Goal: Task Accomplishment & Management: Use online tool/utility

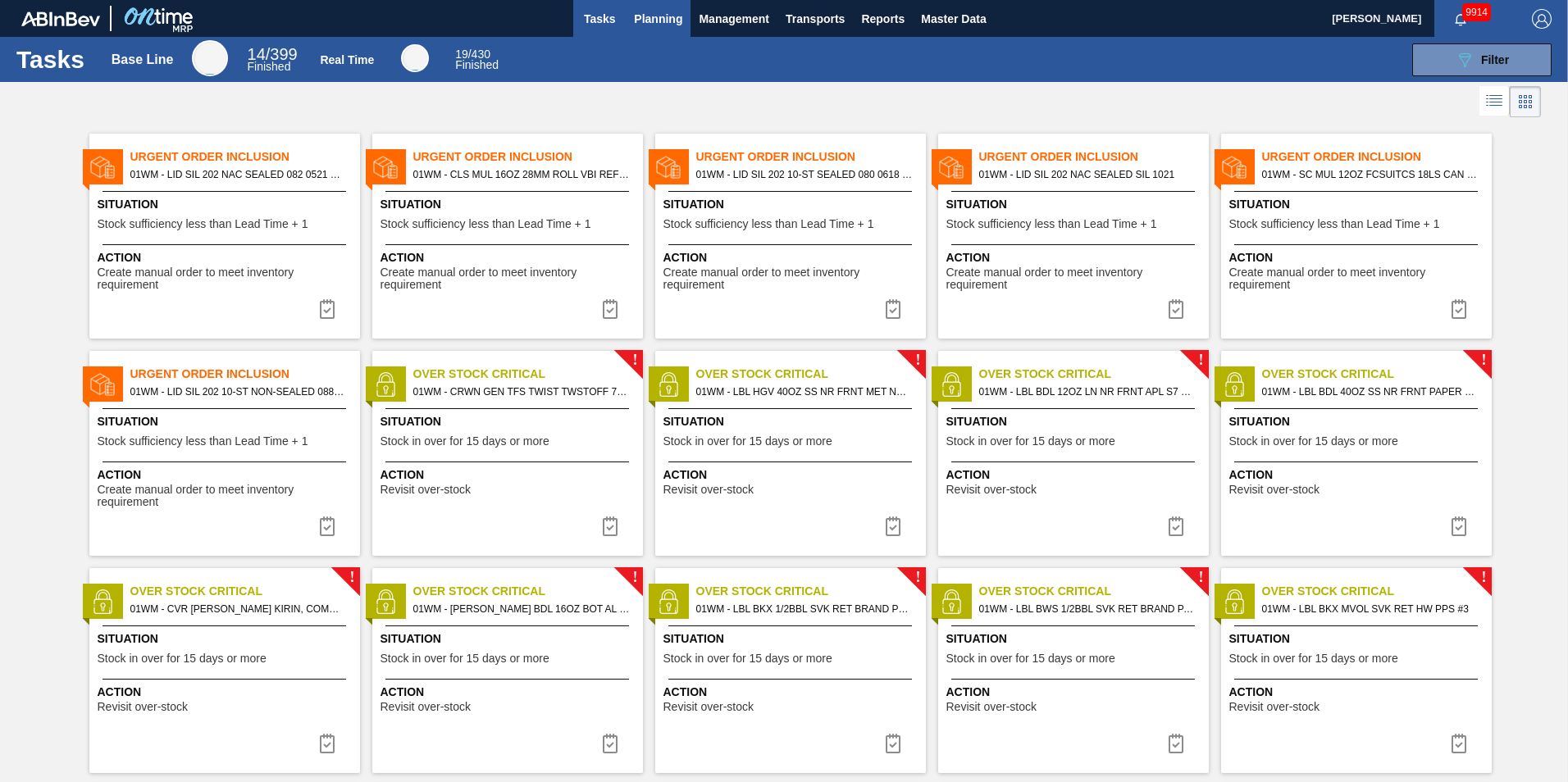
click at [628, 15] on button "Planning" at bounding box center [658, 18] width 65 height 37
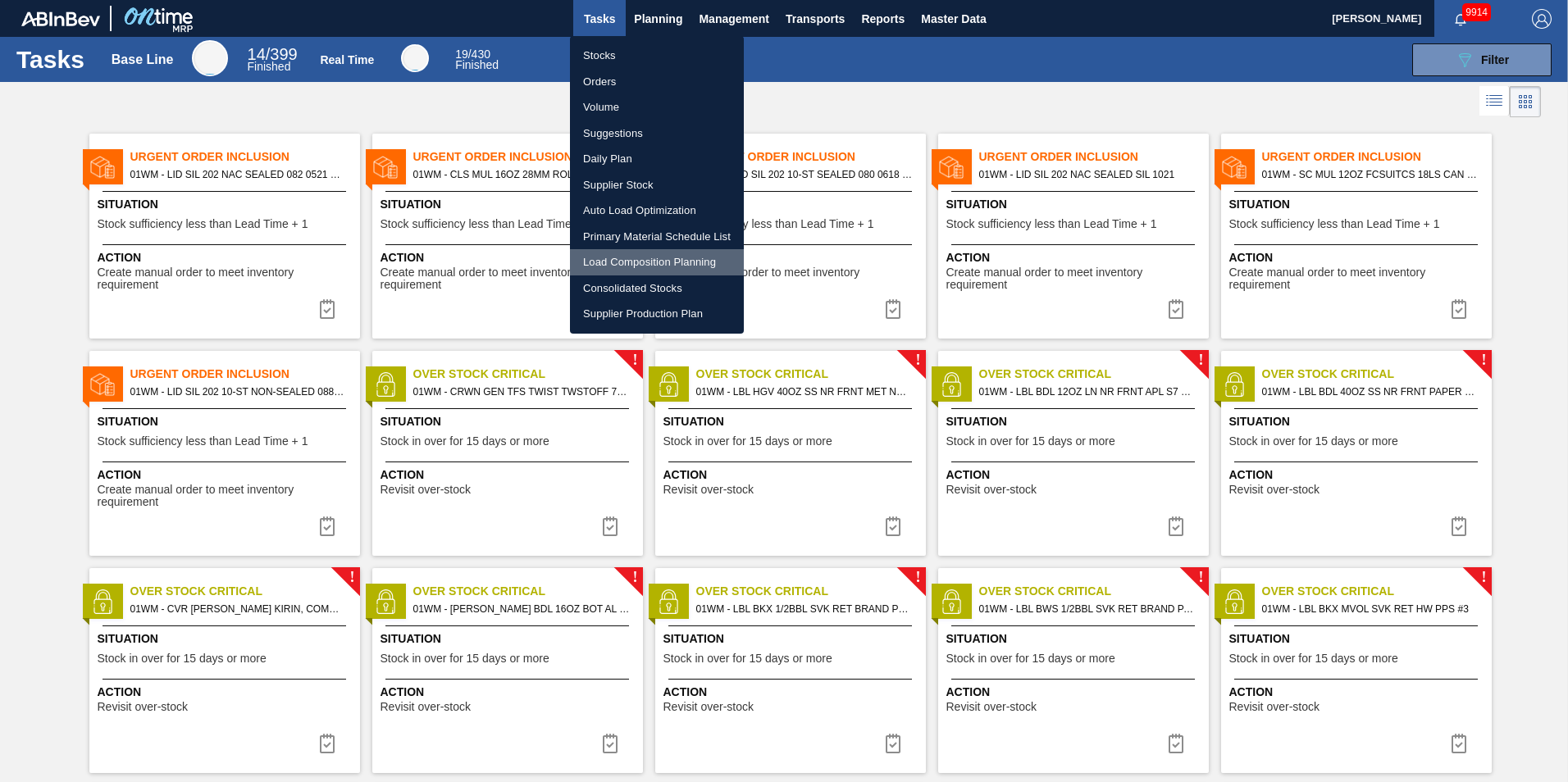
click at [637, 263] on li "Load Composition Planning" at bounding box center [656, 263] width 174 height 26
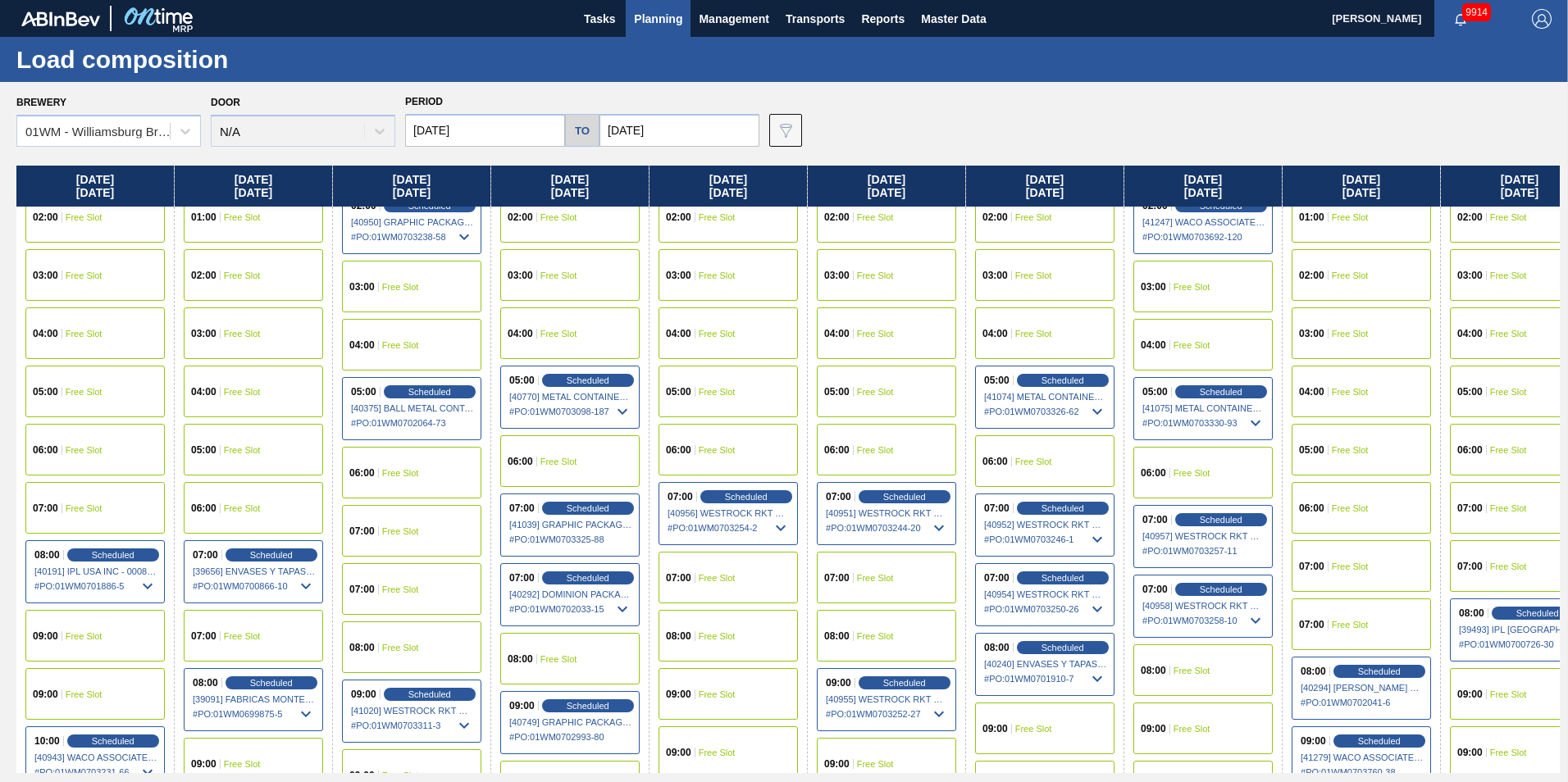
scroll to position [164, 0]
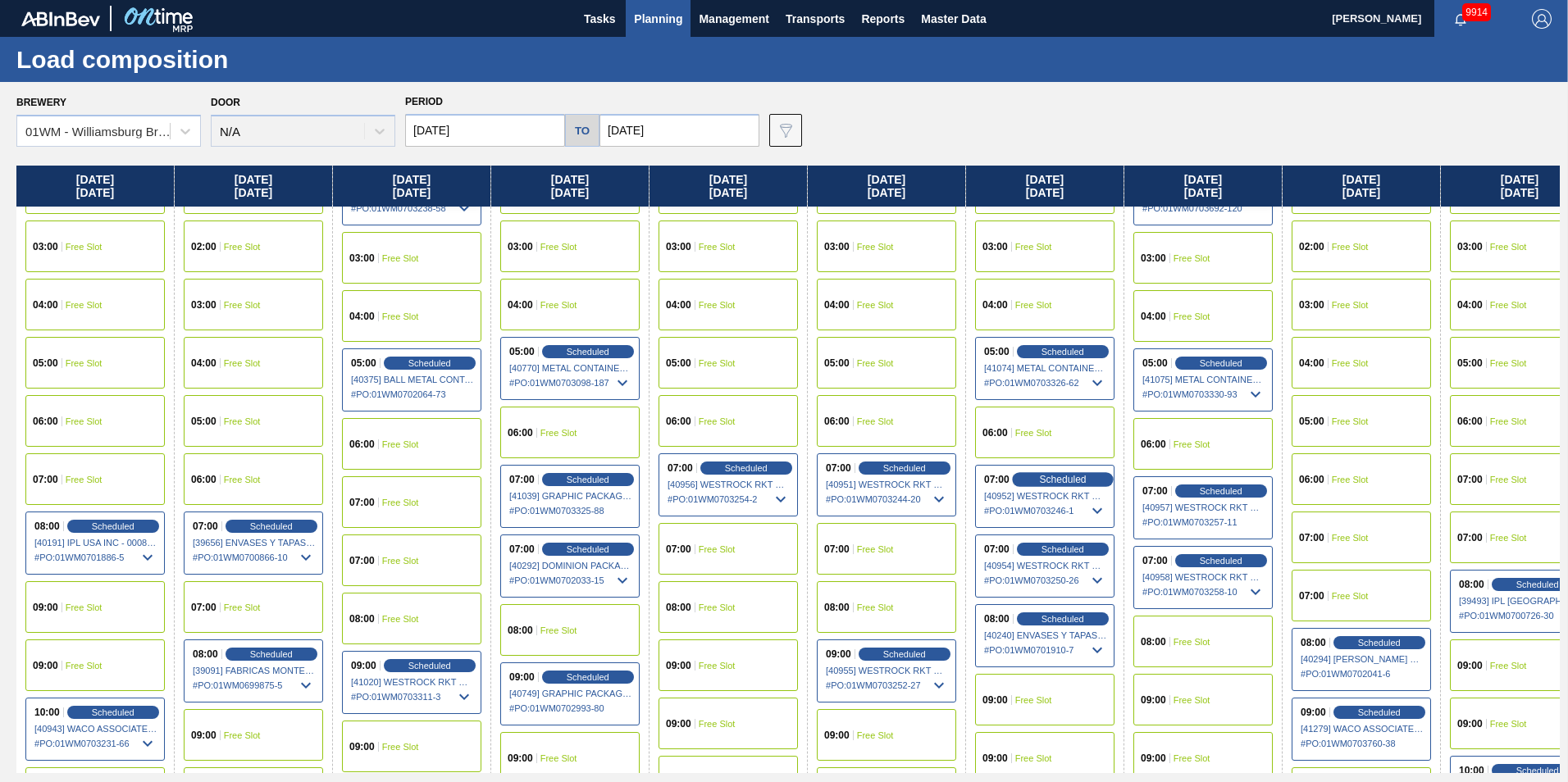
click at [1064, 480] on span "Scheduled" at bounding box center [1062, 479] width 47 height 11
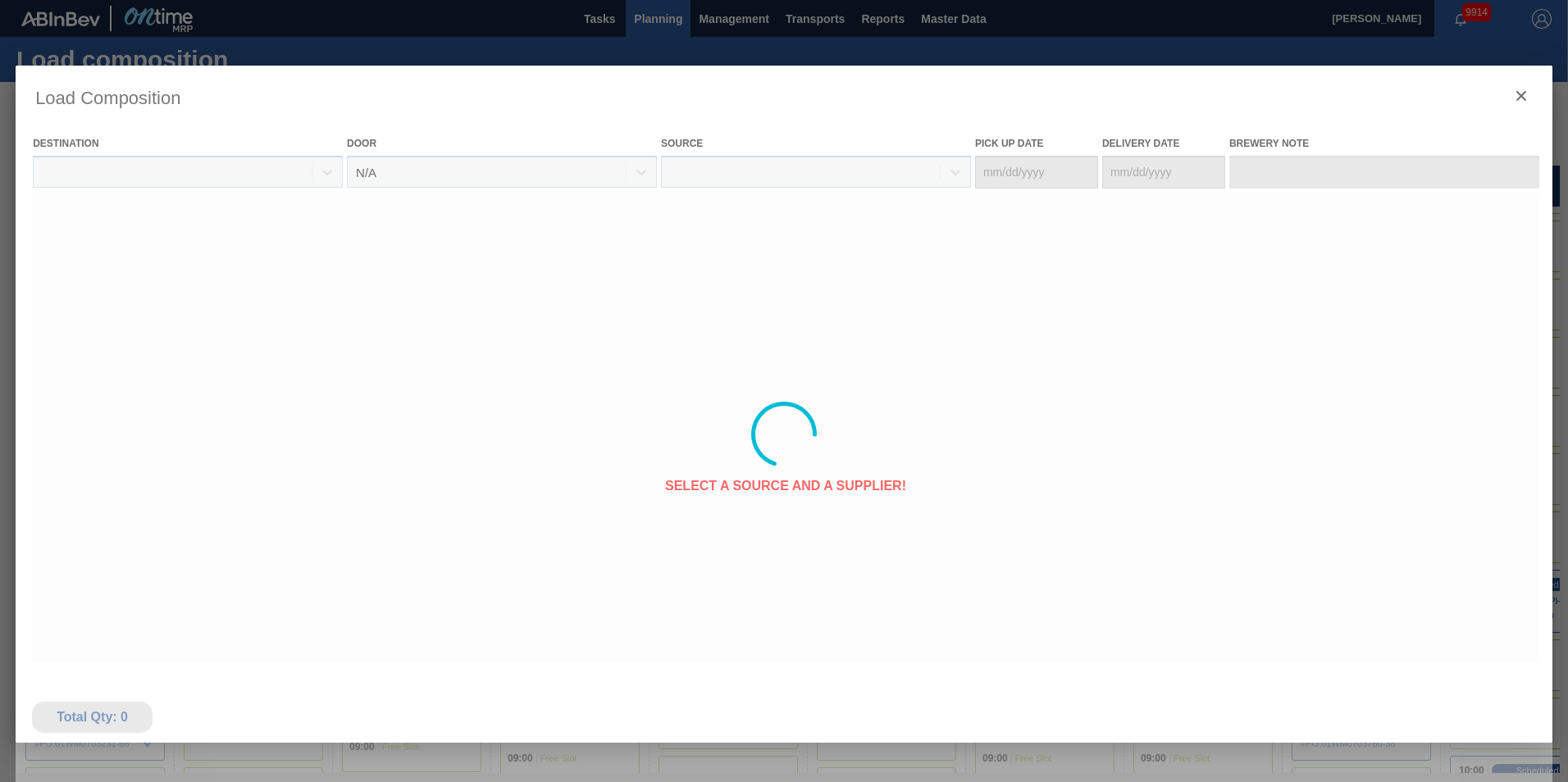
type Date "[DATE]"
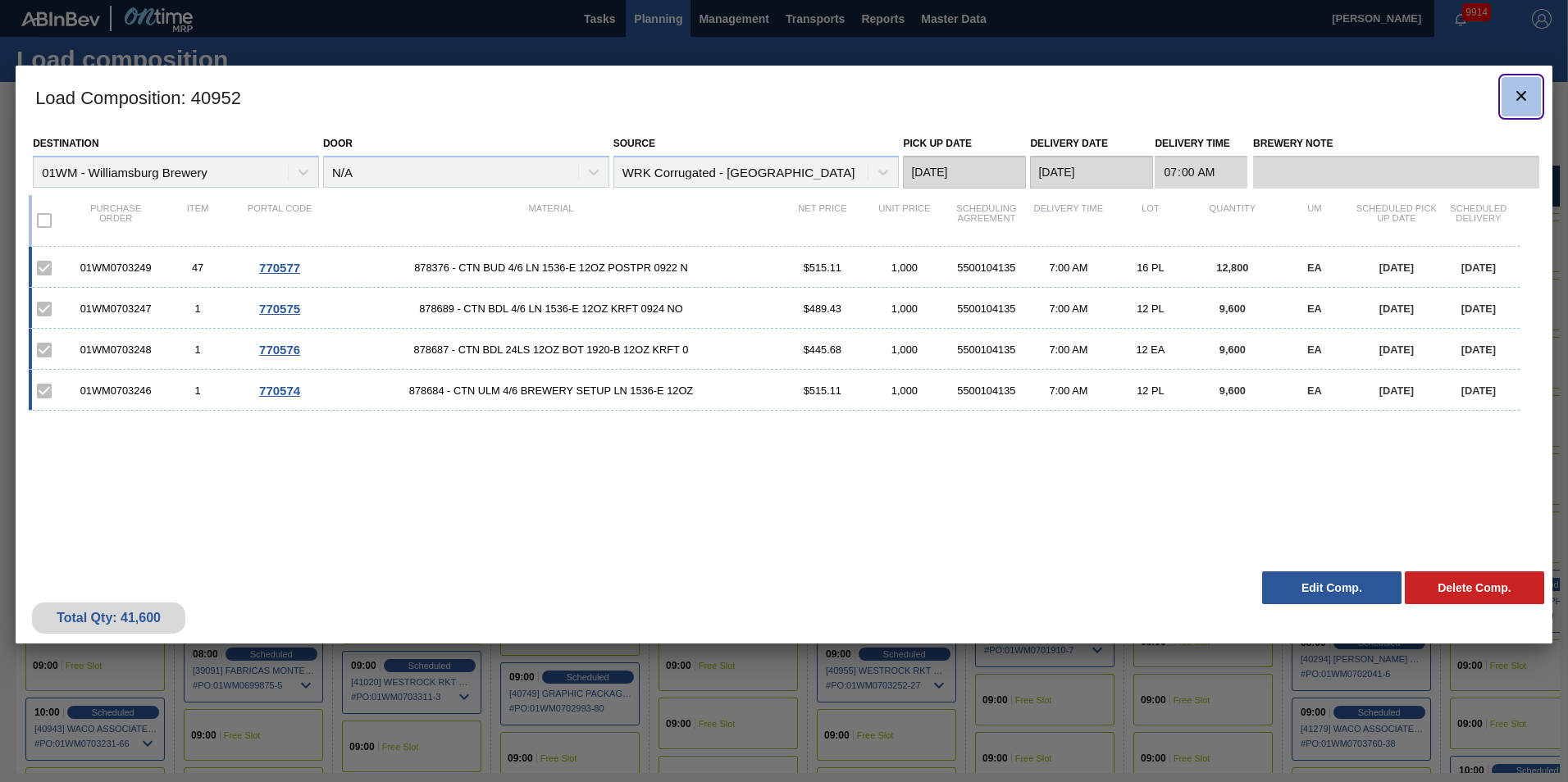
click at [1518, 101] on icon "botão de ícone" at bounding box center [1521, 96] width 20 height 20
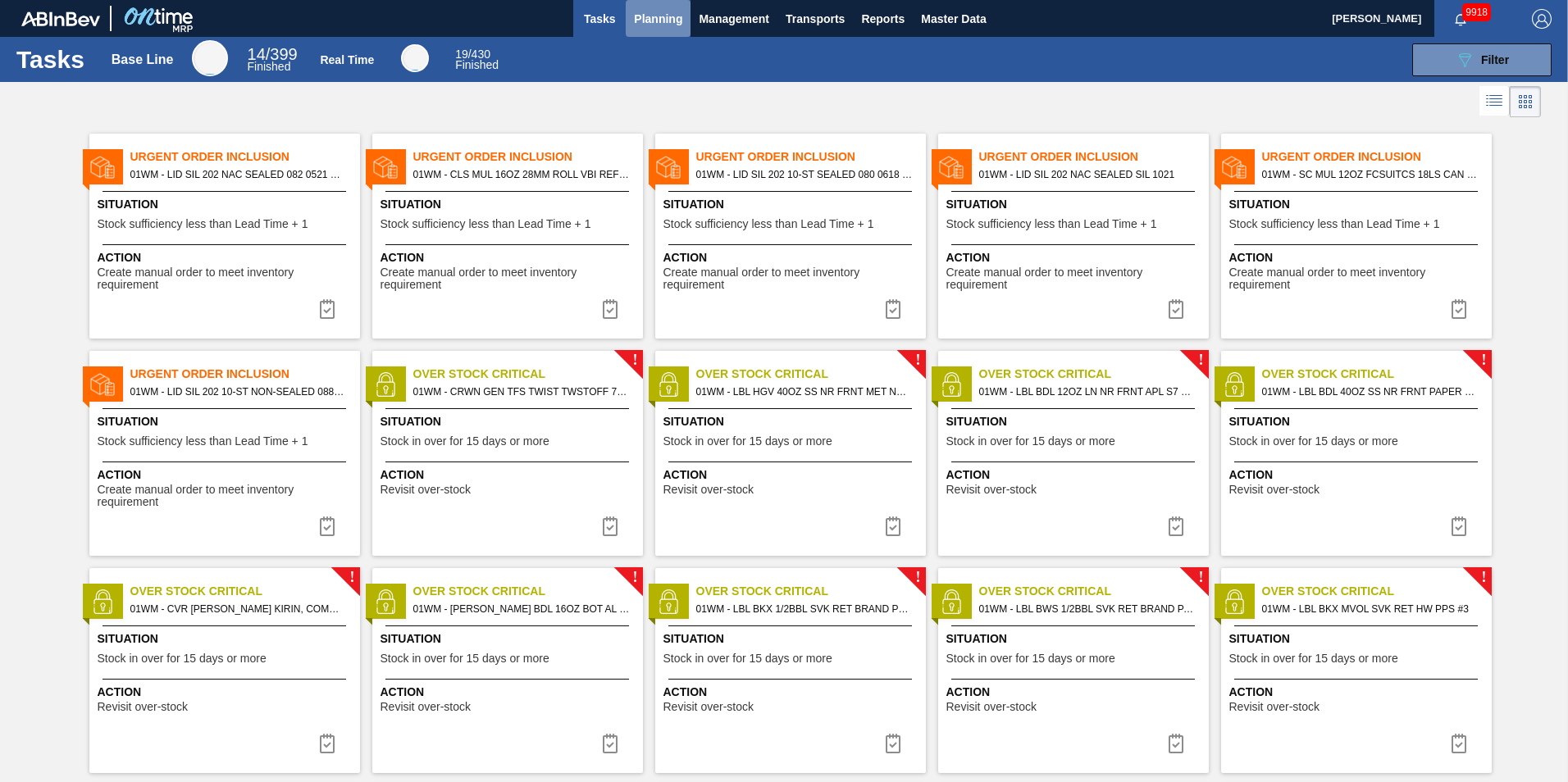
click at [628, 11] on button "Planning" at bounding box center [658, 18] width 65 height 37
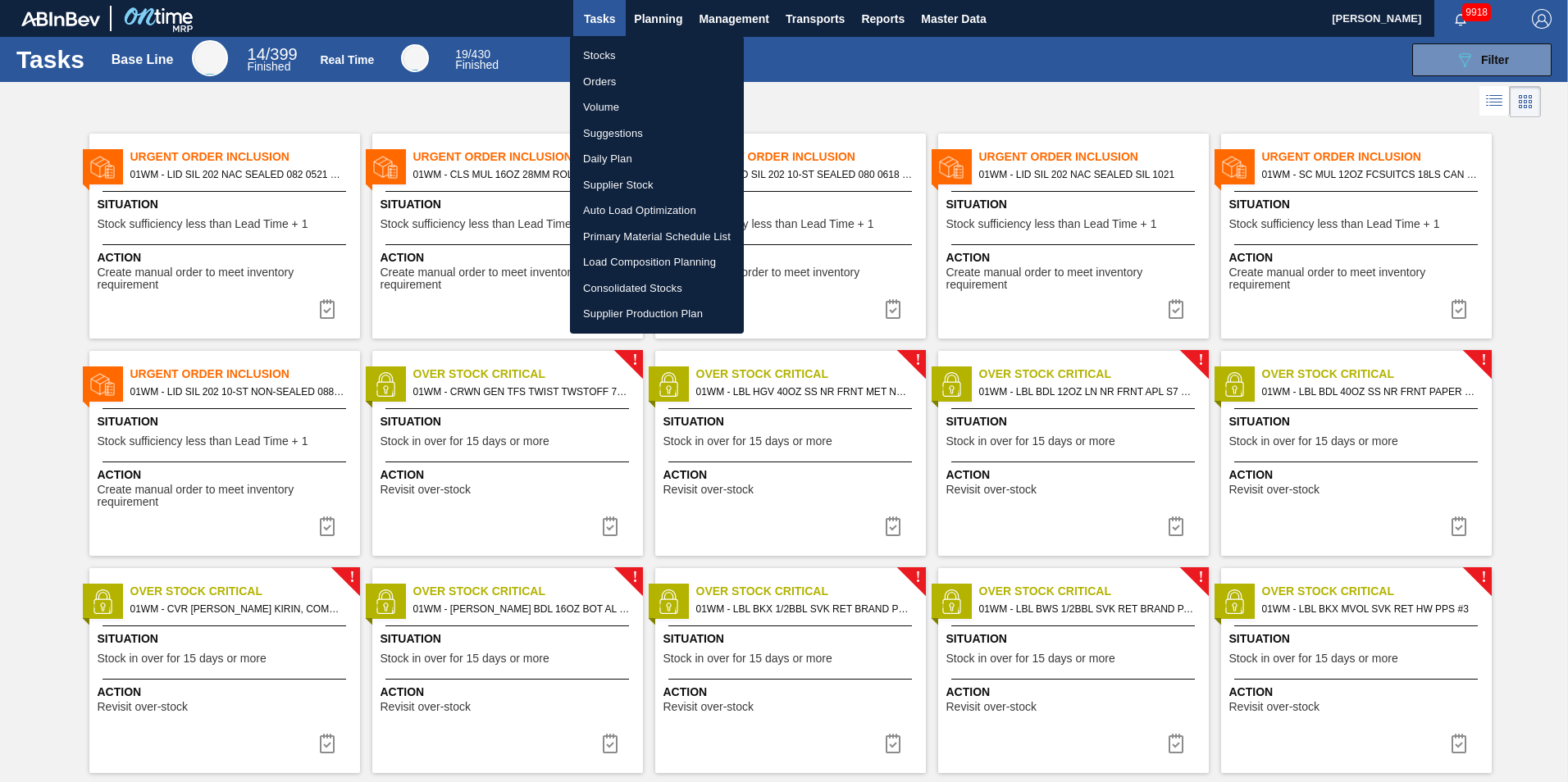
click at [640, 260] on li "Load Composition Planning" at bounding box center [656, 263] width 174 height 26
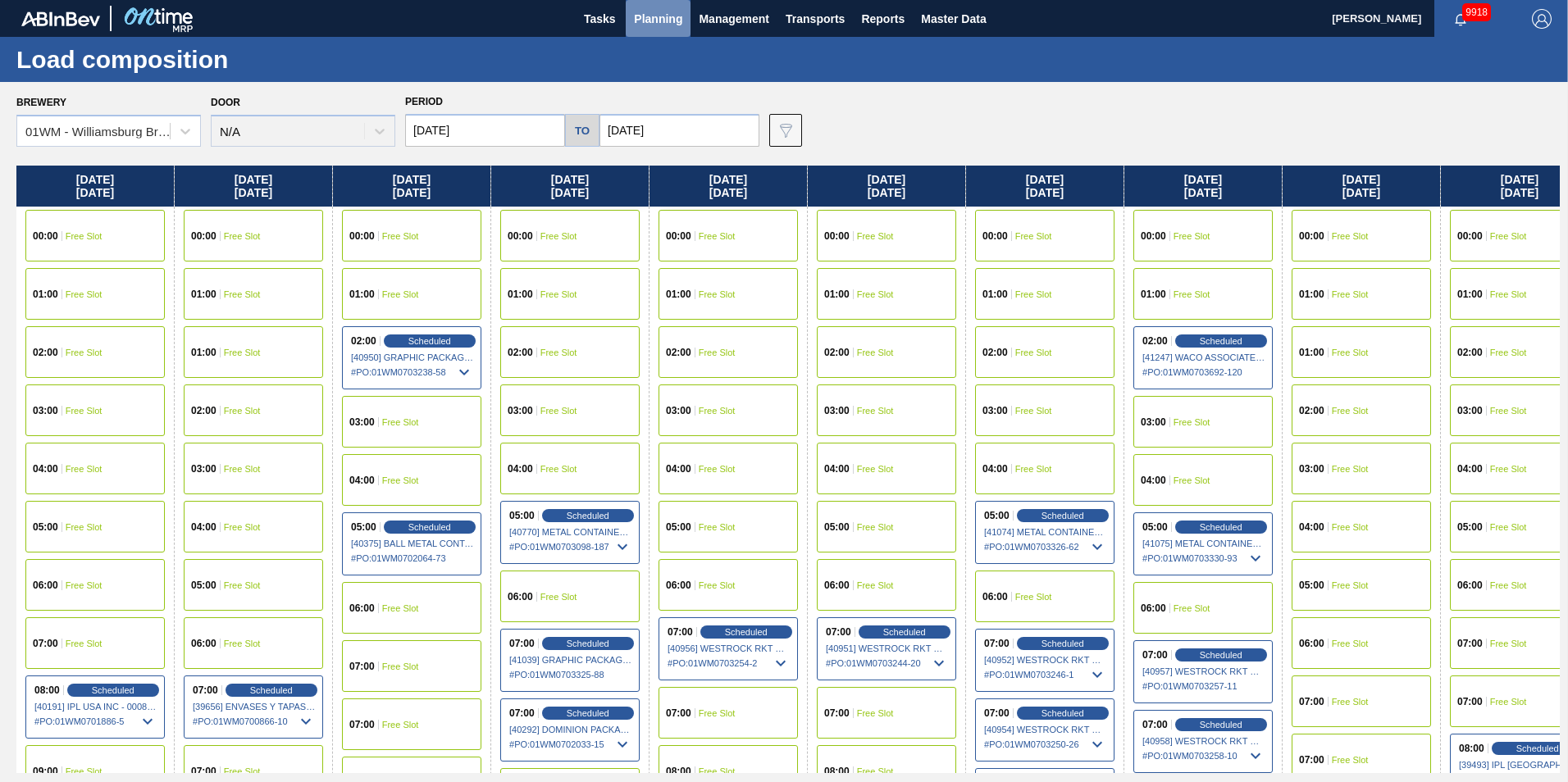
click at [657, 26] on span "Planning" at bounding box center [658, 19] width 49 height 20
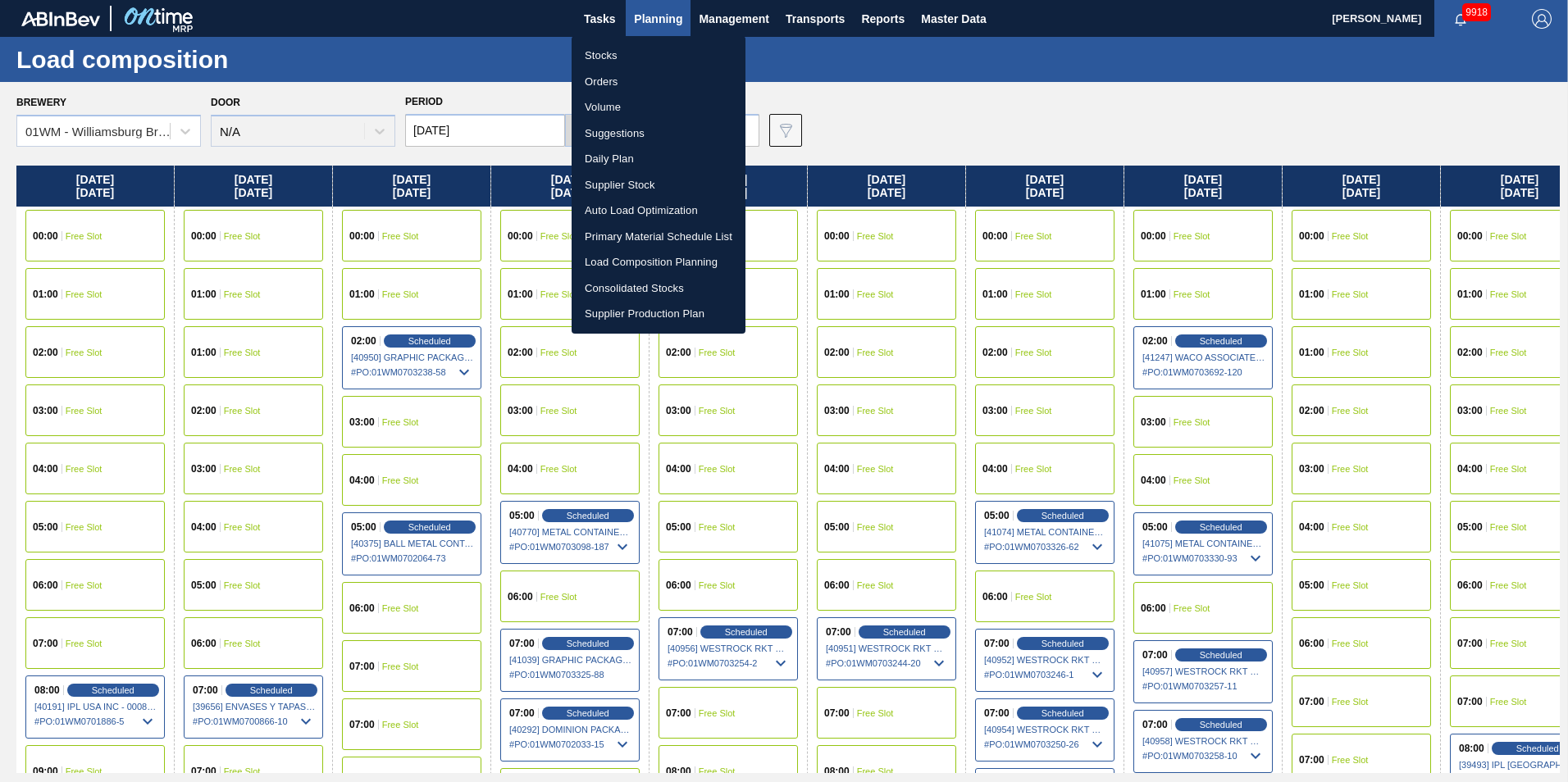
click at [635, 130] on li "Suggestions" at bounding box center [658, 133] width 174 height 26
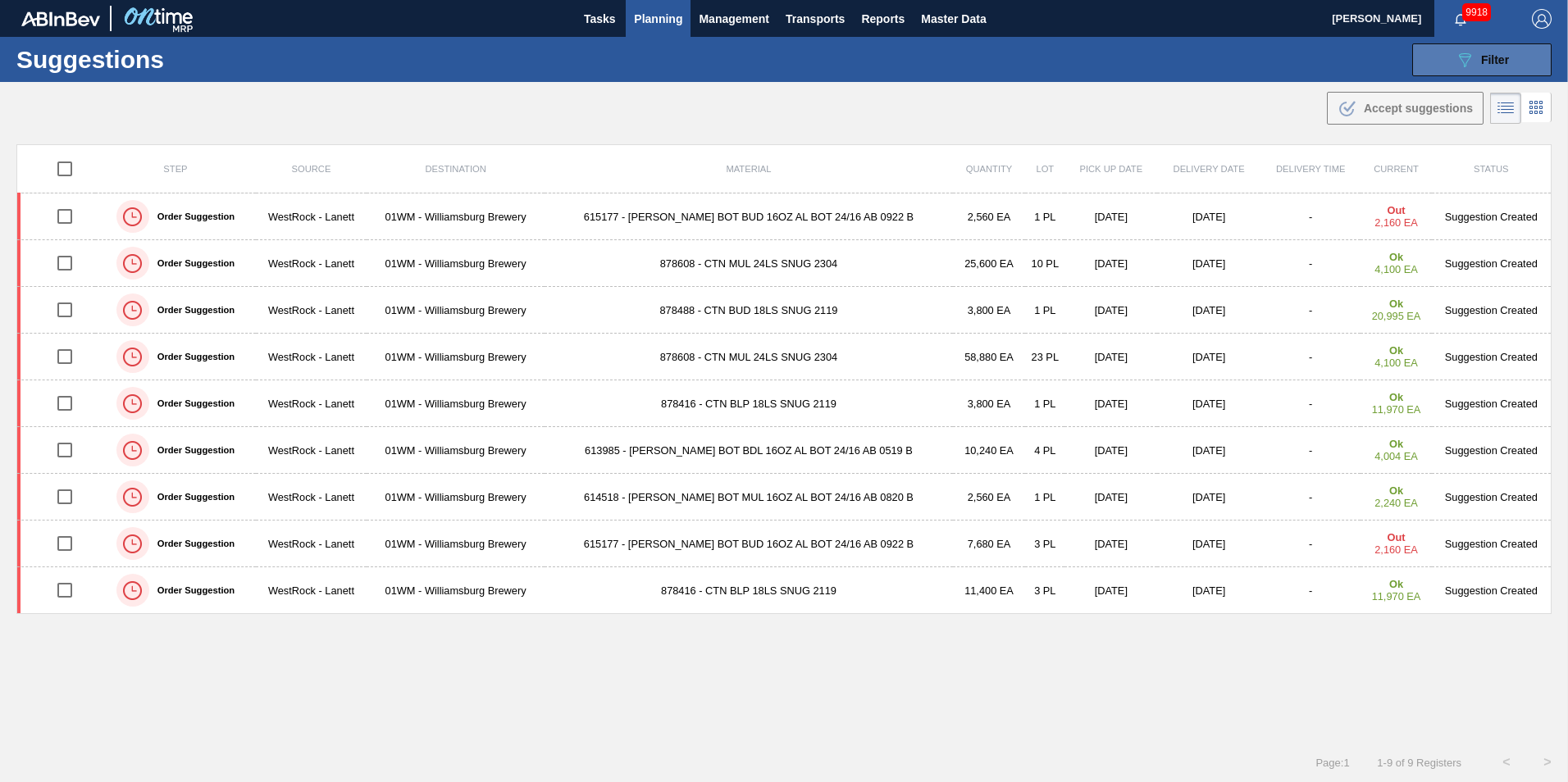
click at [1482, 54] on span "Filter" at bounding box center [1495, 60] width 28 height 13
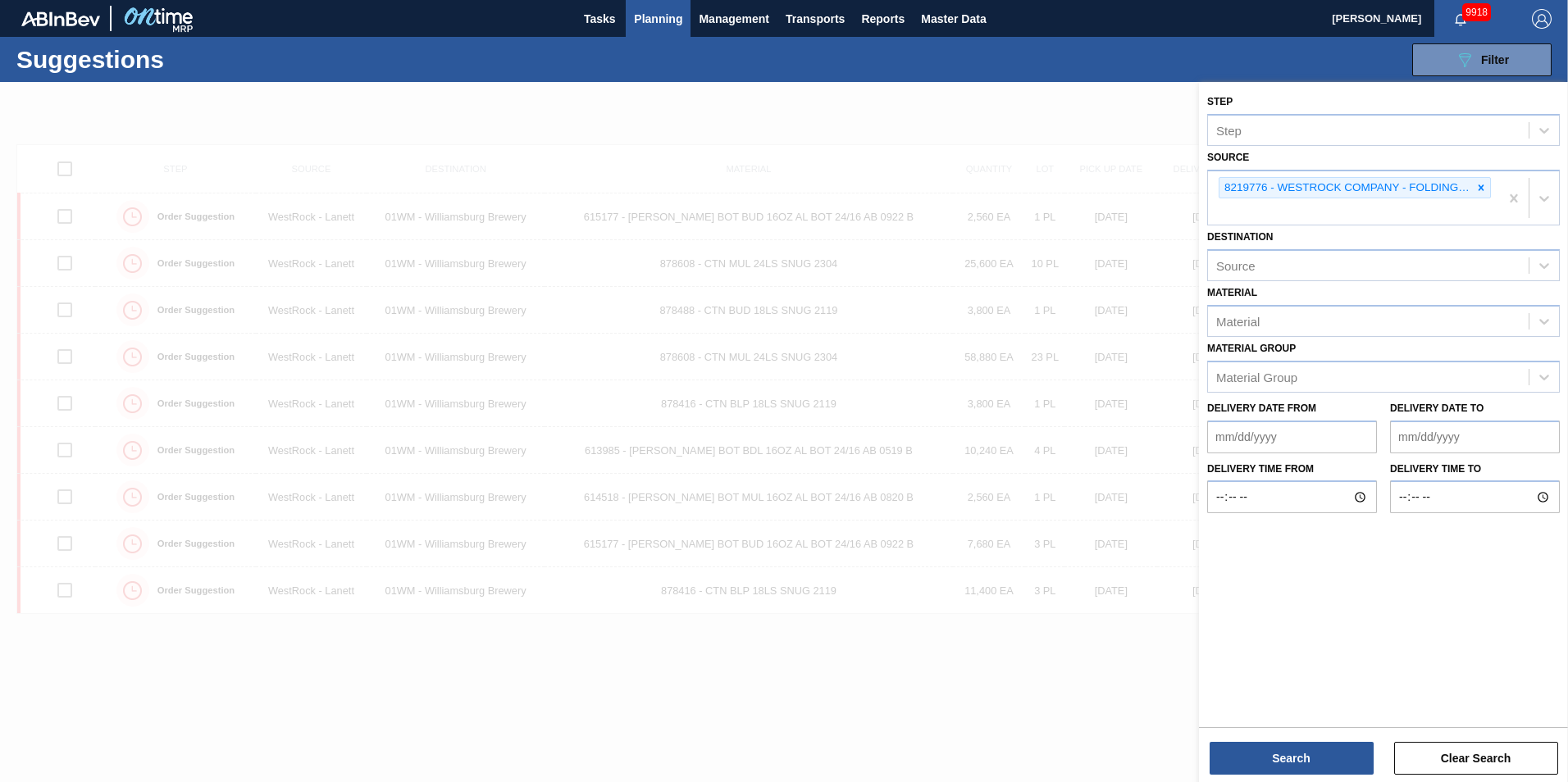
click at [1126, 131] on div at bounding box center [784, 473] width 1568 height 782
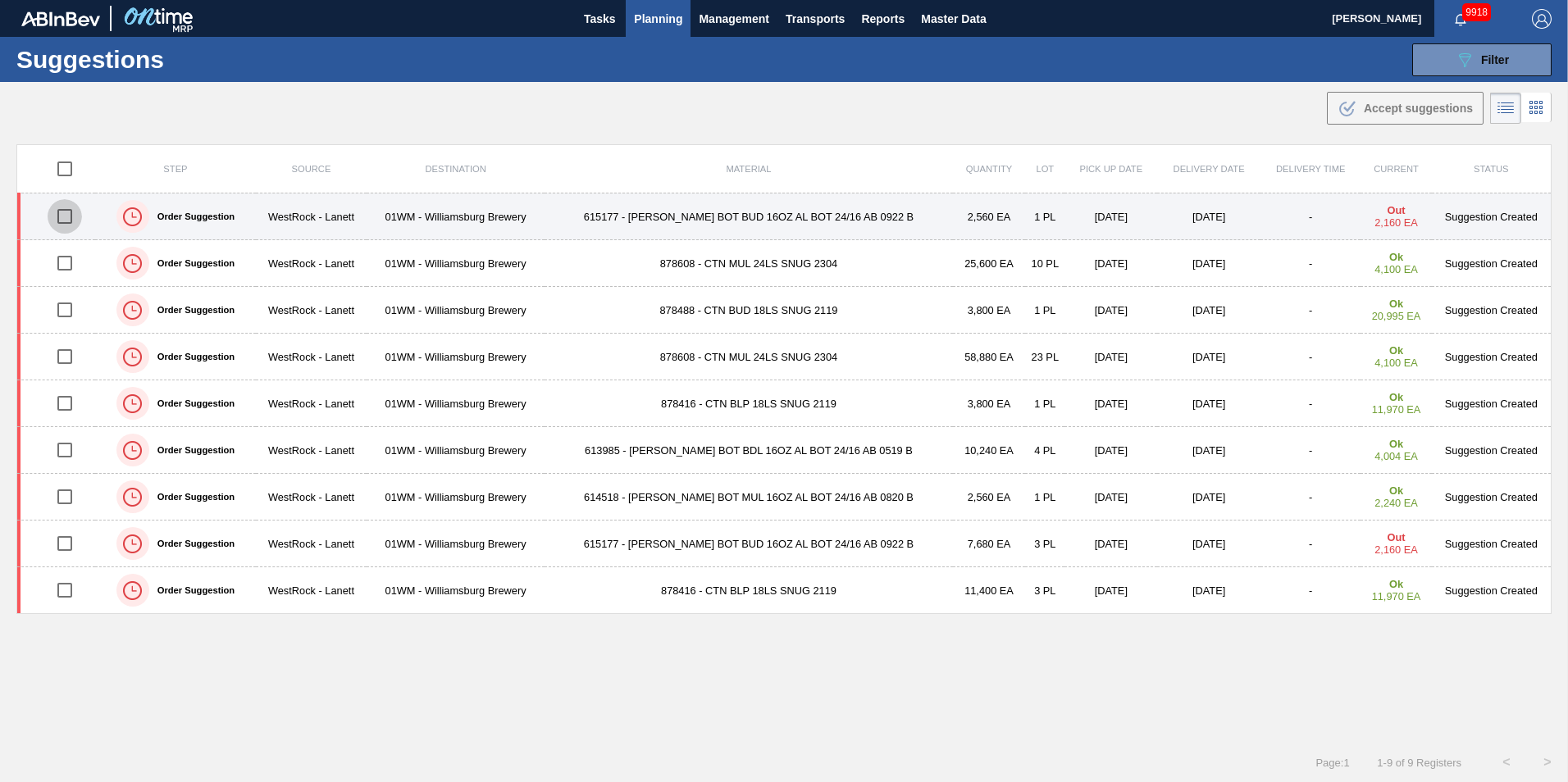
click at [63, 215] on input "checkbox" at bounding box center [65, 216] width 35 height 35
checkbox input "true"
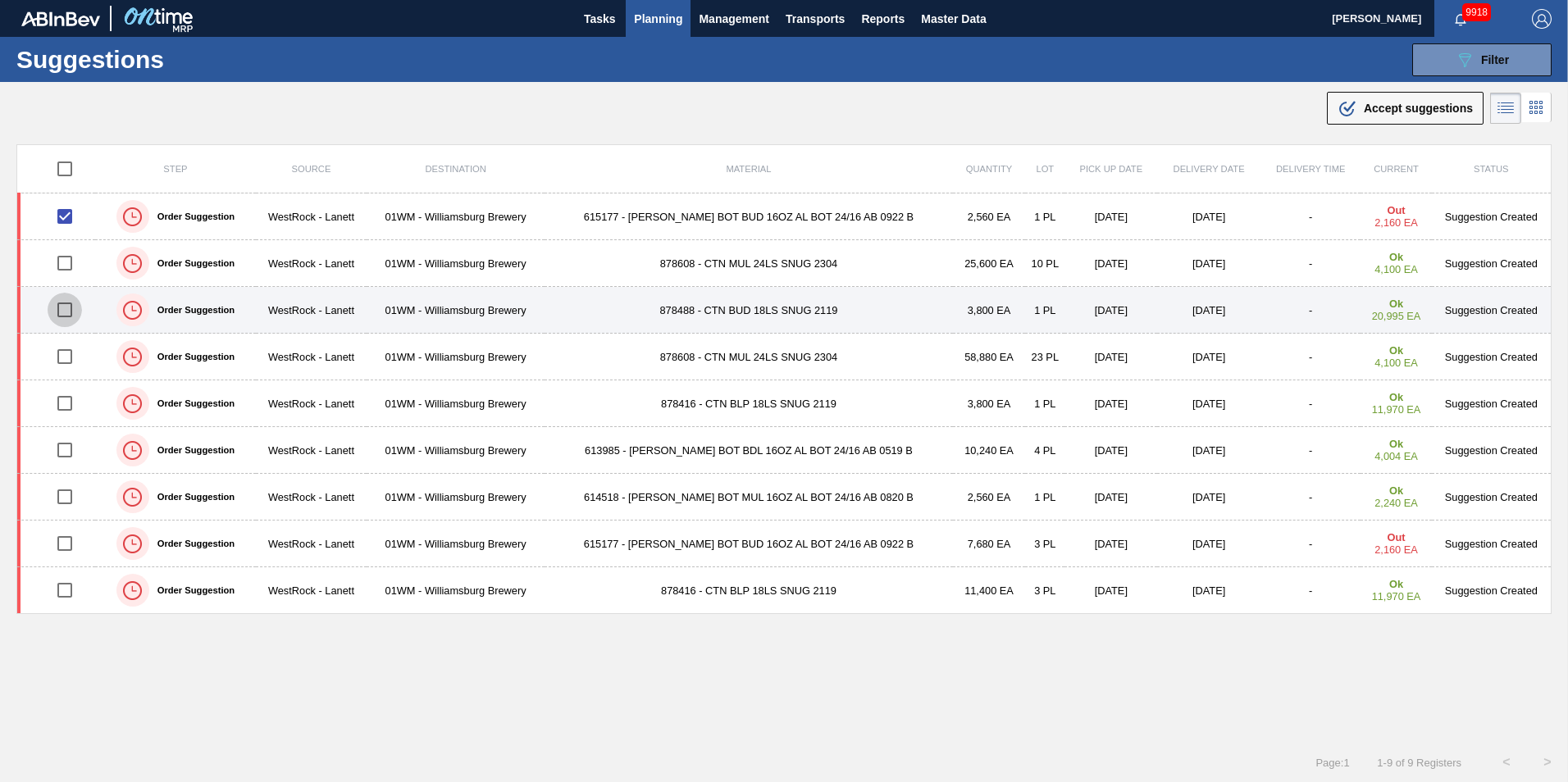
click at [65, 311] on input "checkbox" at bounding box center [65, 310] width 35 height 35
checkbox input "true"
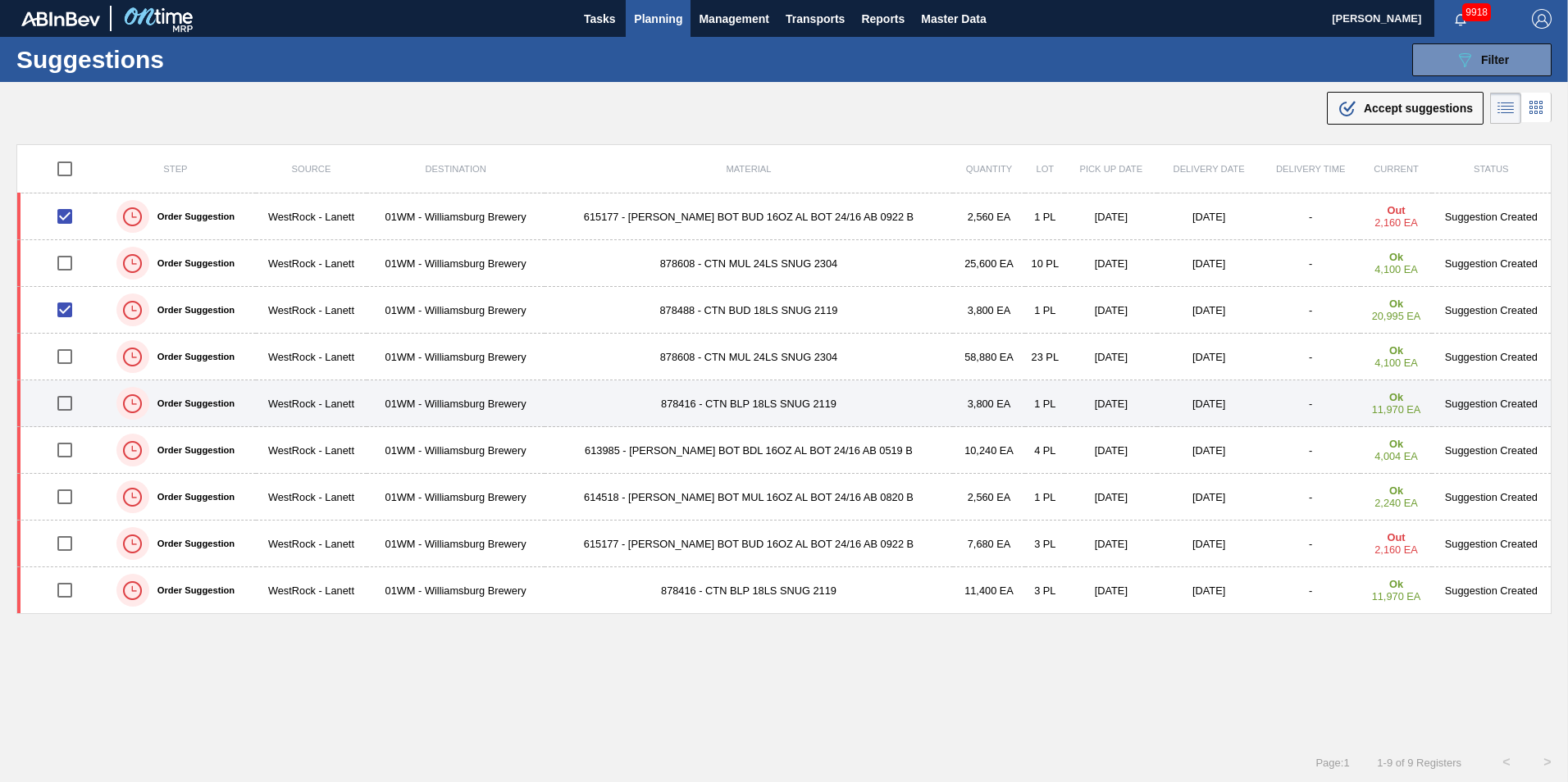
click at [65, 401] on input "checkbox" at bounding box center [65, 403] width 35 height 35
checkbox input "true"
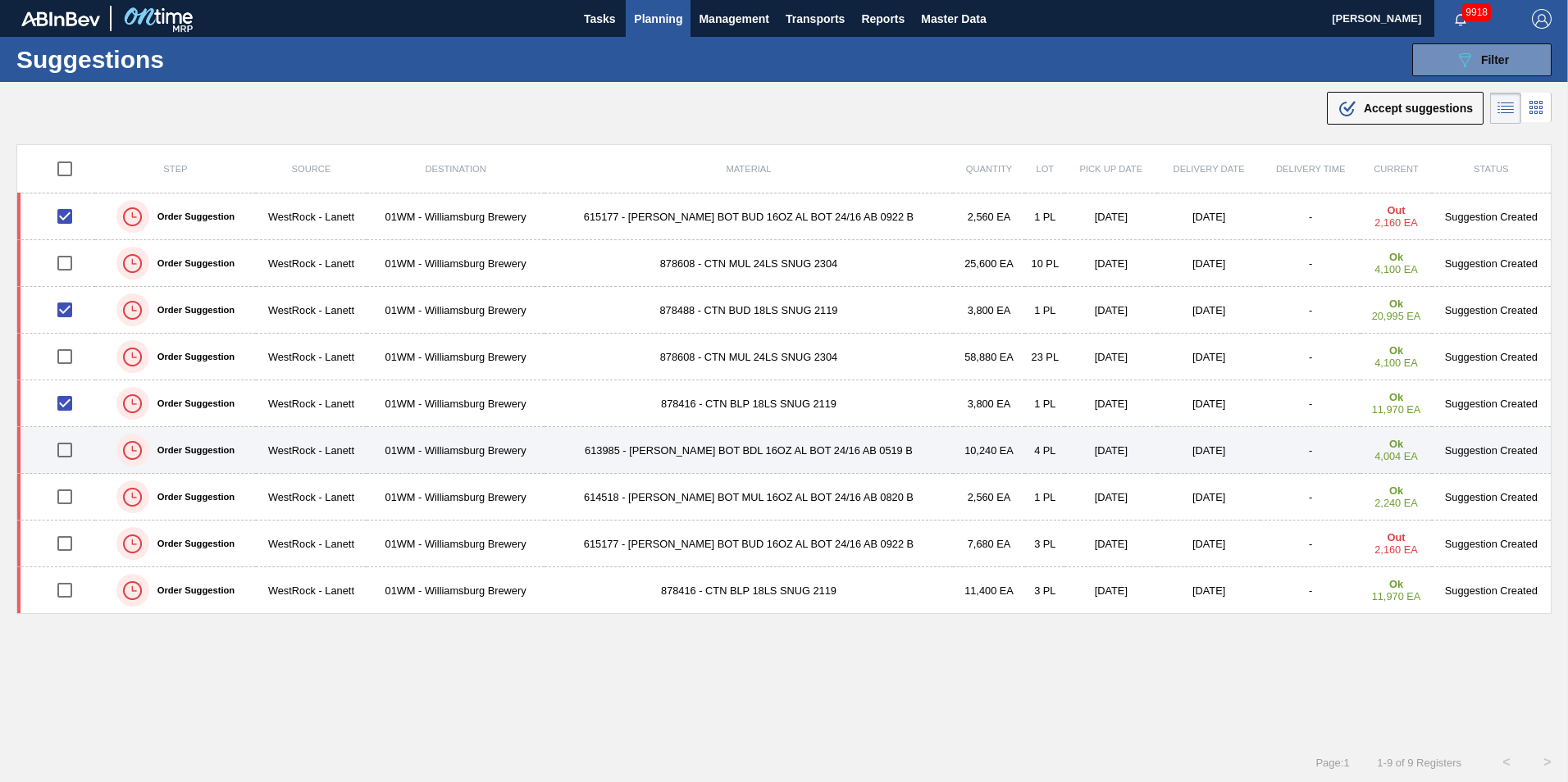
click at [69, 450] on input "checkbox" at bounding box center [65, 450] width 35 height 35
checkbox input "true"
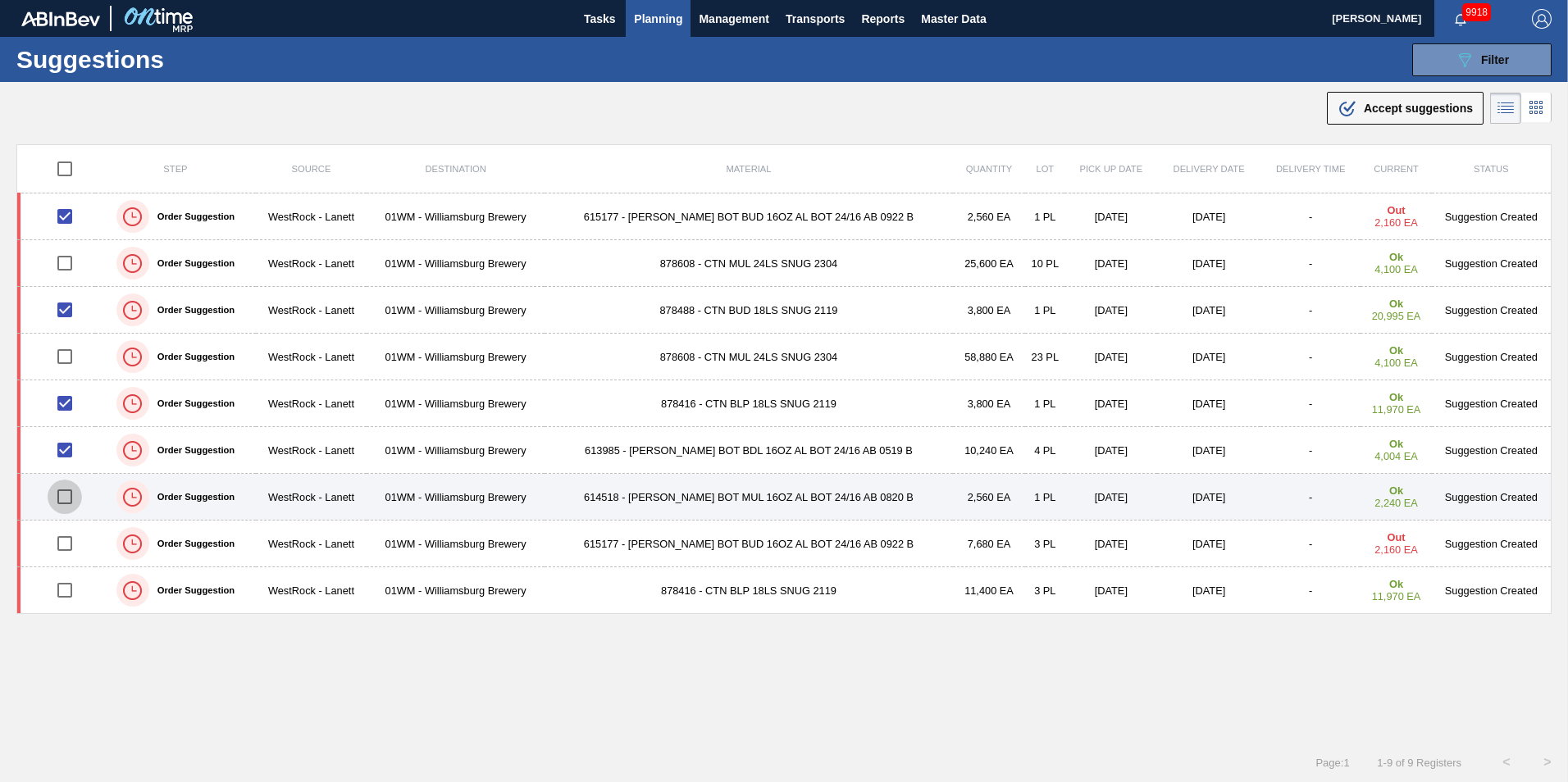
click at [63, 495] on input "checkbox" at bounding box center [65, 497] width 35 height 35
checkbox input "true"
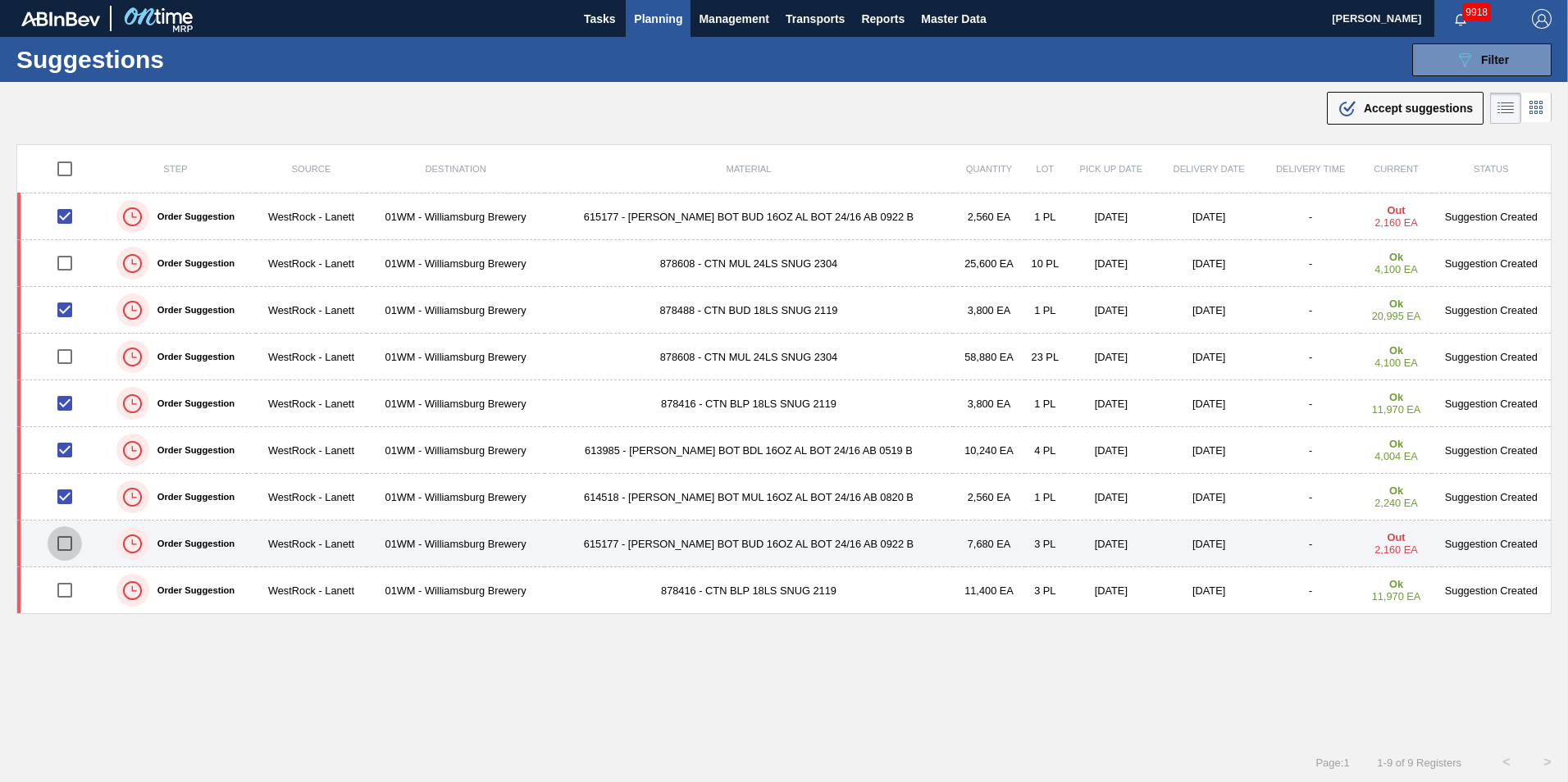
click at [65, 541] on input "checkbox" at bounding box center [65, 544] width 35 height 35
checkbox input "true"
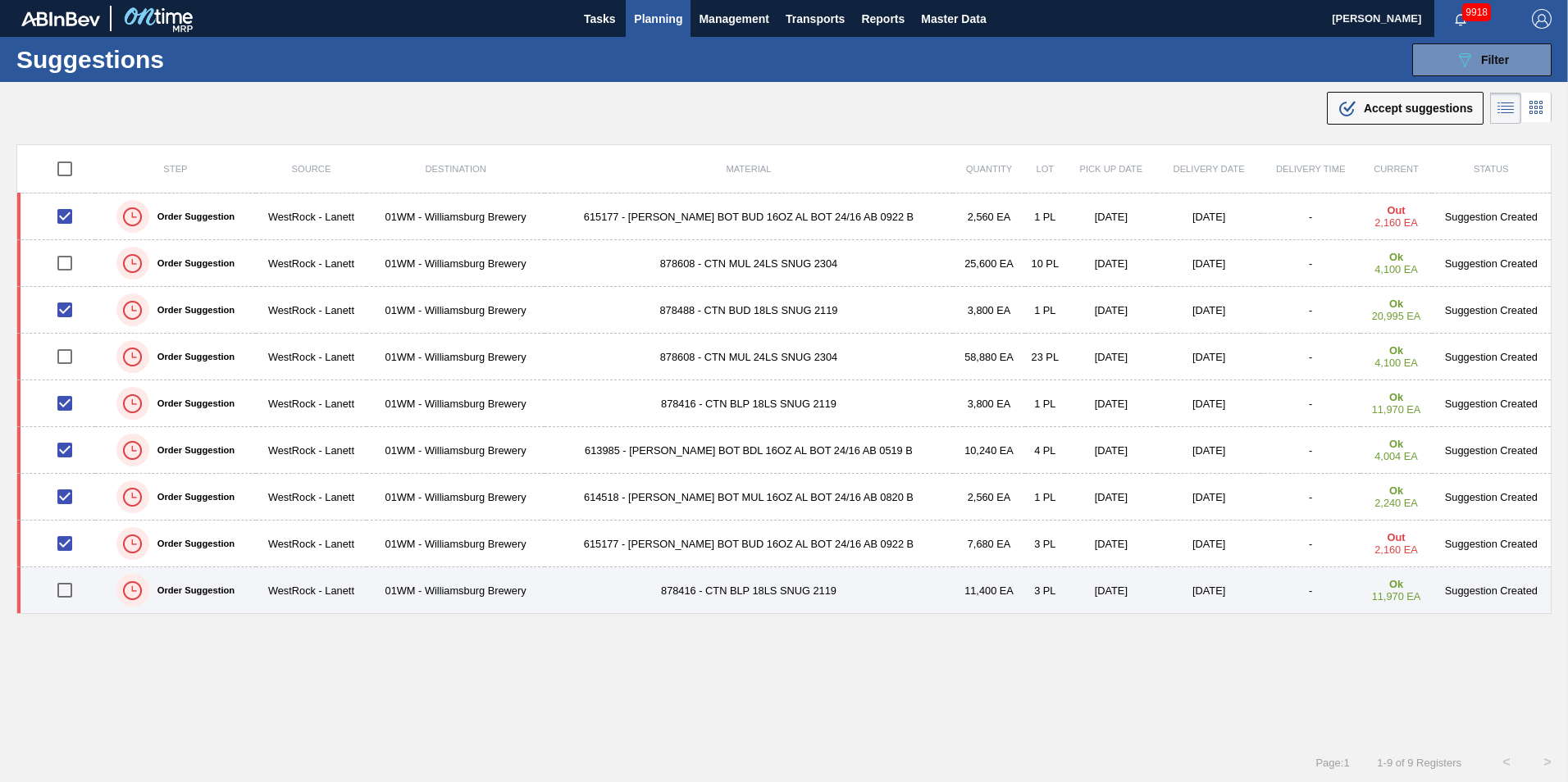
click at [74, 588] on input "checkbox" at bounding box center [65, 590] width 35 height 35
checkbox input "true"
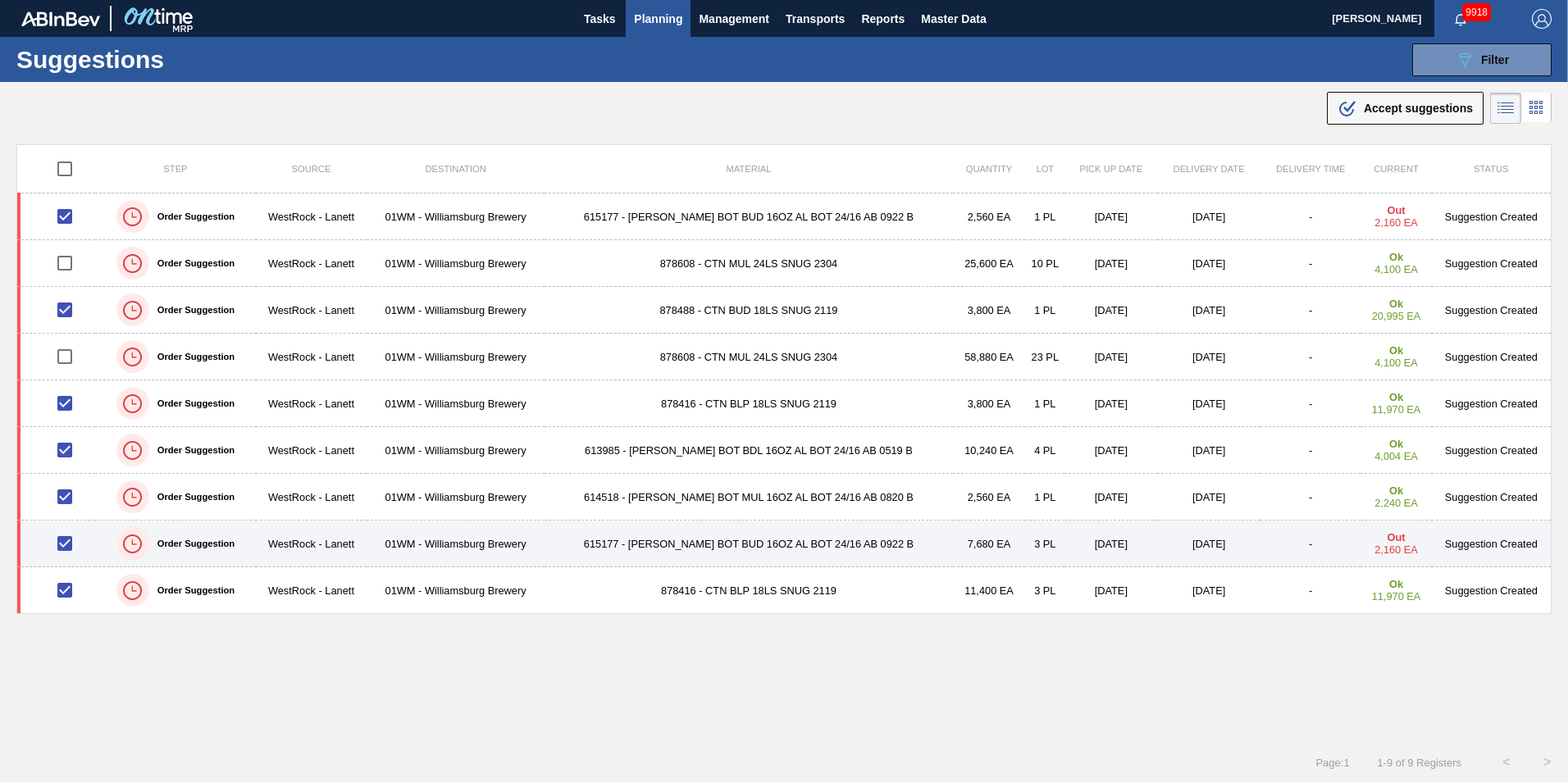
scroll to position [1, 0]
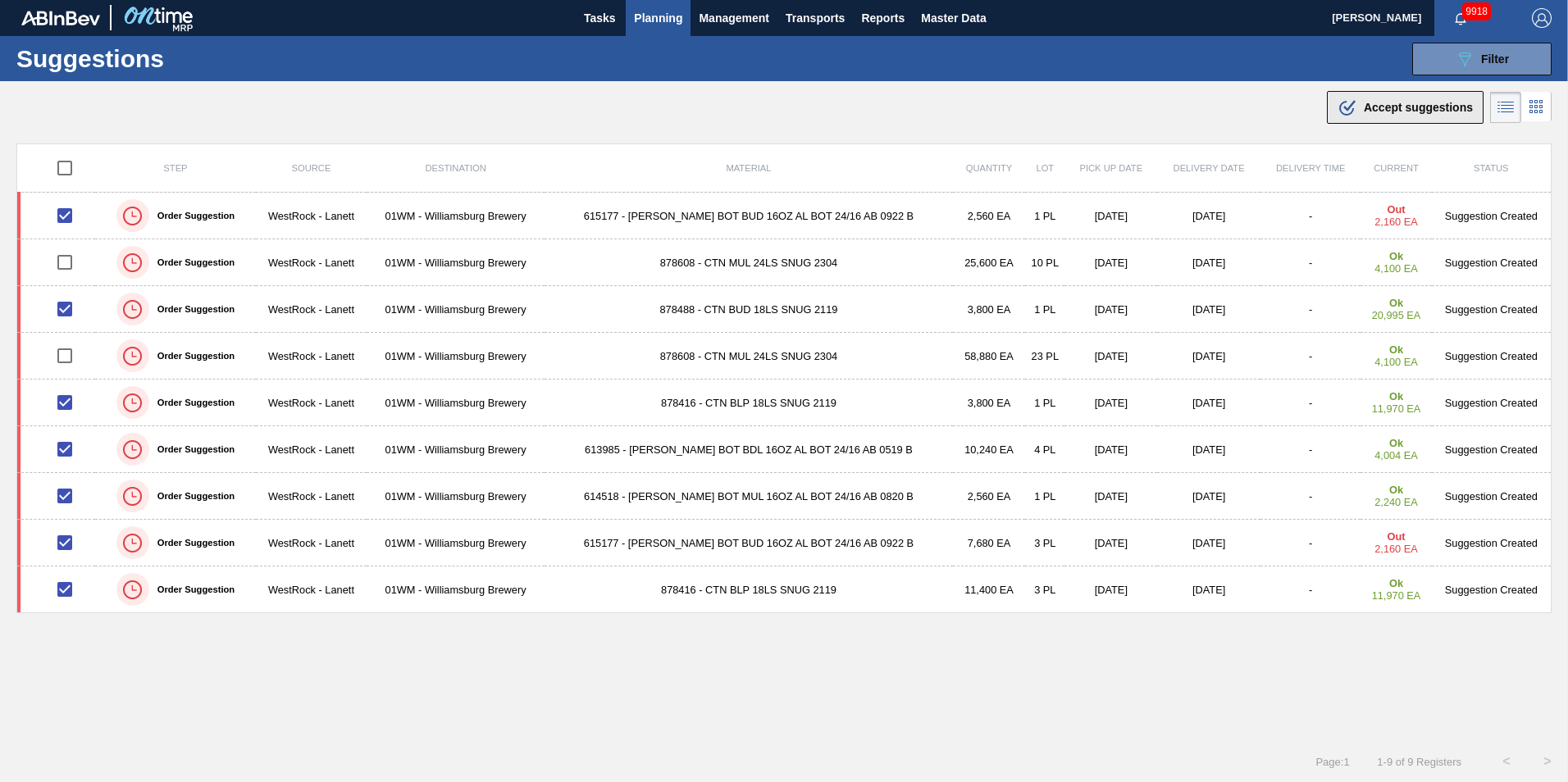
click at [1368, 117] on button ".b{fill:var(--color-action-default)} Accept suggestions" at bounding box center [1405, 108] width 156 height 33
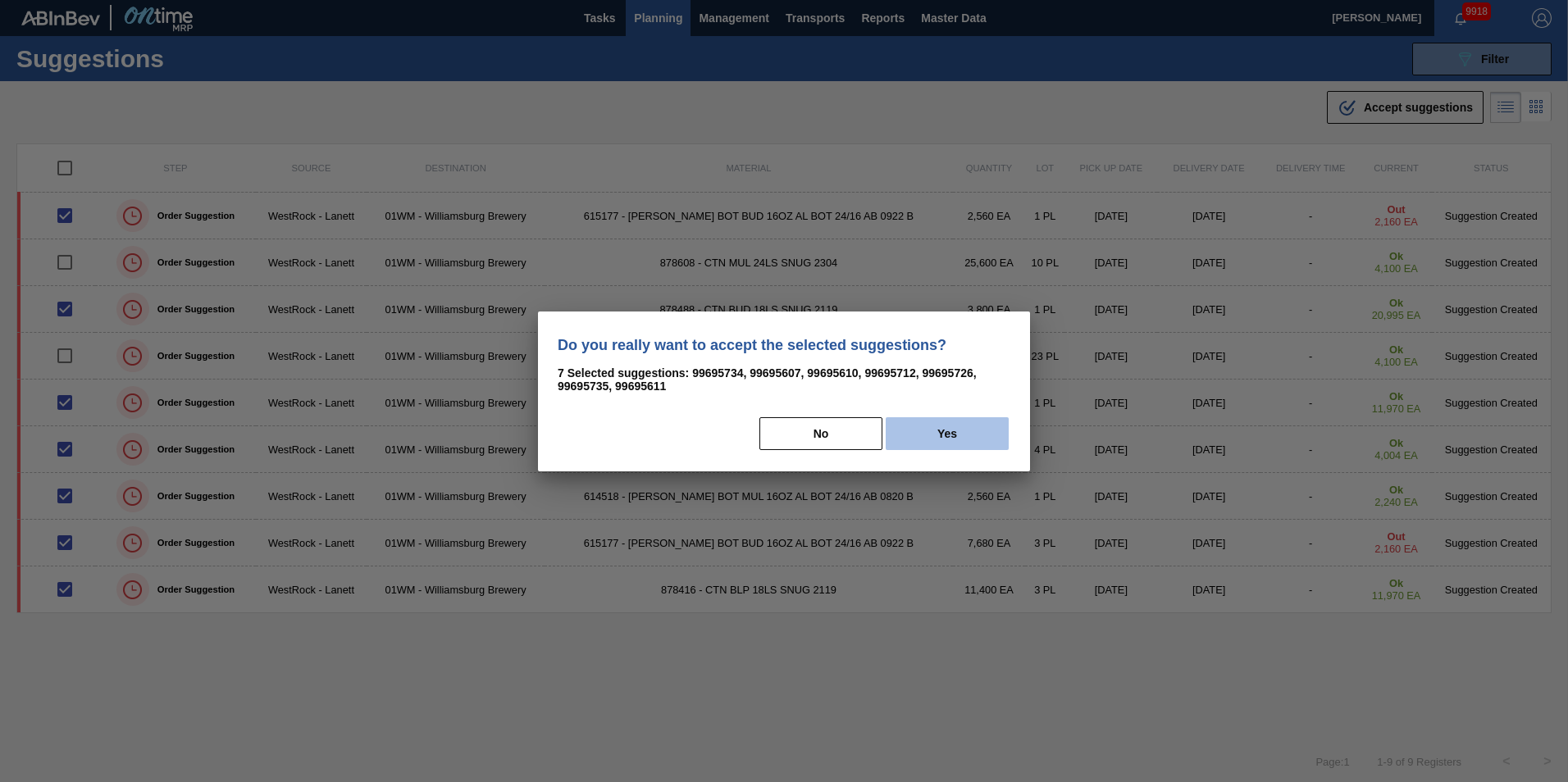
click at [961, 438] on button "Yes" at bounding box center [947, 434] width 123 height 33
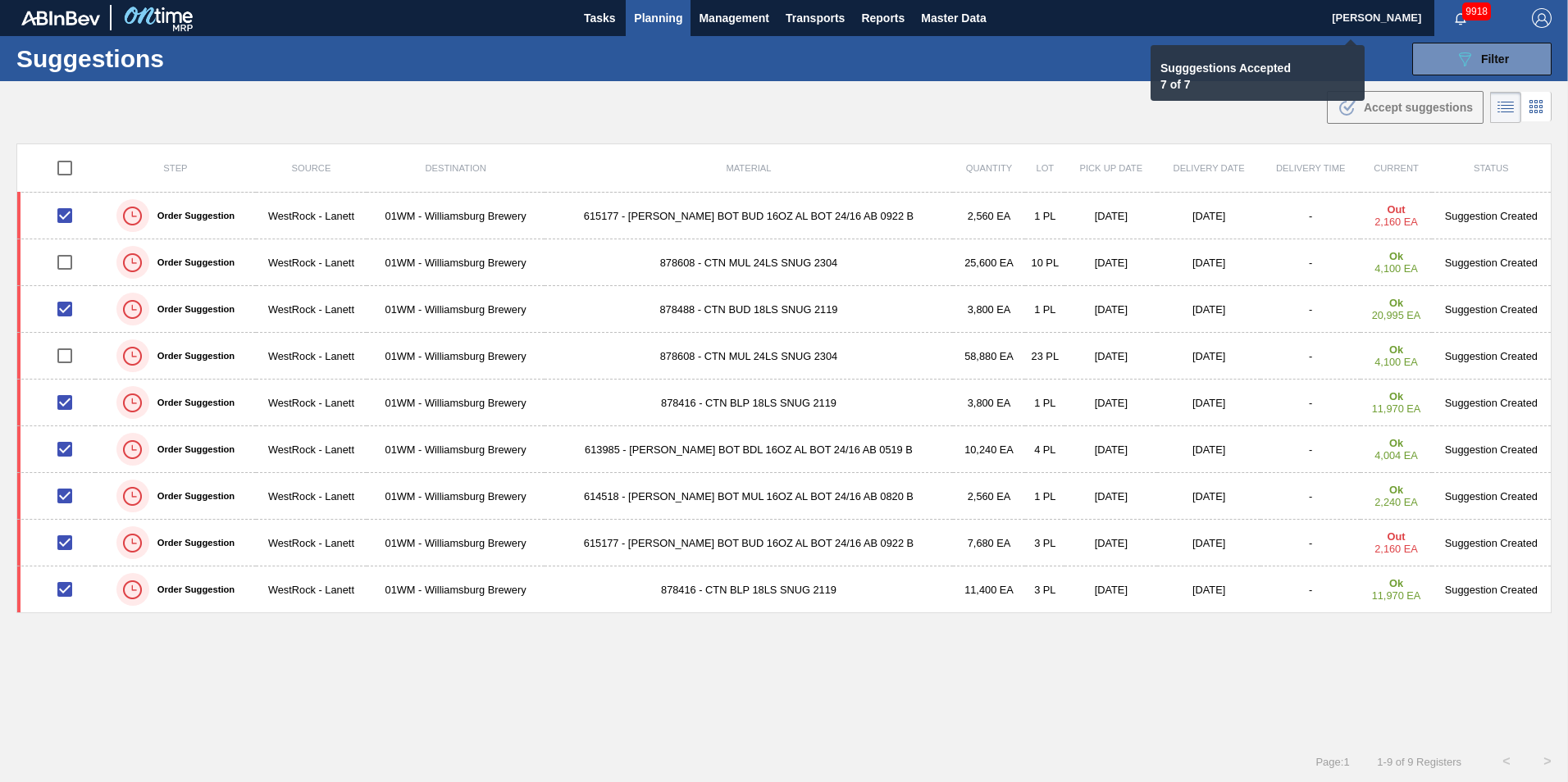
checkbox input "false"
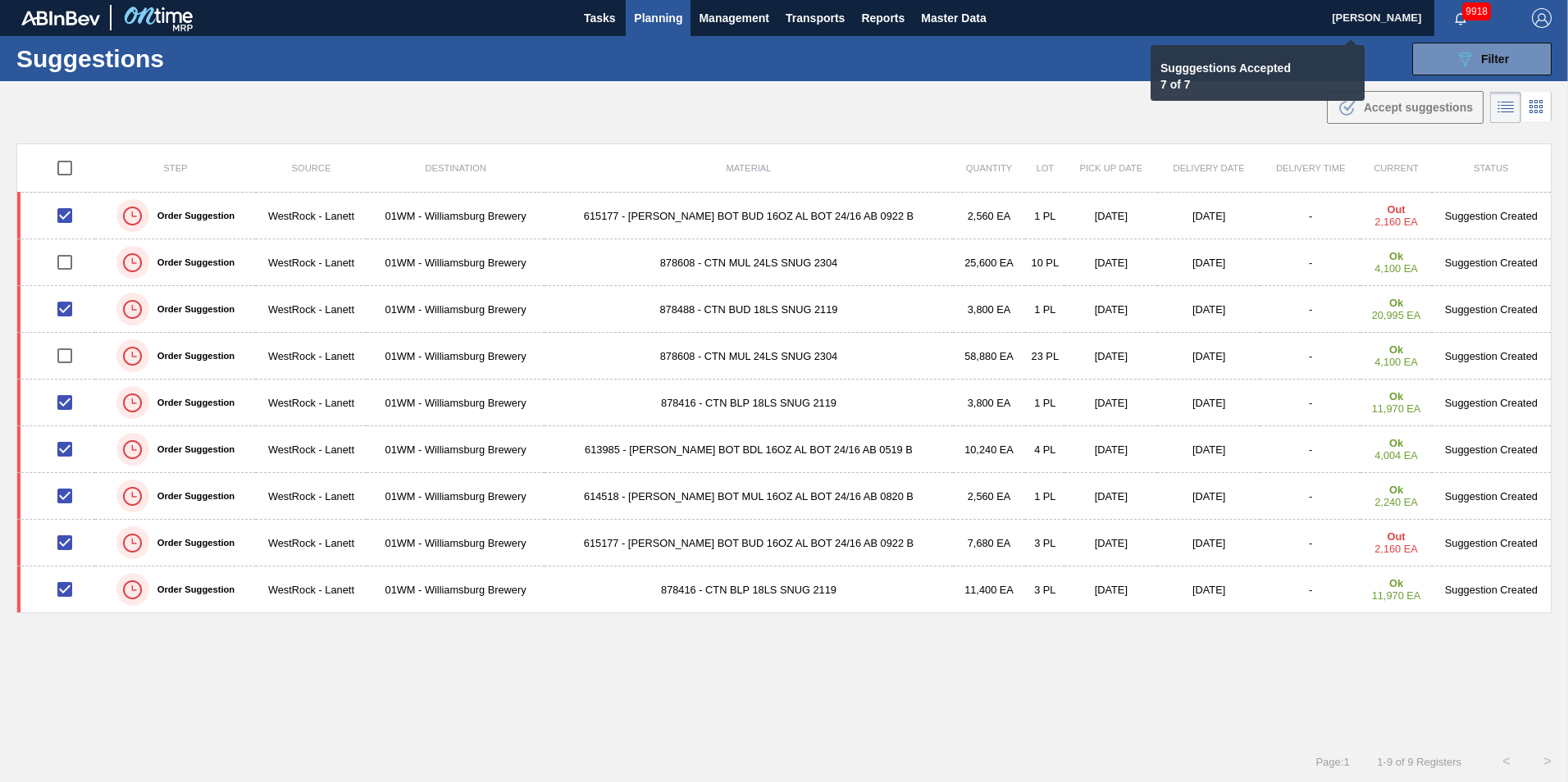
checkbox input "false"
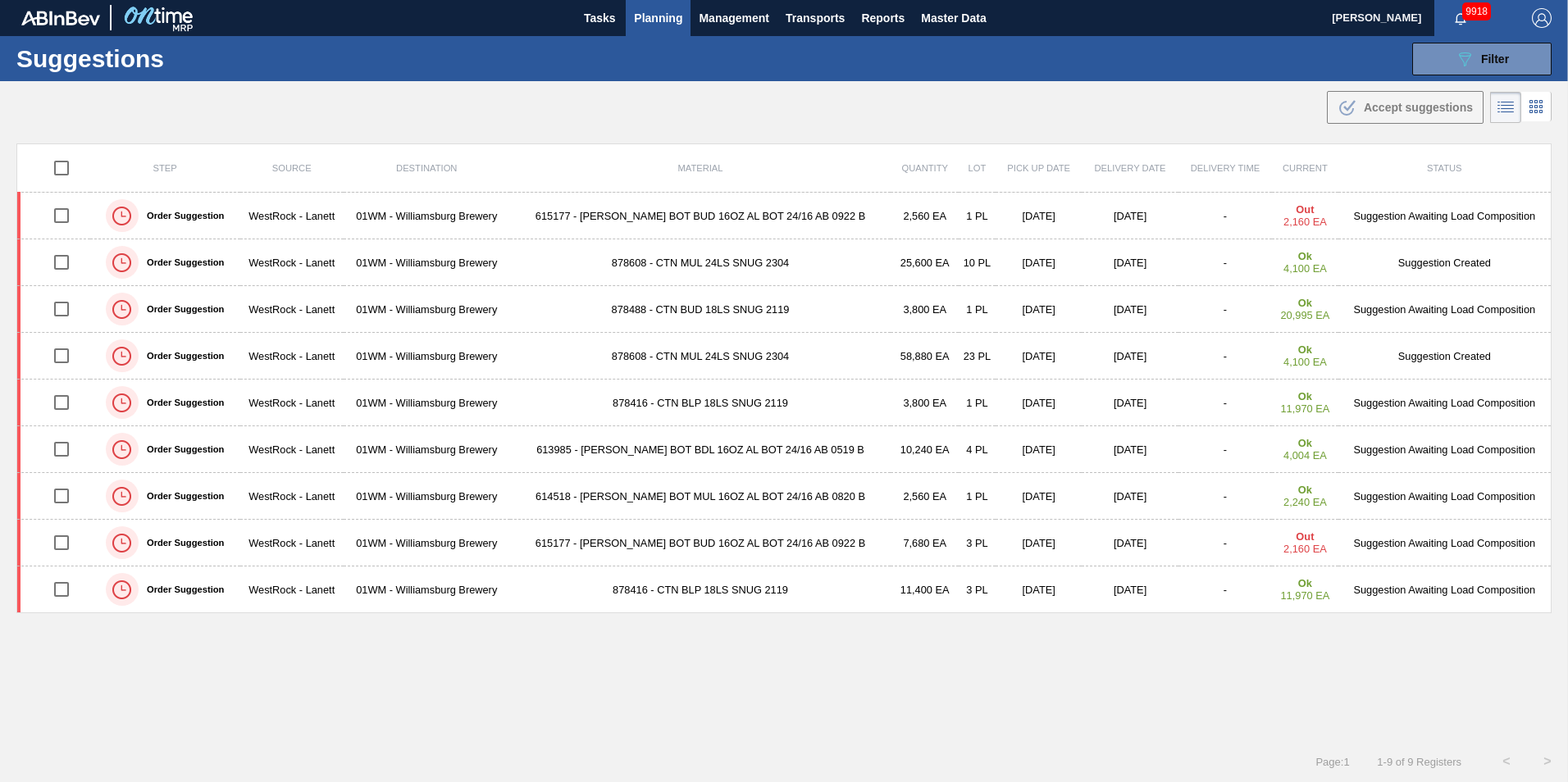
click at [644, 15] on span "Planning" at bounding box center [658, 18] width 49 height 20
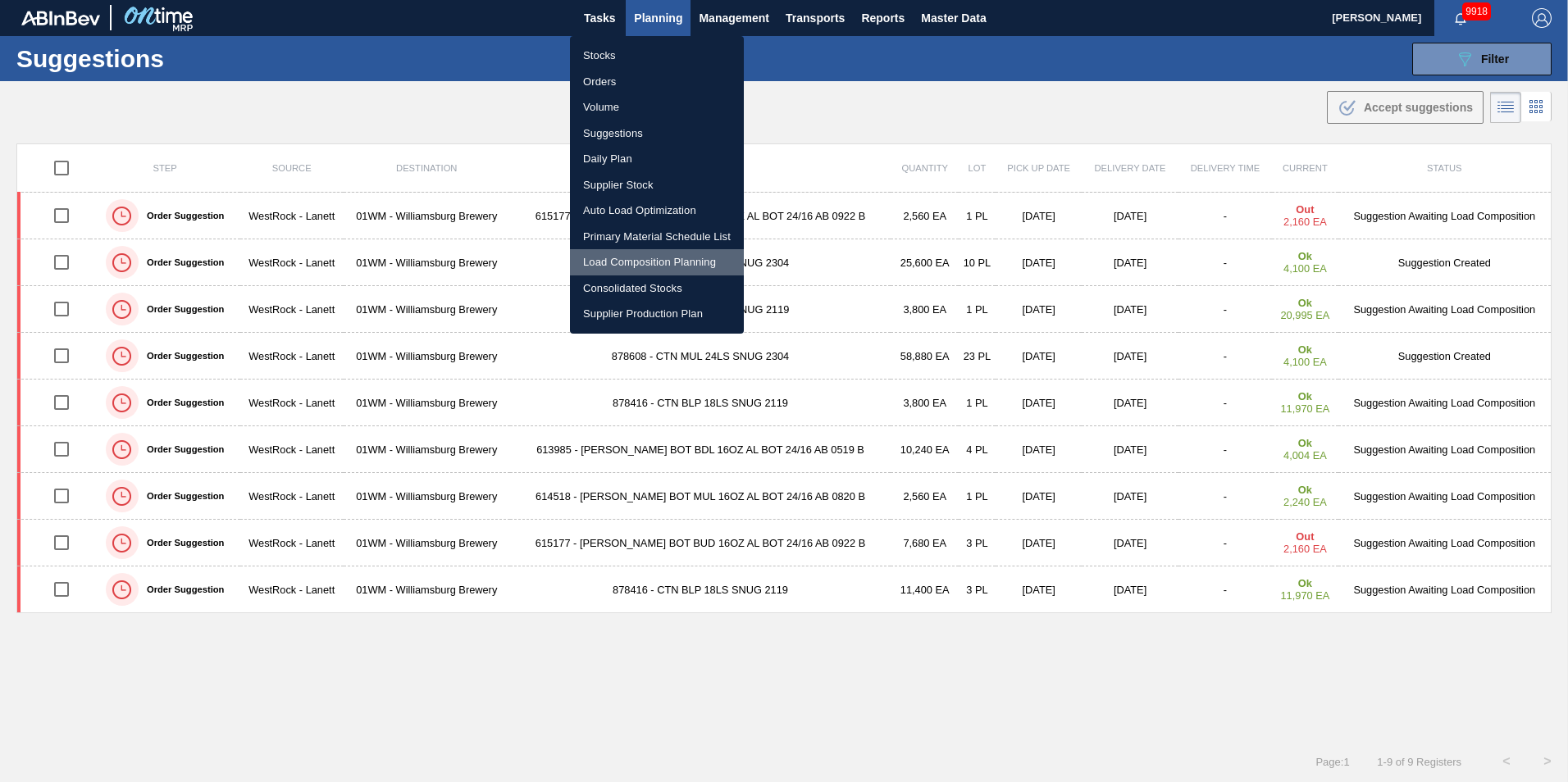
click at [629, 261] on li "Load Composition Planning" at bounding box center [656, 263] width 174 height 26
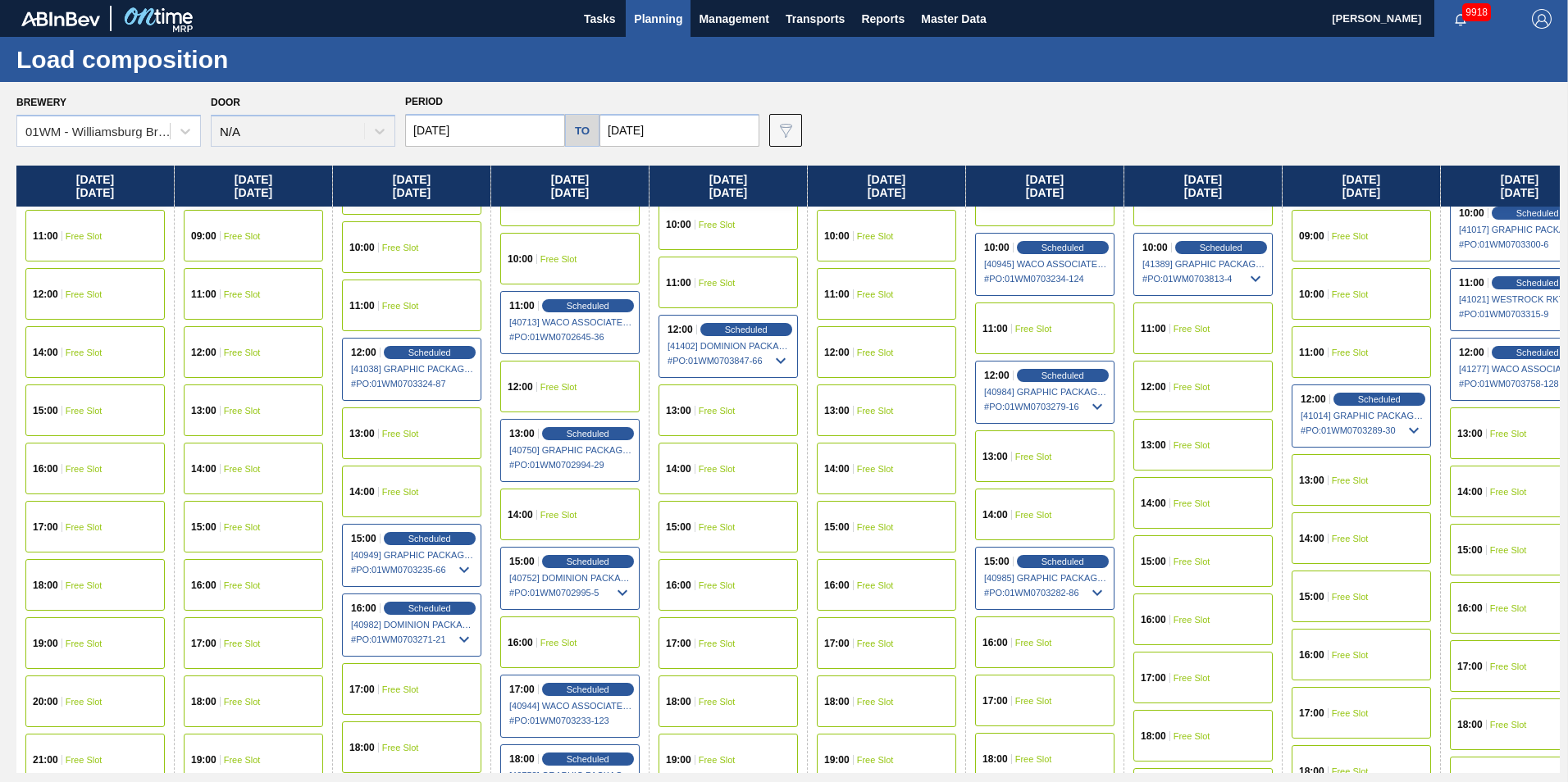
scroll to position [738, 0]
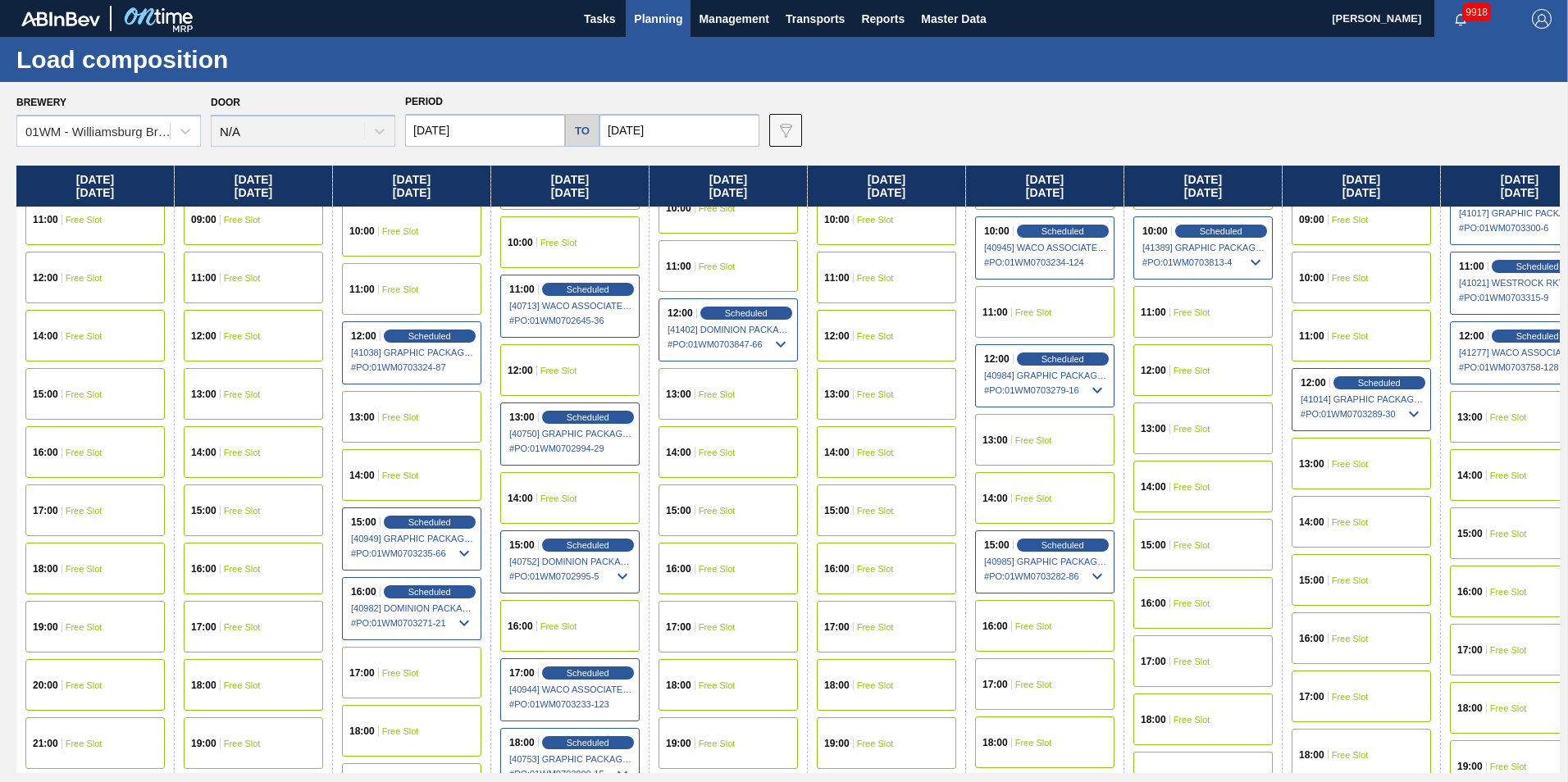
click at [1033, 628] on span "Free Slot" at bounding box center [1033, 626] width 37 height 10
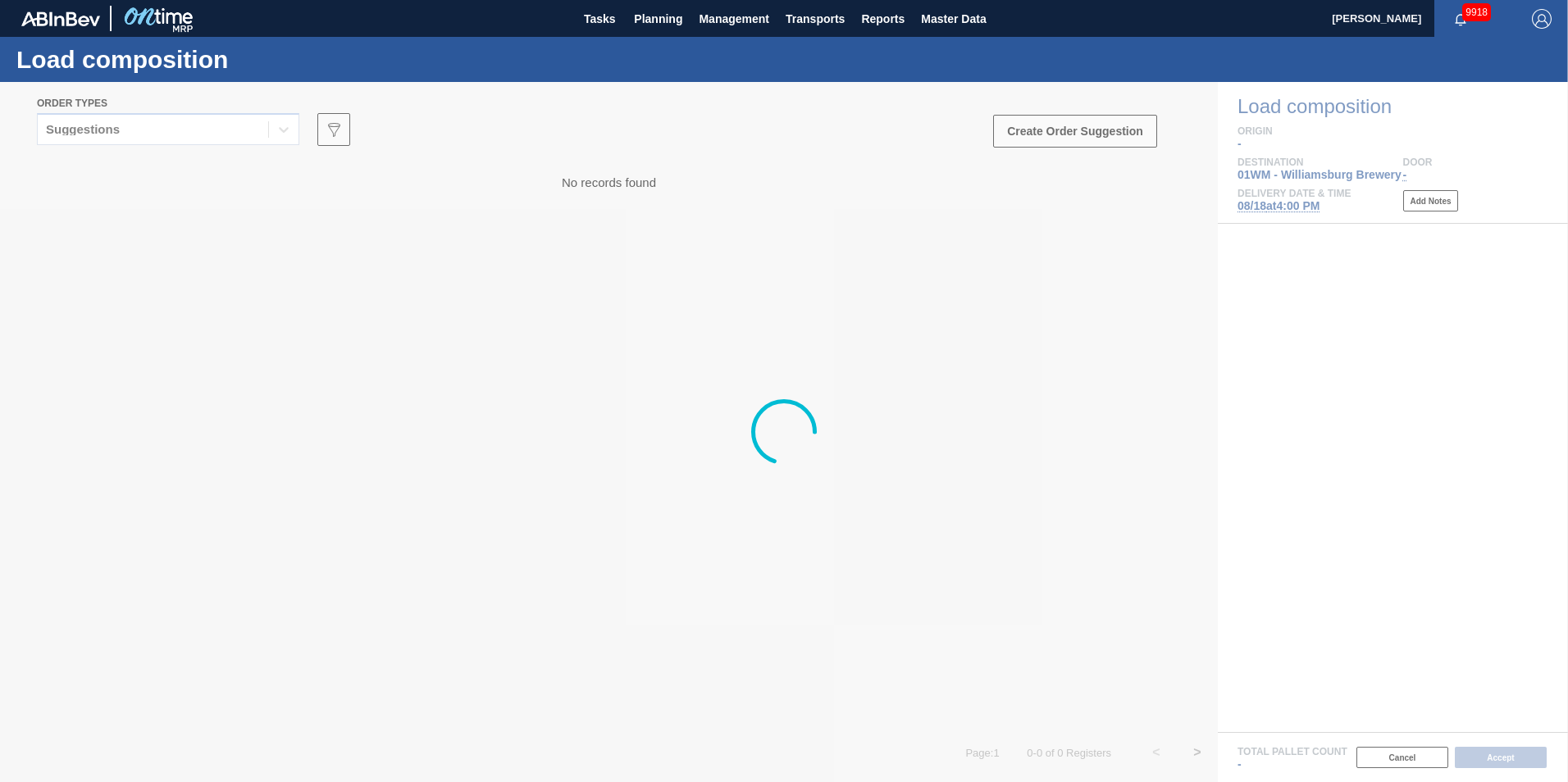
click at [128, 131] on div at bounding box center [784, 432] width 1568 height 701
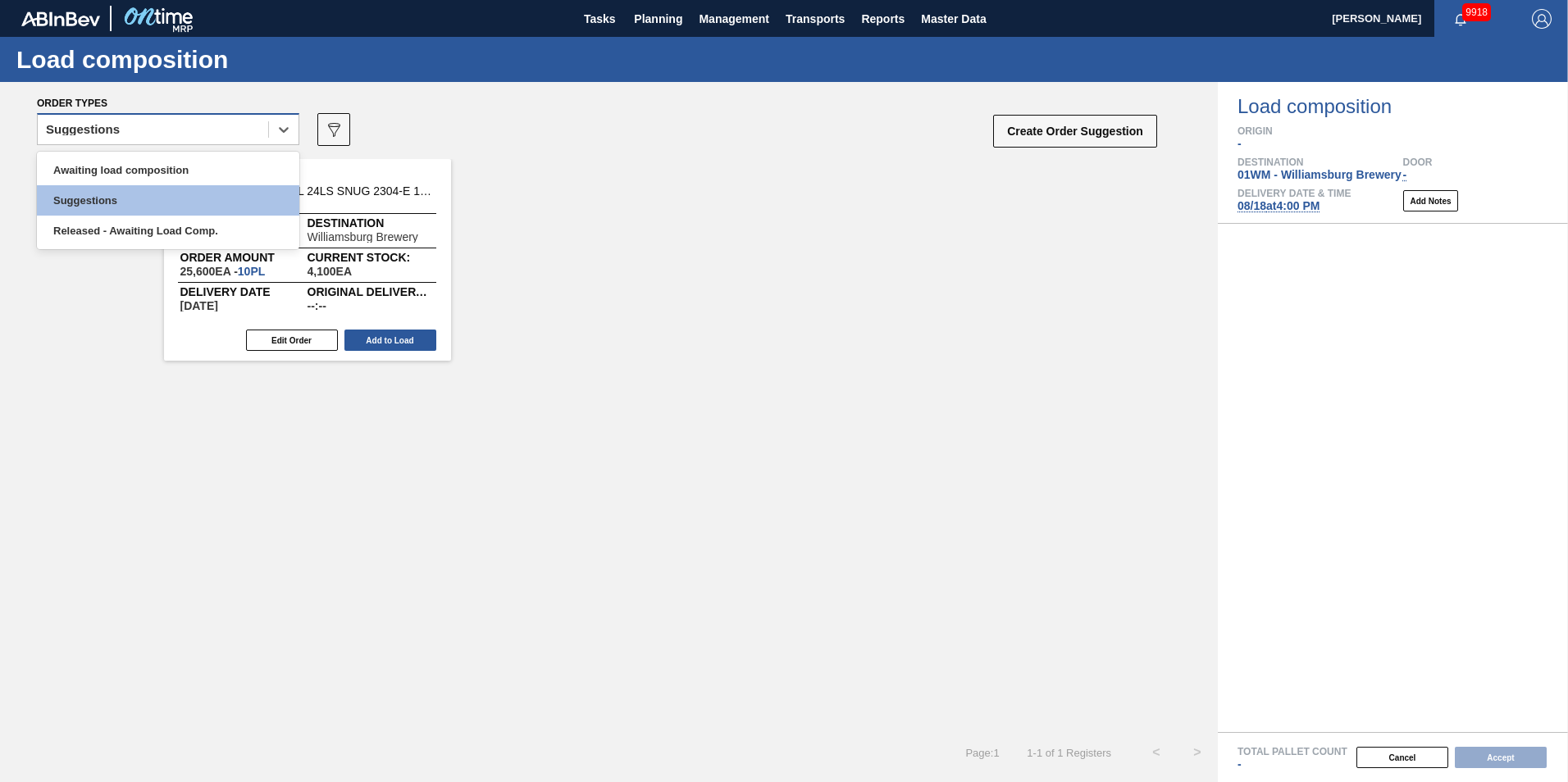
click at [128, 128] on div "Suggestions" at bounding box center [153, 129] width 230 height 24
click at [139, 172] on div "Awaiting load composition" at bounding box center [168, 170] width 263 height 30
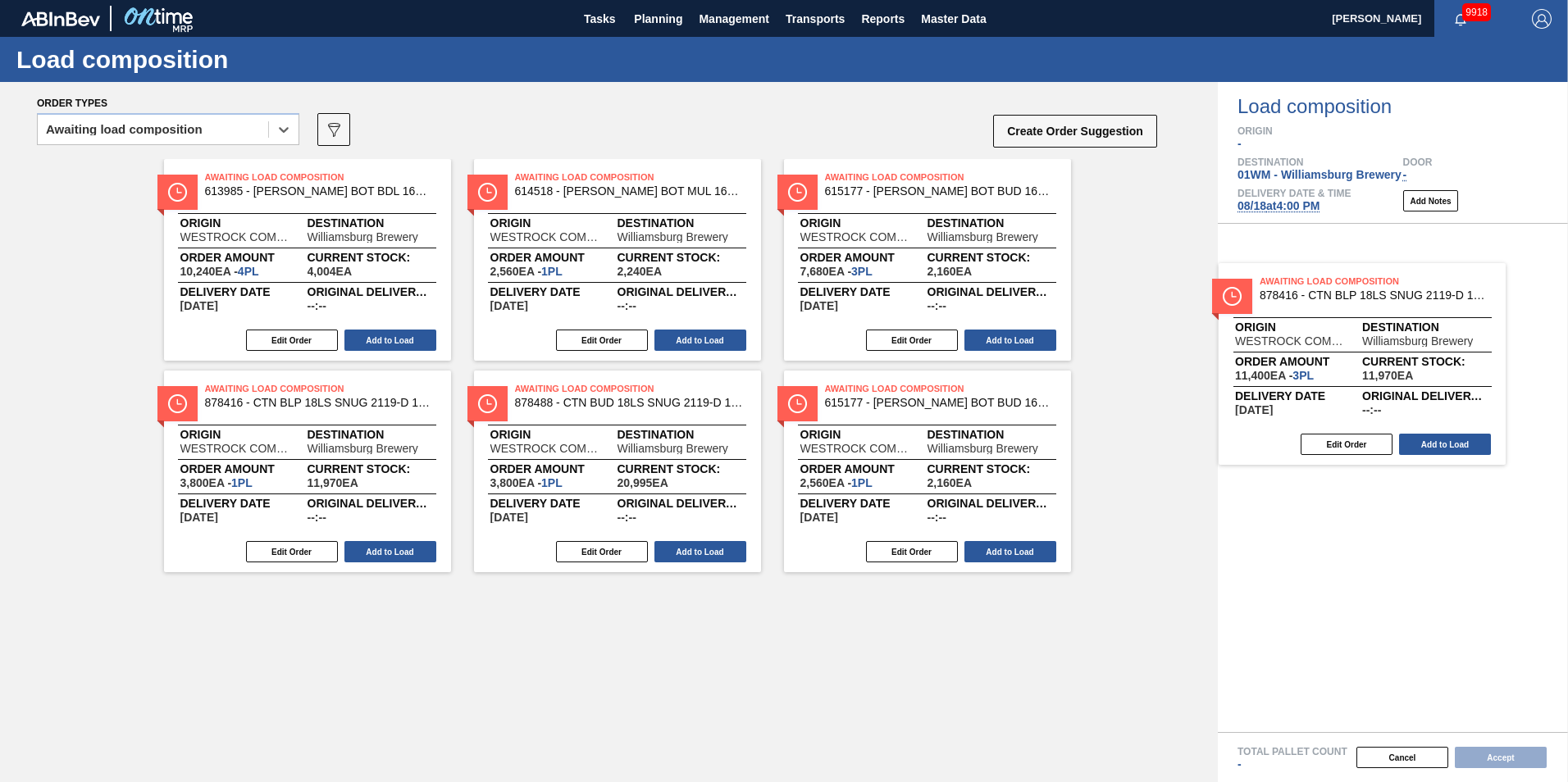
drag, startPoint x: 308, startPoint y: 247, endPoint x: 1378, endPoint y: 355, distance: 1075.4
click at [1378, 355] on div "Order types option Awaiting load composition, selected. Select is focused ,type…" at bounding box center [784, 432] width 1568 height 701
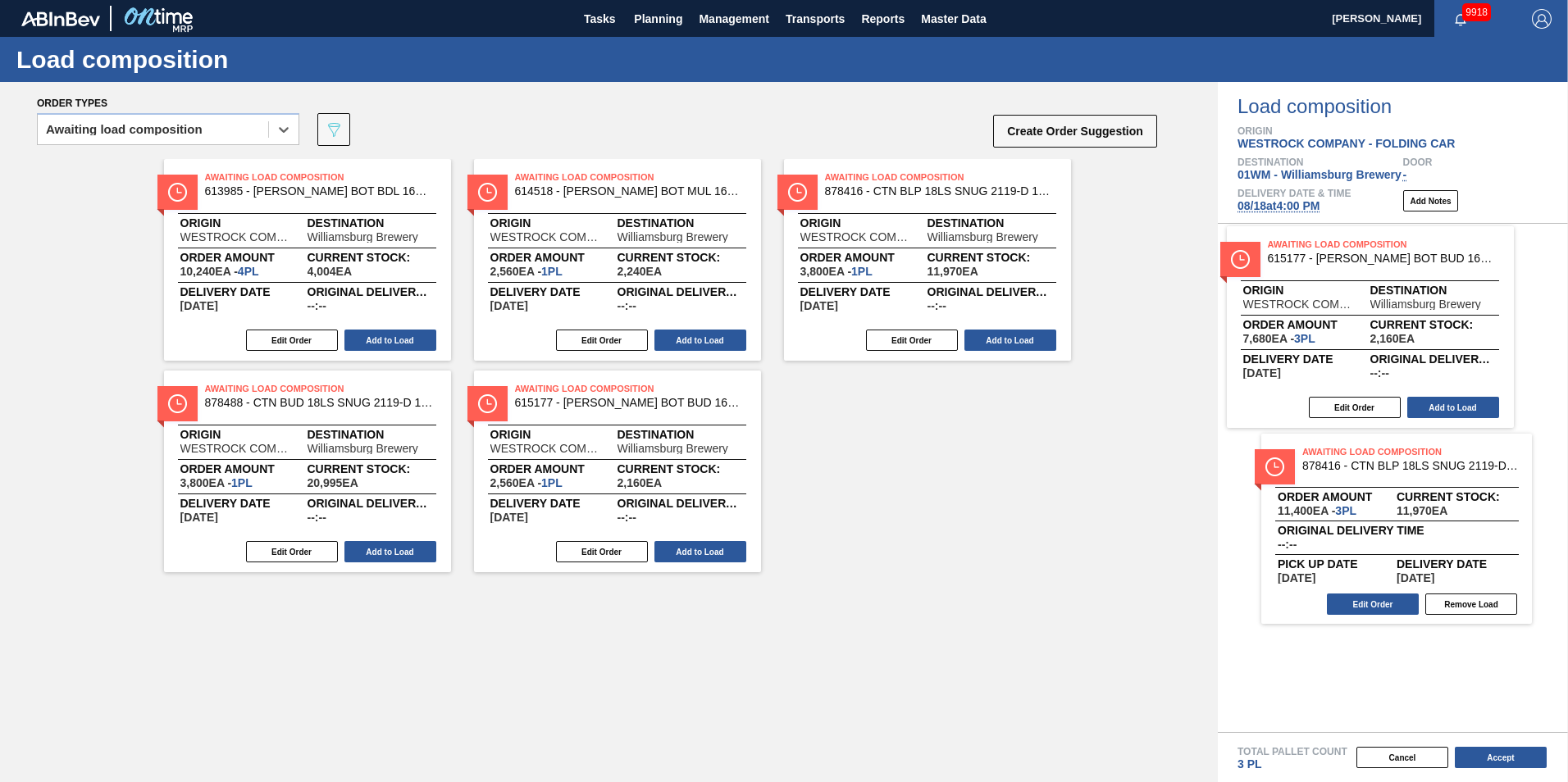
drag, startPoint x: 992, startPoint y: 280, endPoint x: 1440, endPoint y: 347, distance: 453.0
click at [1440, 347] on div "Order types option Awaiting load composition, selected. Select is focused ,type…" at bounding box center [784, 432] width 1568 height 701
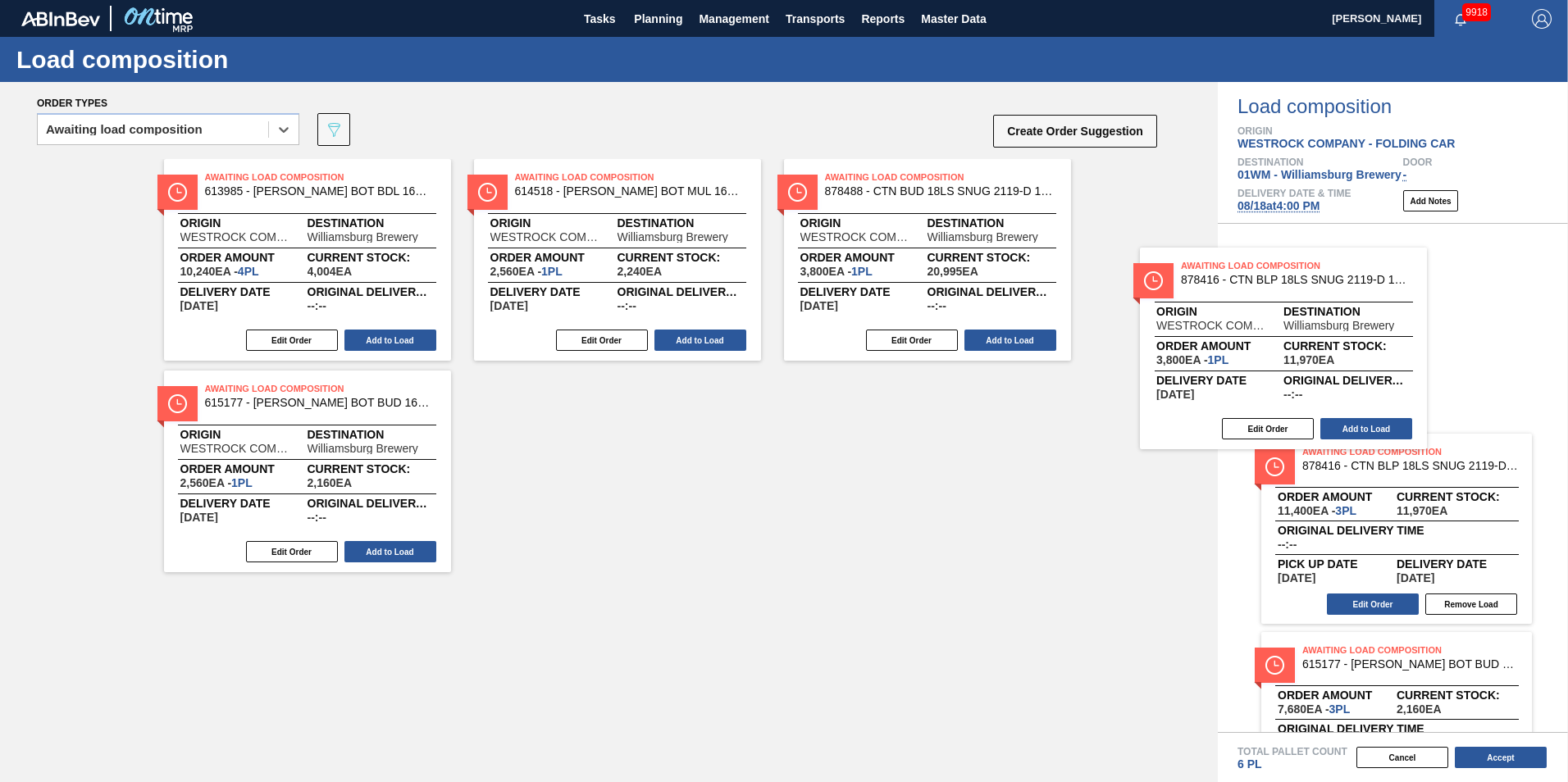
drag, startPoint x: 1027, startPoint y: 259, endPoint x: 1404, endPoint y: 356, distance: 389.3
click at [1417, 356] on div "Order types option Awaiting load composition, selected. Select is focused ,type…" at bounding box center [784, 432] width 1568 height 701
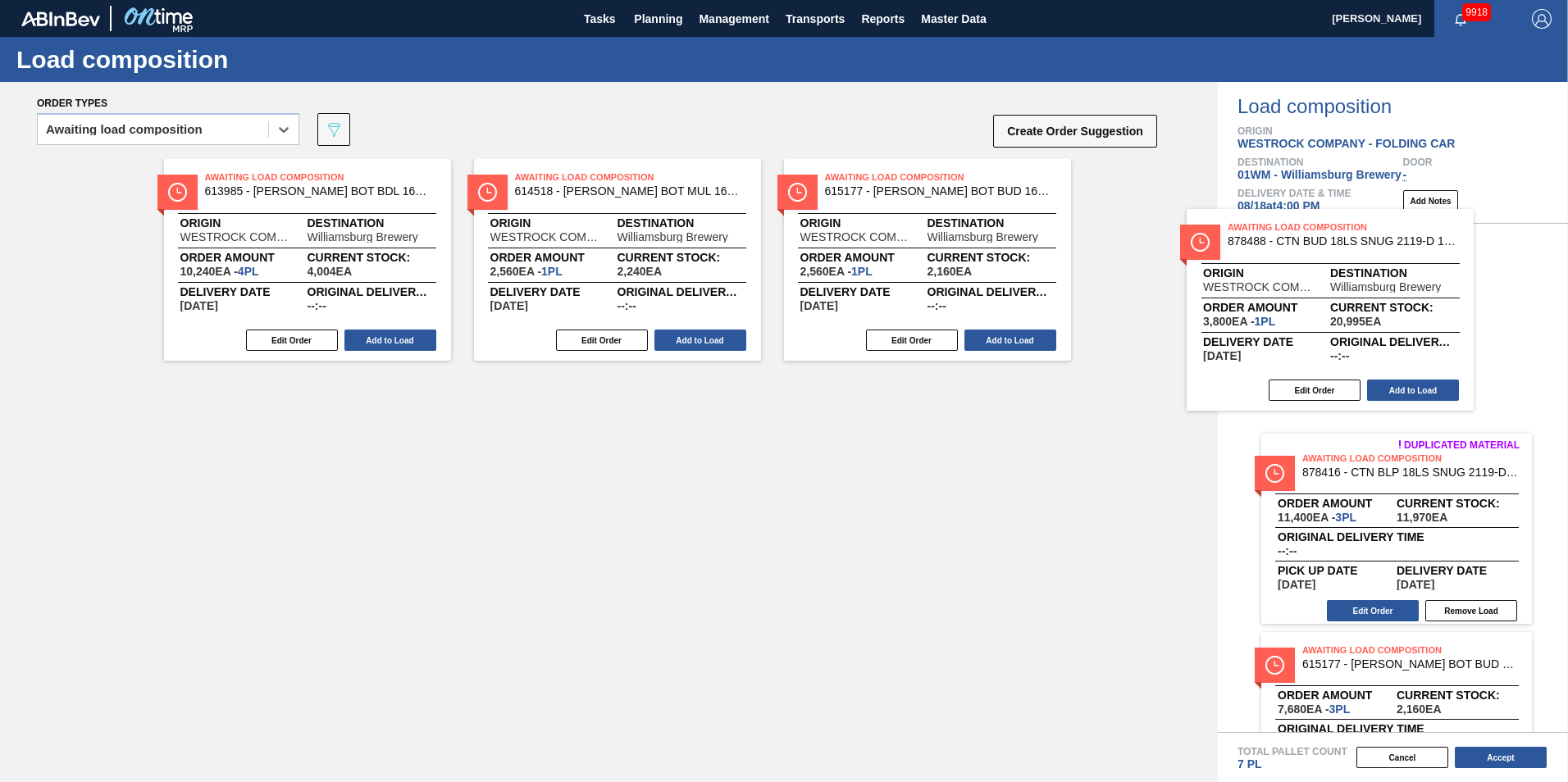
drag, startPoint x: 1087, startPoint y: 297, endPoint x: 1359, endPoint y: 342, distance: 275.7
click at [1362, 344] on div "Order types option Awaiting load composition, selected. Select is focused ,type…" at bounding box center [784, 432] width 1568 height 701
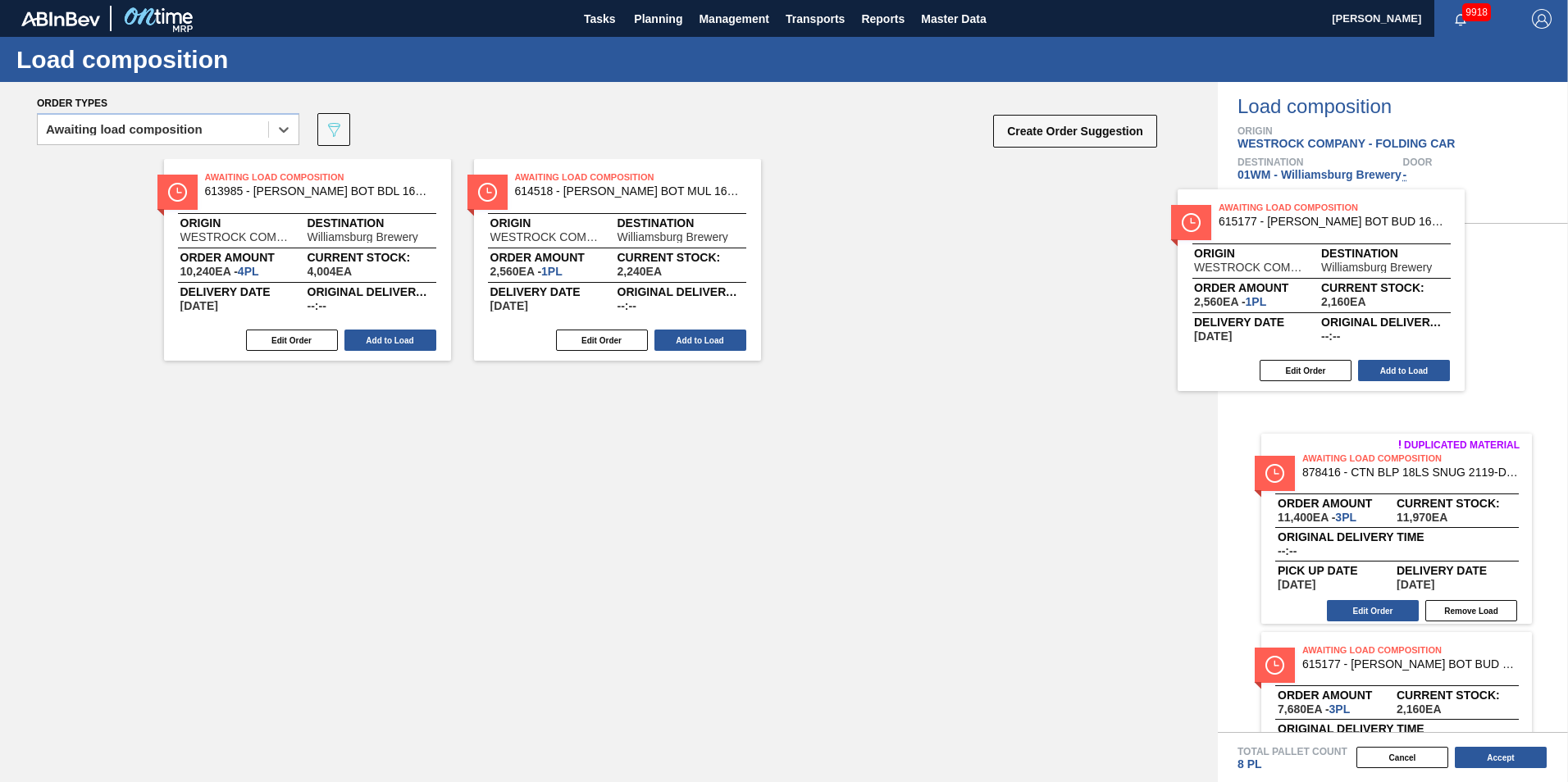
drag, startPoint x: 861, startPoint y: 270, endPoint x: 1274, endPoint y: 302, distance: 414.2
click at [1274, 302] on div "Order types option Awaiting load composition, selected. Select is focused ,type…" at bounding box center [784, 432] width 1568 height 701
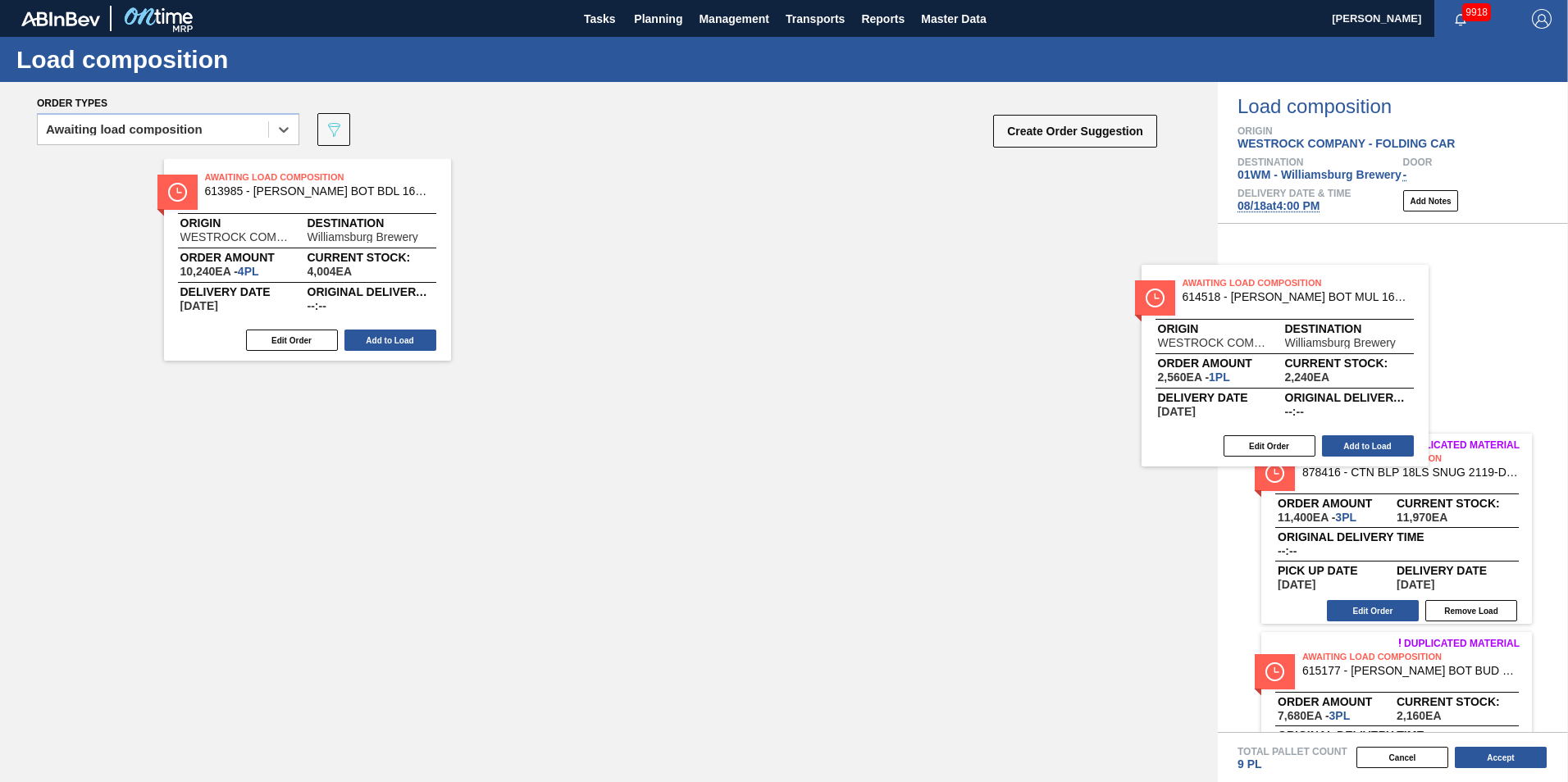
drag, startPoint x: 732, startPoint y: 281, endPoint x: 1395, endPoint y: 375, distance: 669.6
click at [1395, 375] on div "Order types option Awaiting load composition, selected. Select is focused ,type…" at bounding box center [784, 432] width 1568 height 701
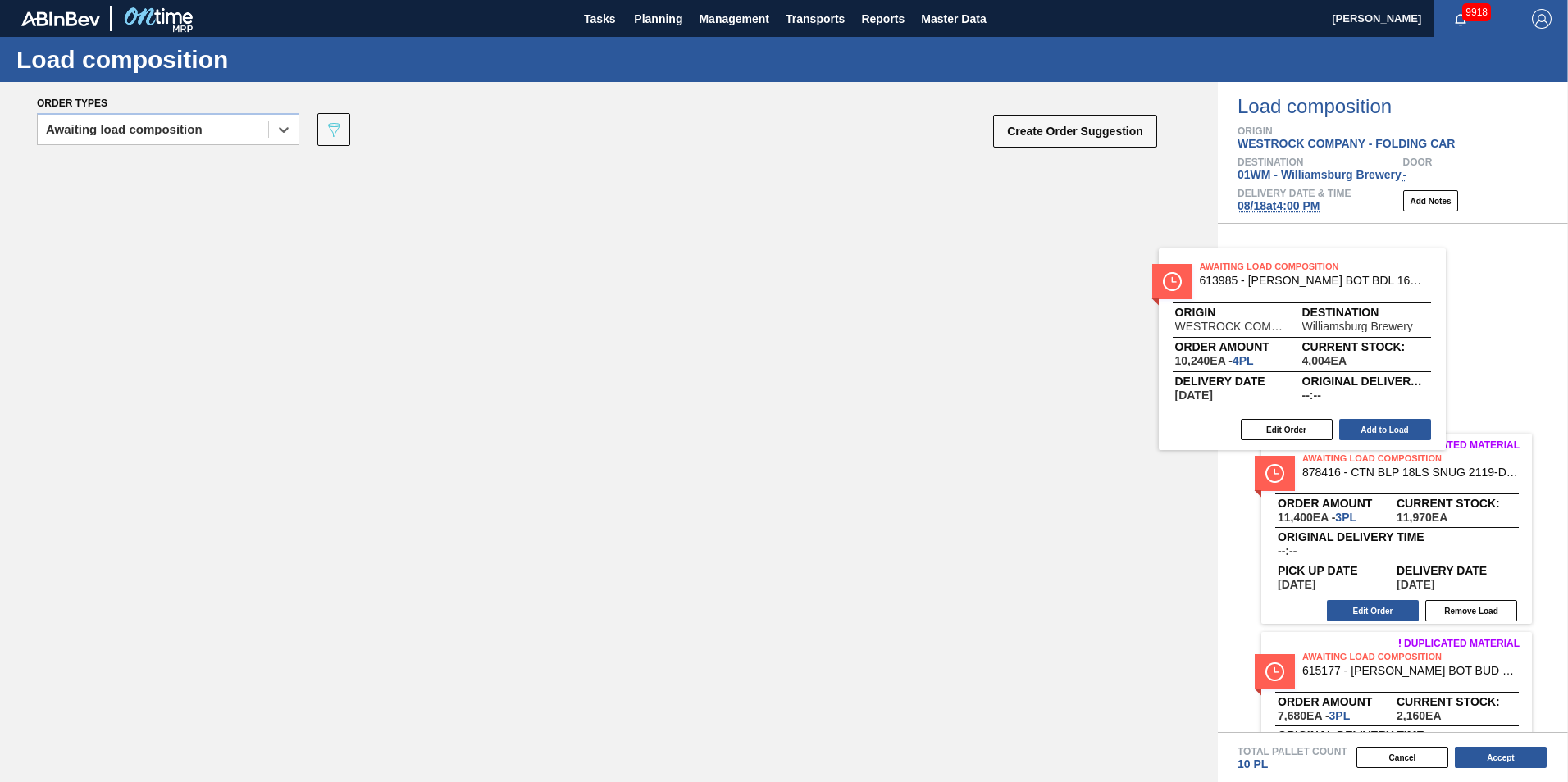
drag, startPoint x: 375, startPoint y: 292, endPoint x: 1566, endPoint y: 367, distance: 1193.4
click at [1566, 367] on div "Order types option Awaiting load composition, selected. Select is focused ,type…" at bounding box center [784, 432] width 1568 height 701
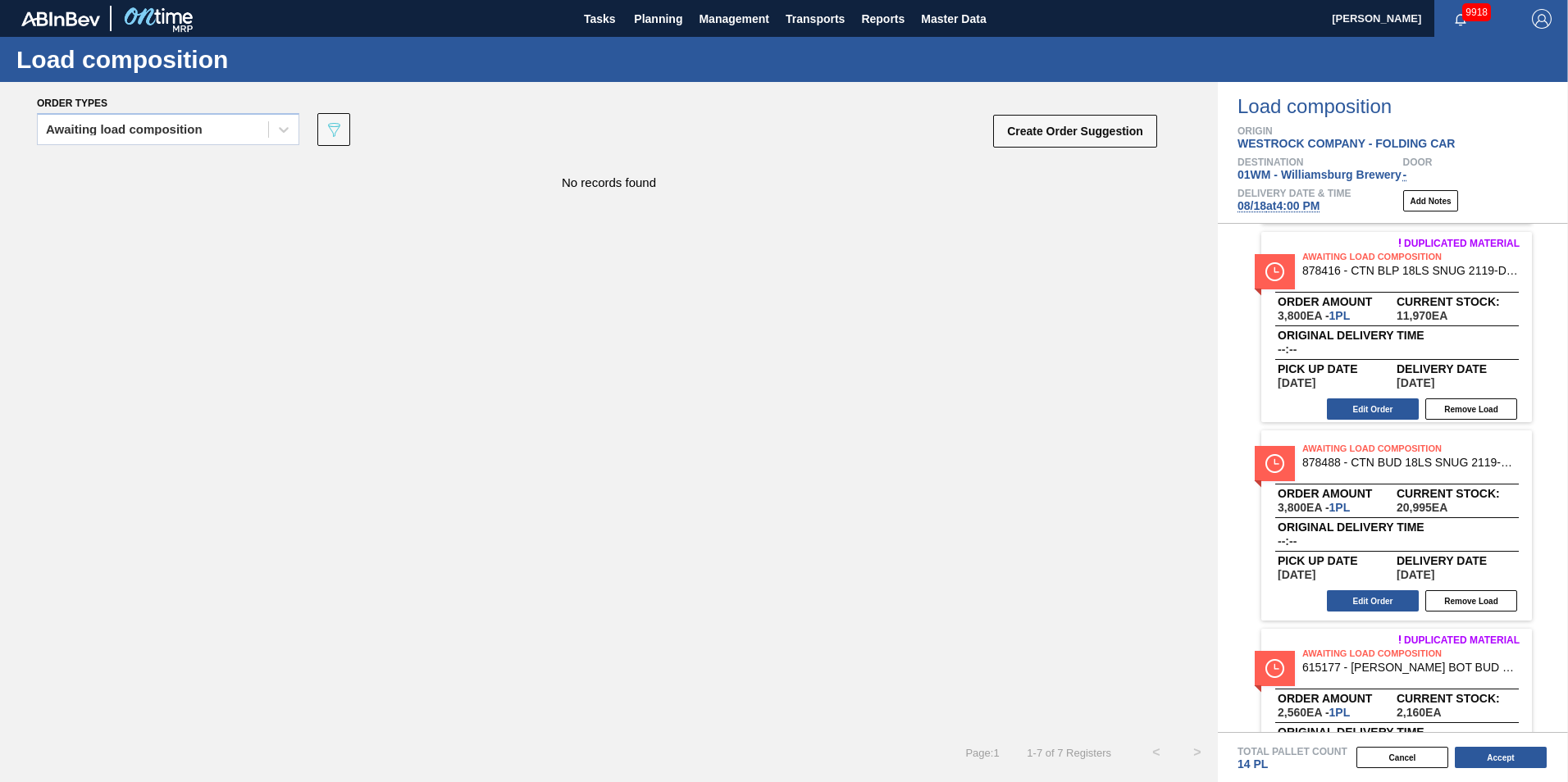
scroll to position [315, 0]
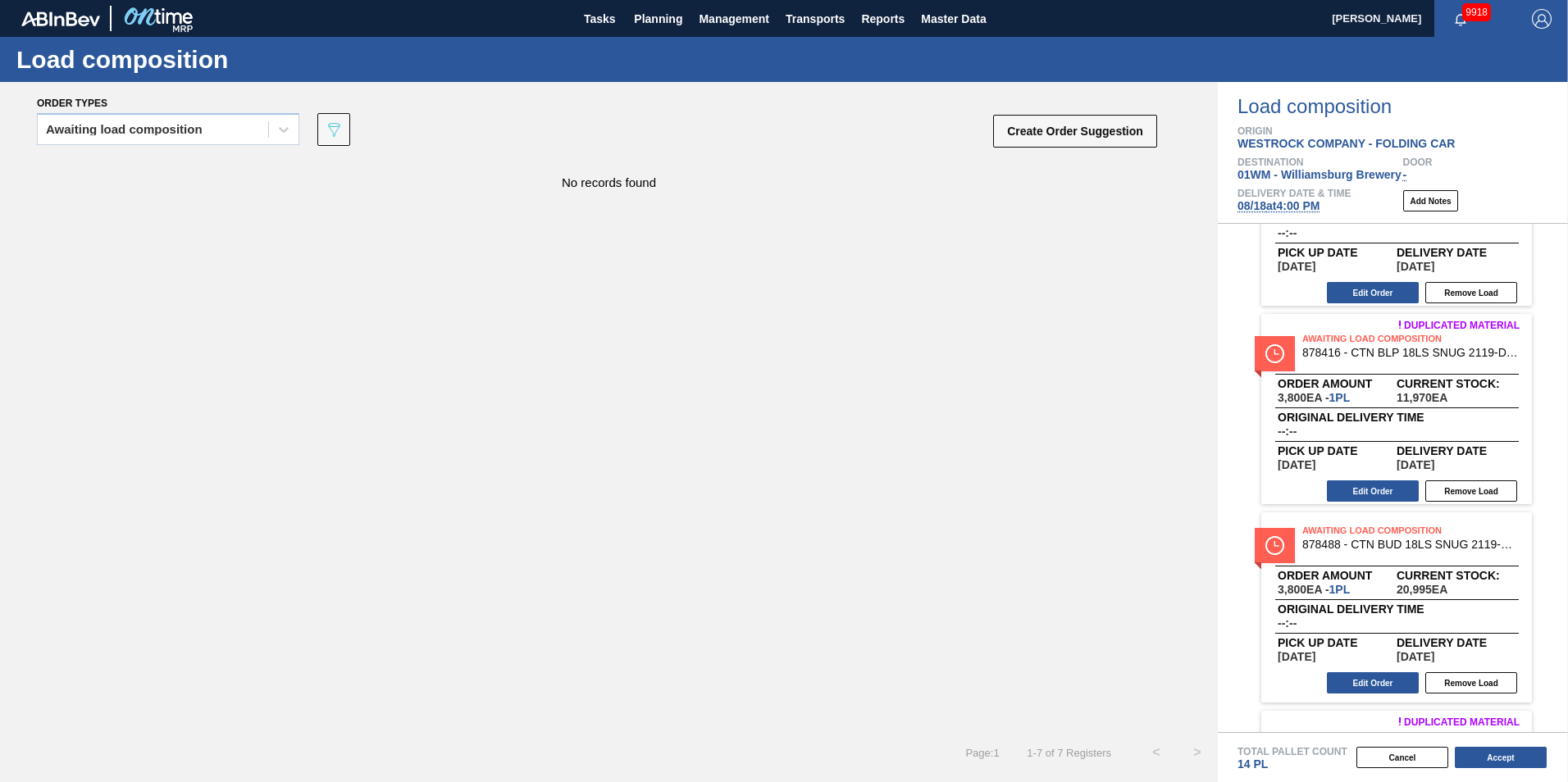
click at [1300, 204] on span "08/18 at 4:00 PM" at bounding box center [1278, 206] width 82 height 13
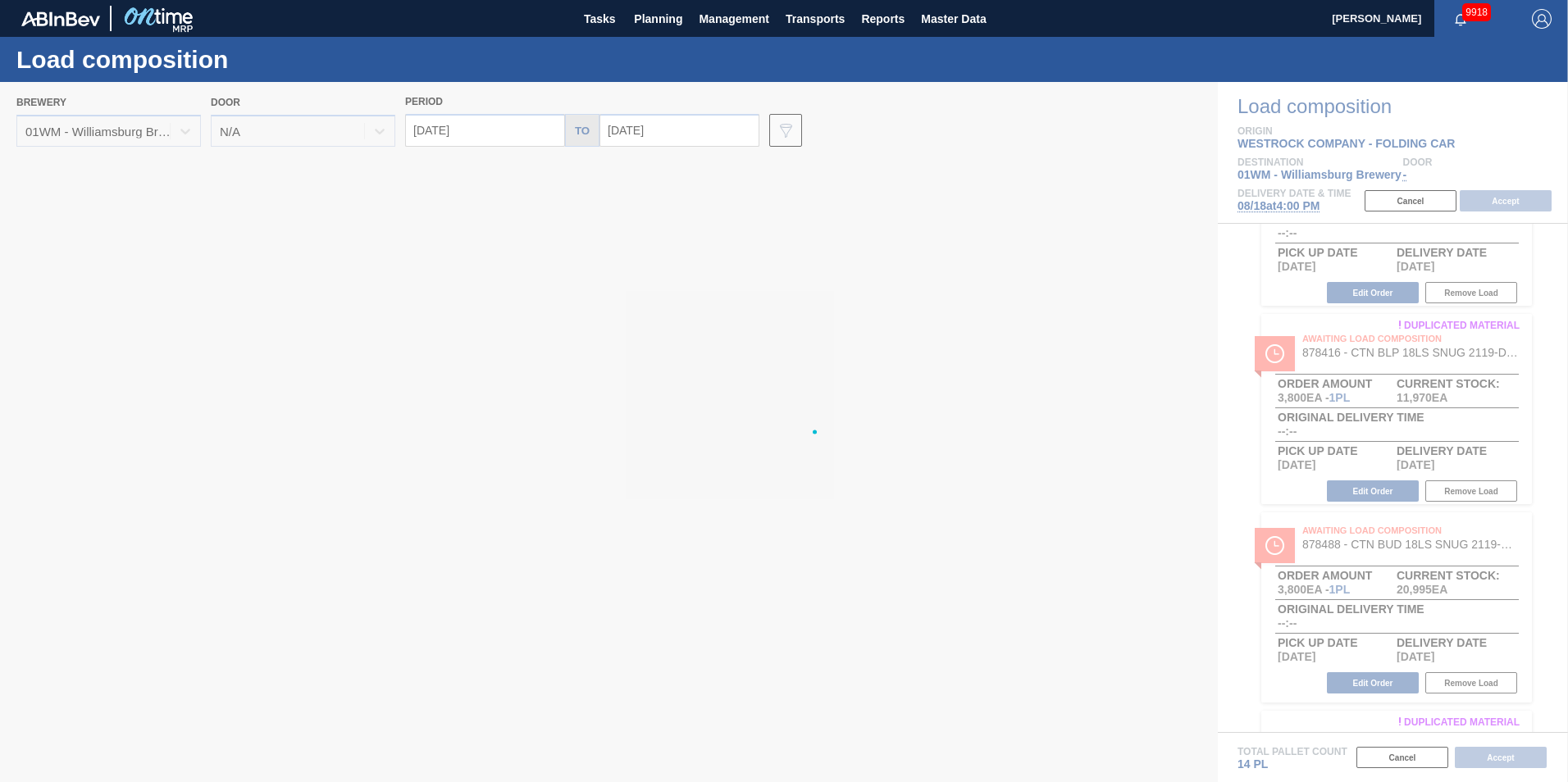
type input "[DATE]"
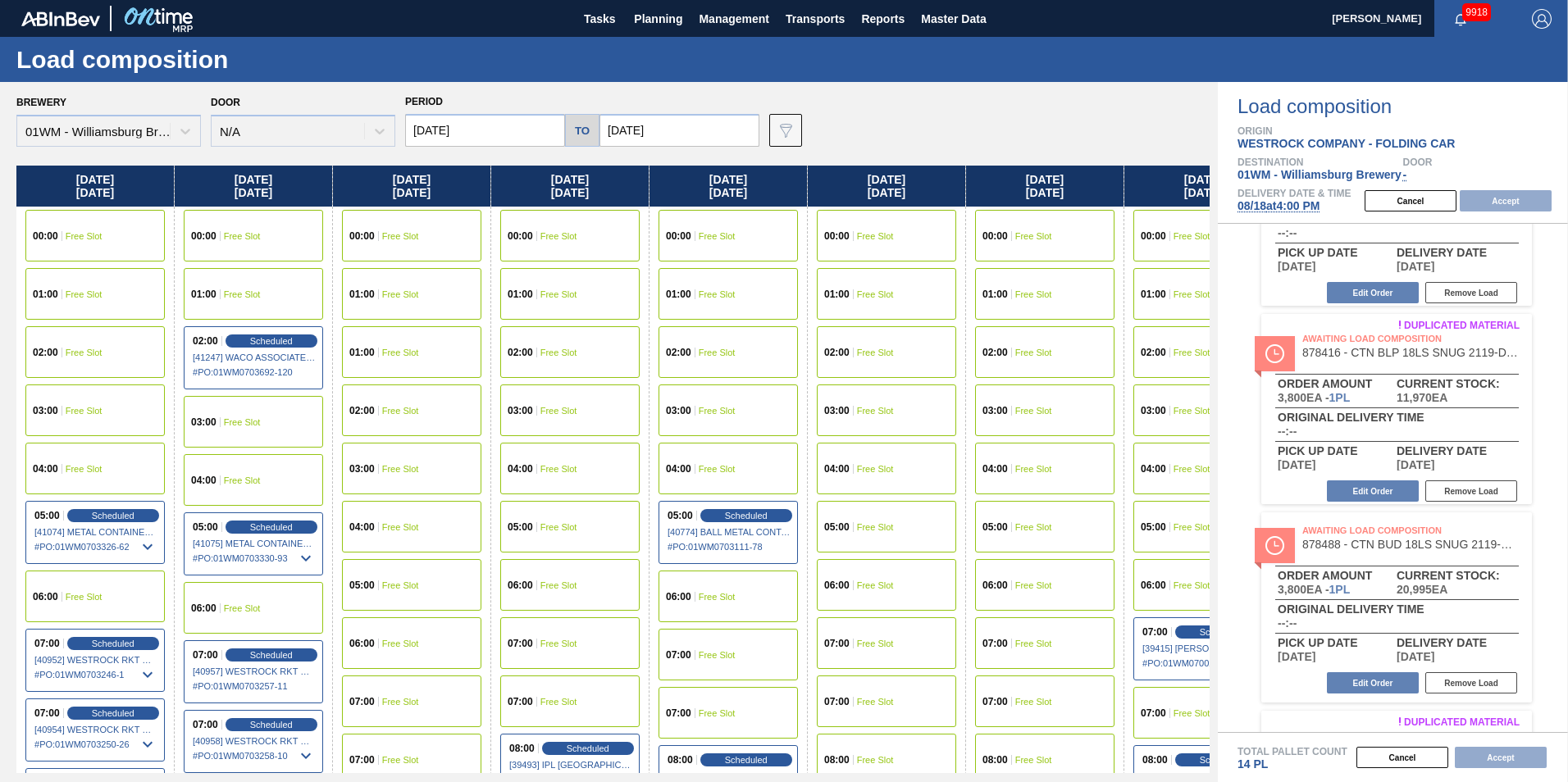
scroll to position [0, 73]
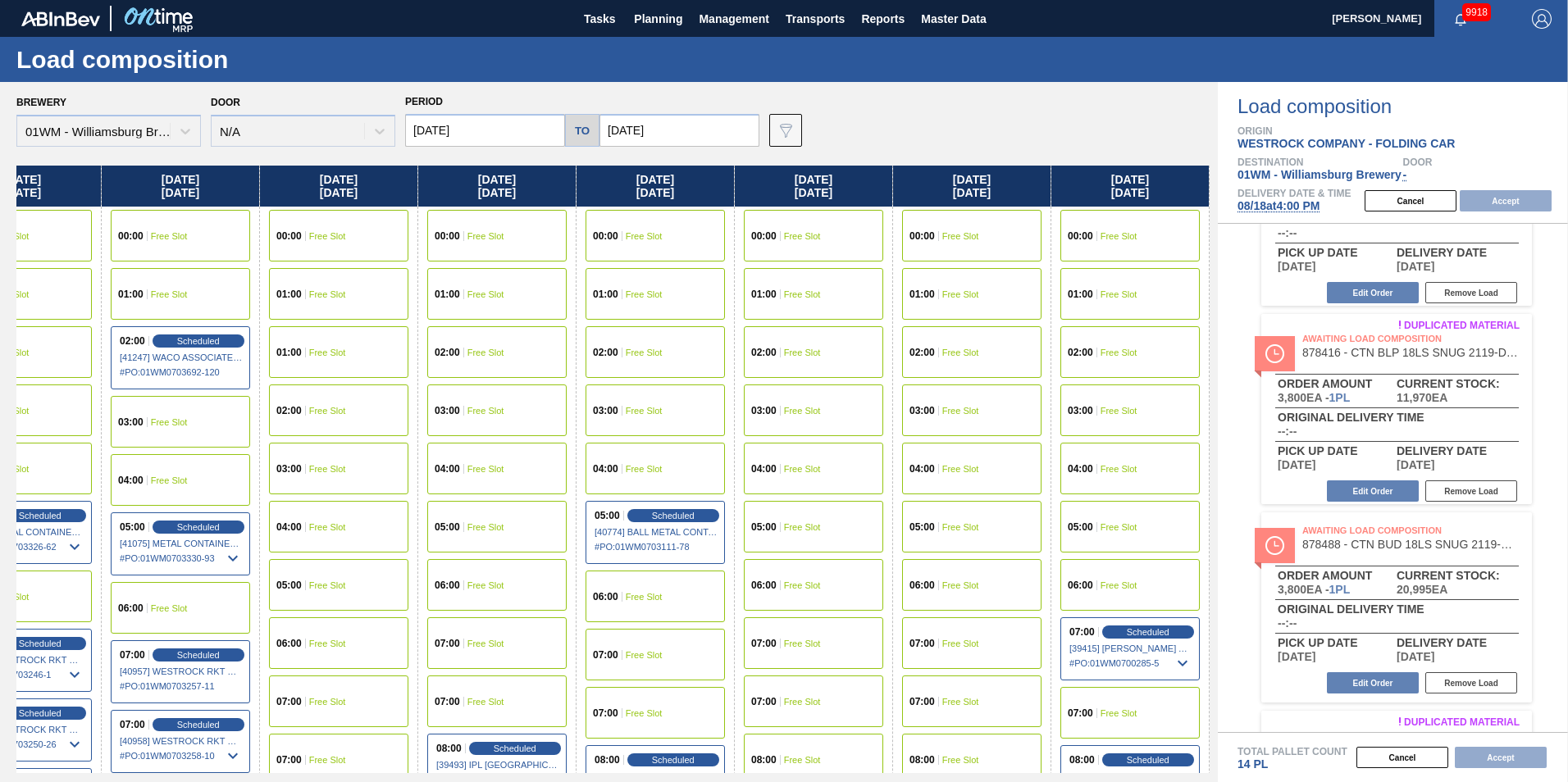
drag, startPoint x: 1149, startPoint y: 185, endPoint x: 153, endPoint y: 185, distance: 996.0
click at [153, 185] on div "Monday 08/18/2025 00:00 Free Slot 01:00 Free Slot 02:00 Free Slot 03:00 Free Sl…" at bounding box center [613, 469] width 1193 height 607
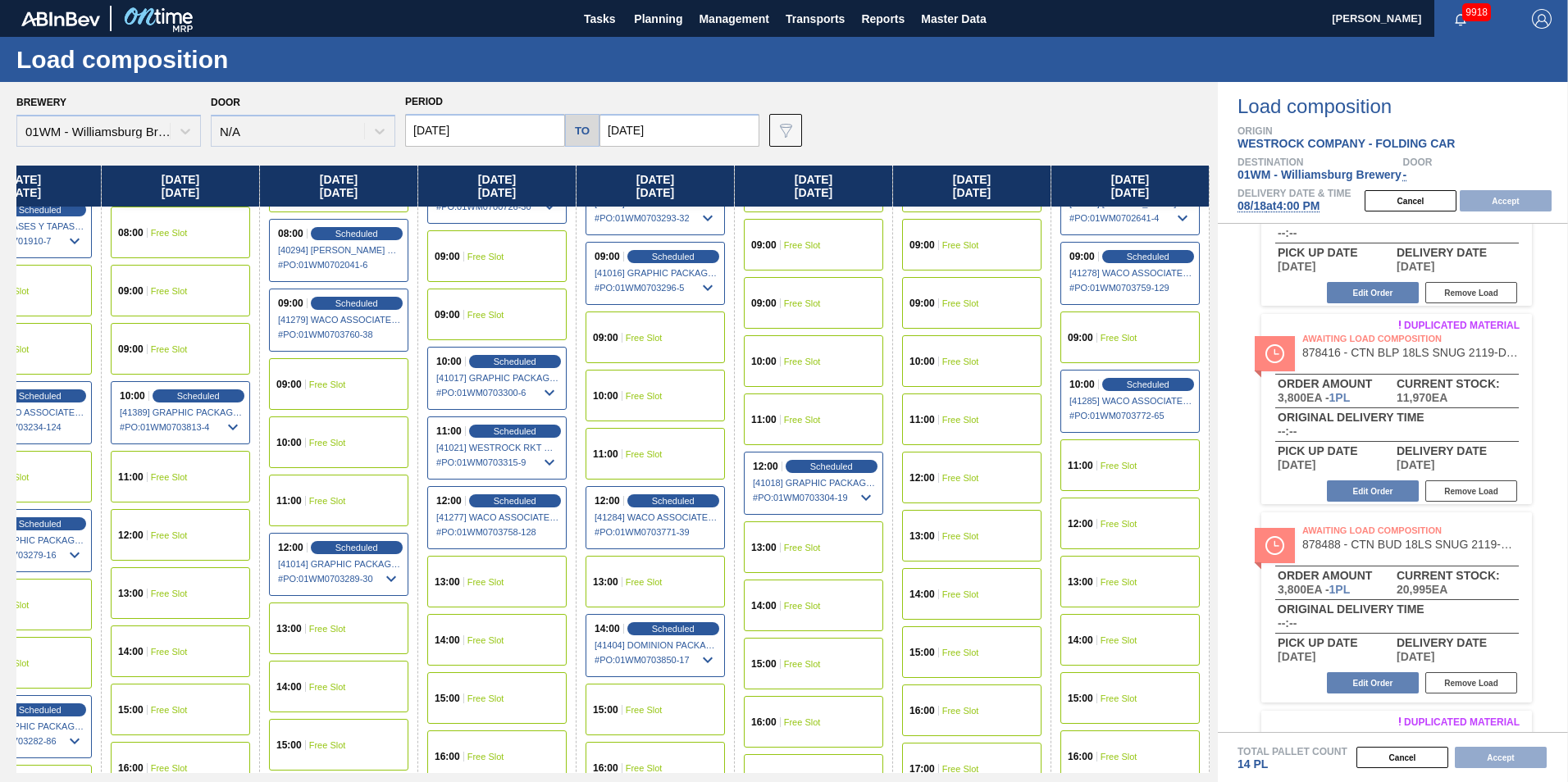
scroll to position [574, 73]
click at [629, 119] on input "[DATE]" at bounding box center [679, 130] width 160 height 33
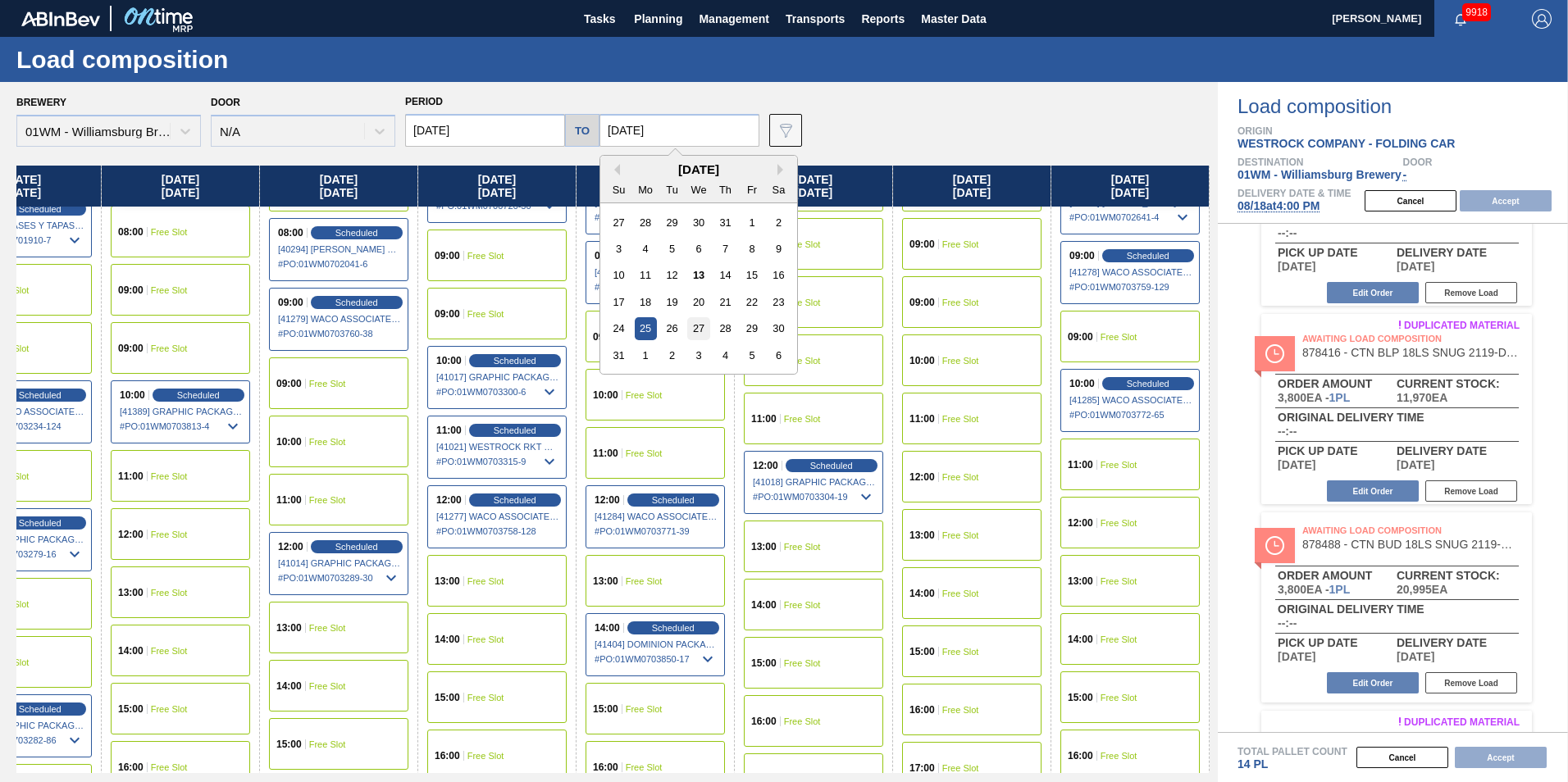
click at [691, 331] on div "27" at bounding box center [698, 328] width 22 height 22
type input "[DATE]"
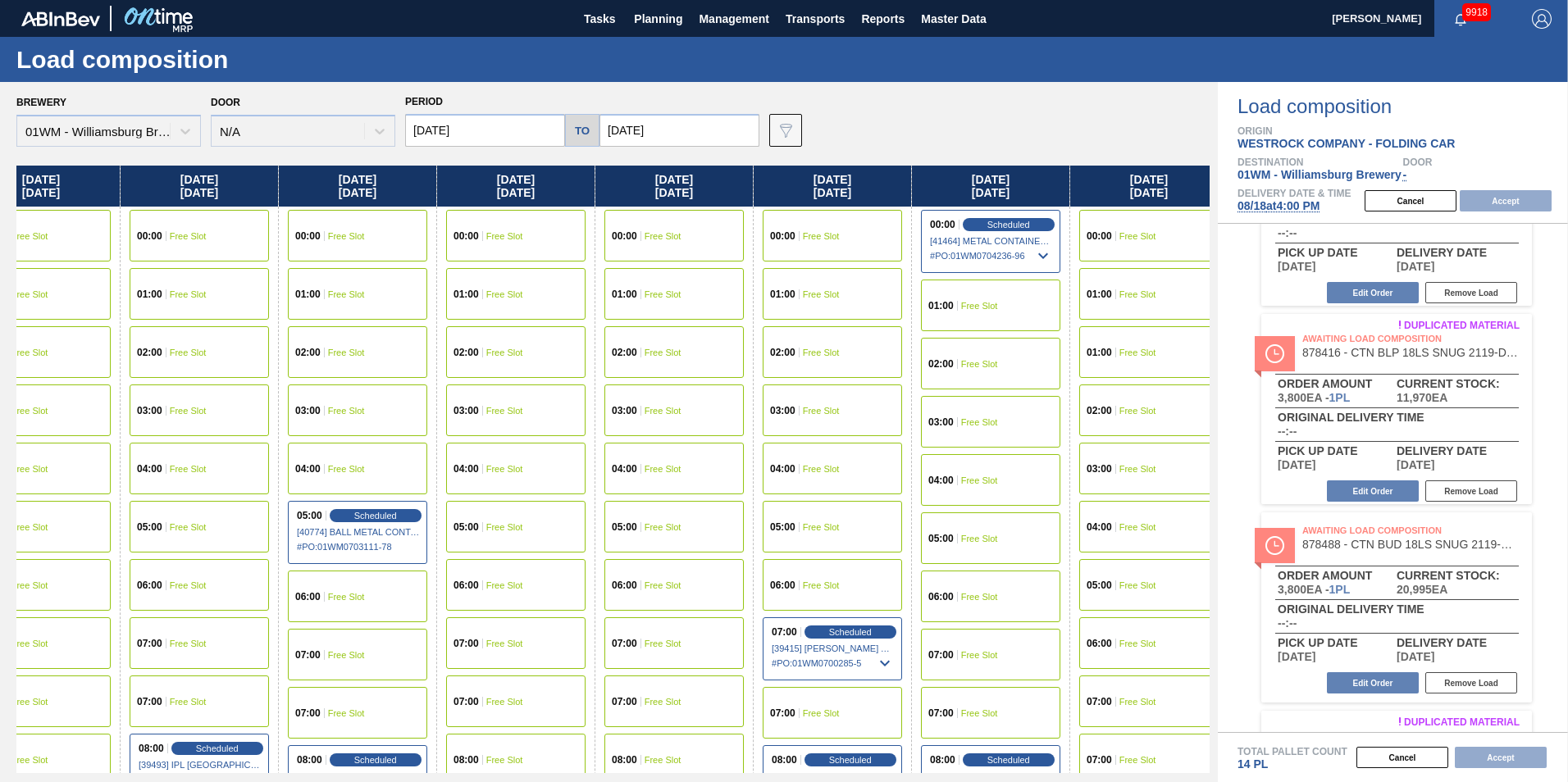
scroll to position [0, 389]
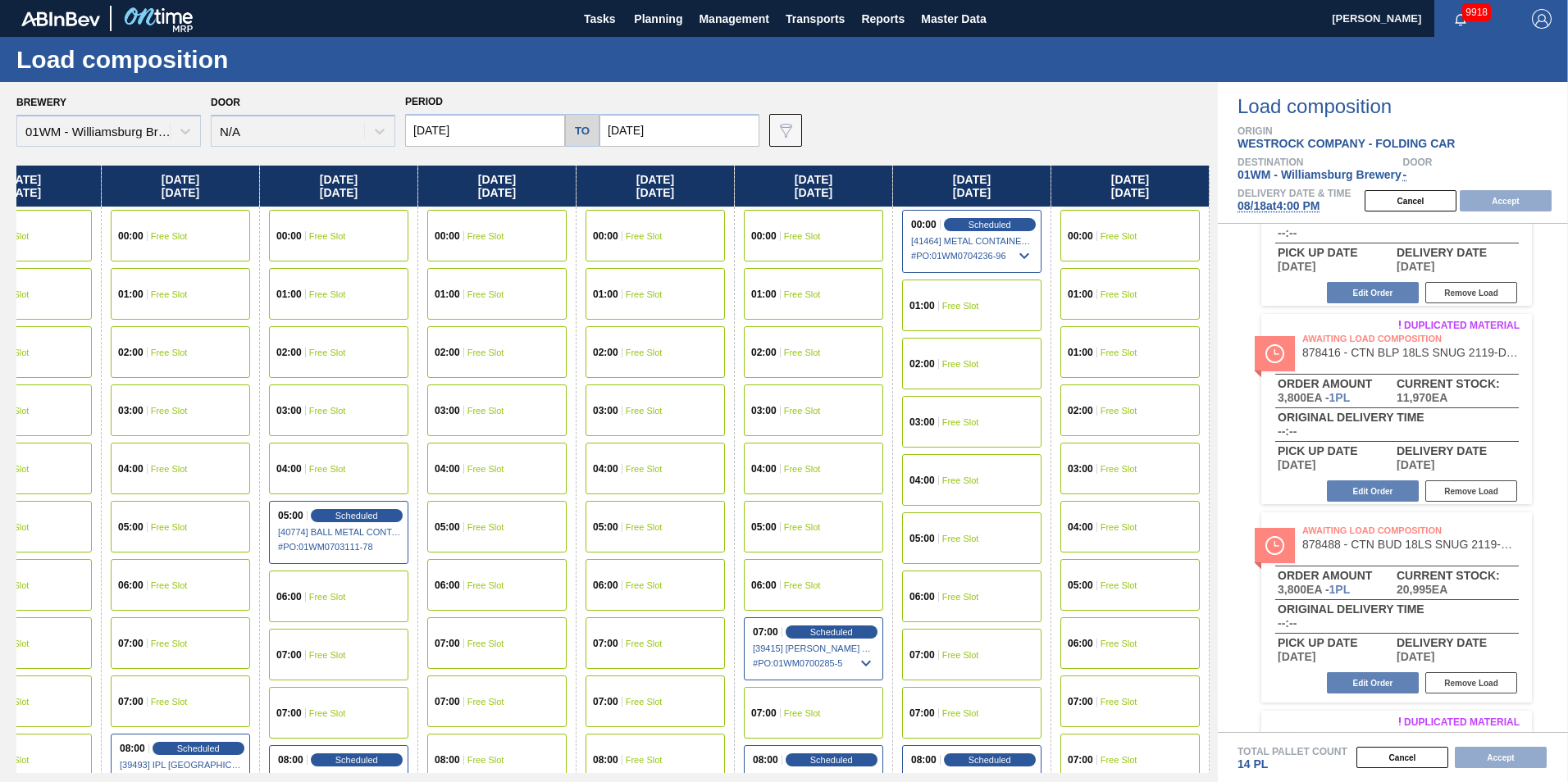
drag, startPoint x: 964, startPoint y: 185, endPoint x: 165, endPoint y: 239, distance: 800.8
click at [58, 206] on div "Monday 08/18/2025 00:00 Free Slot 01:00 Free Slot 02:00 Free Slot 03:00 Free Sl…" at bounding box center [613, 469] width 1193 height 607
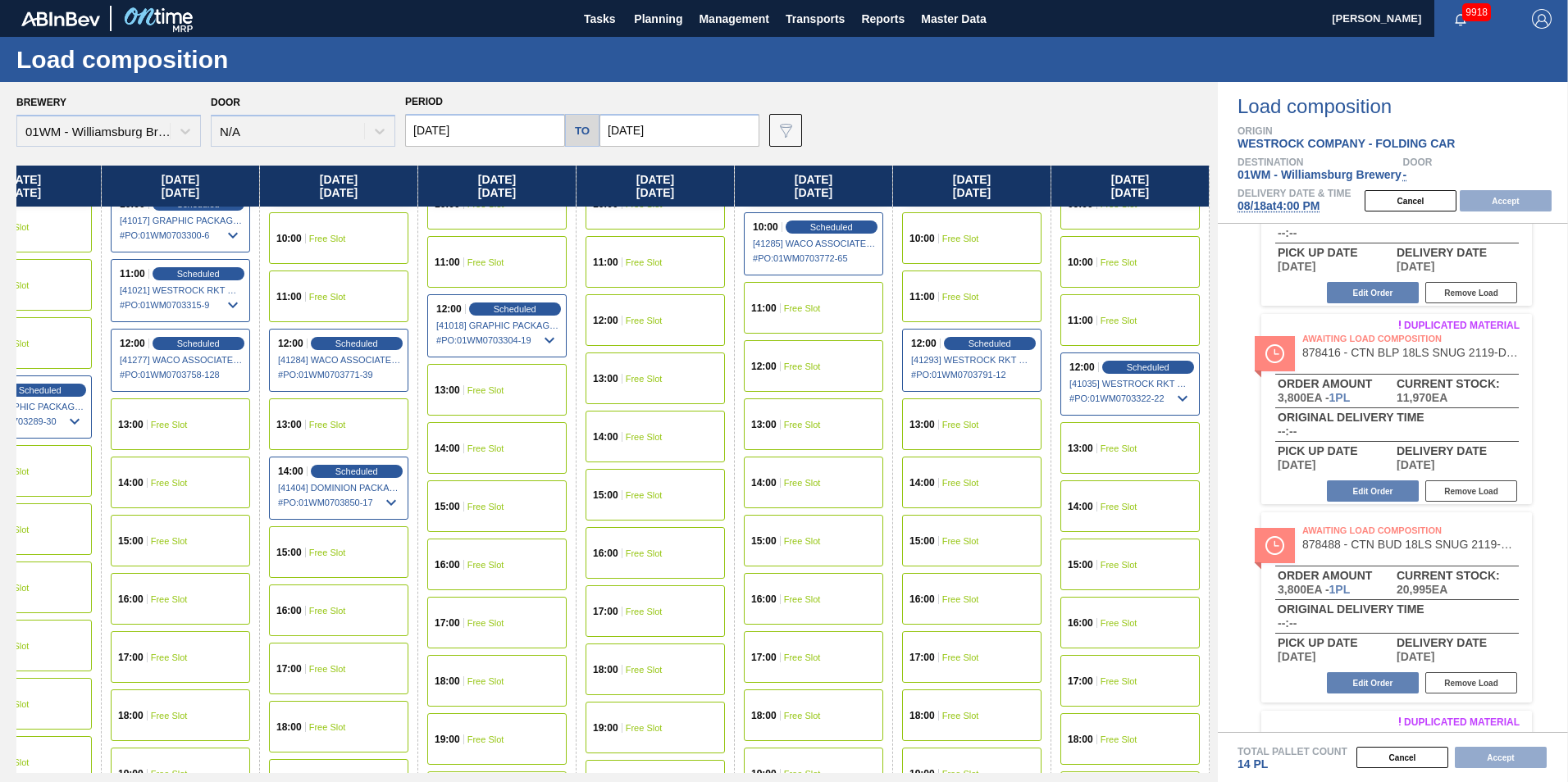
scroll to position [712, 389]
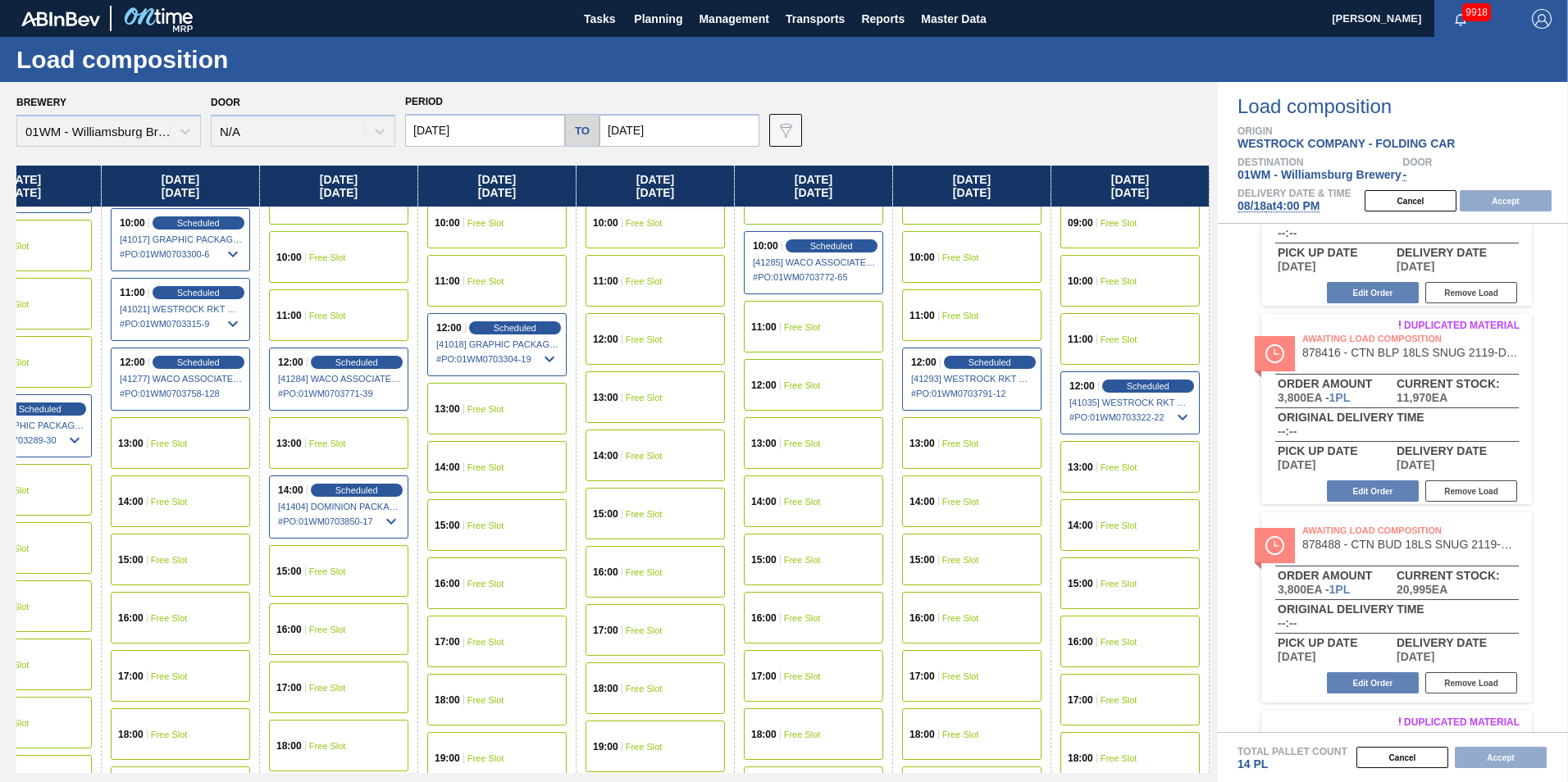
click at [823, 557] on div "15:00 Free Slot" at bounding box center [813, 560] width 139 height 52
click at [1514, 201] on button "Accept" at bounding box center [1505, 201] width 92 height 21
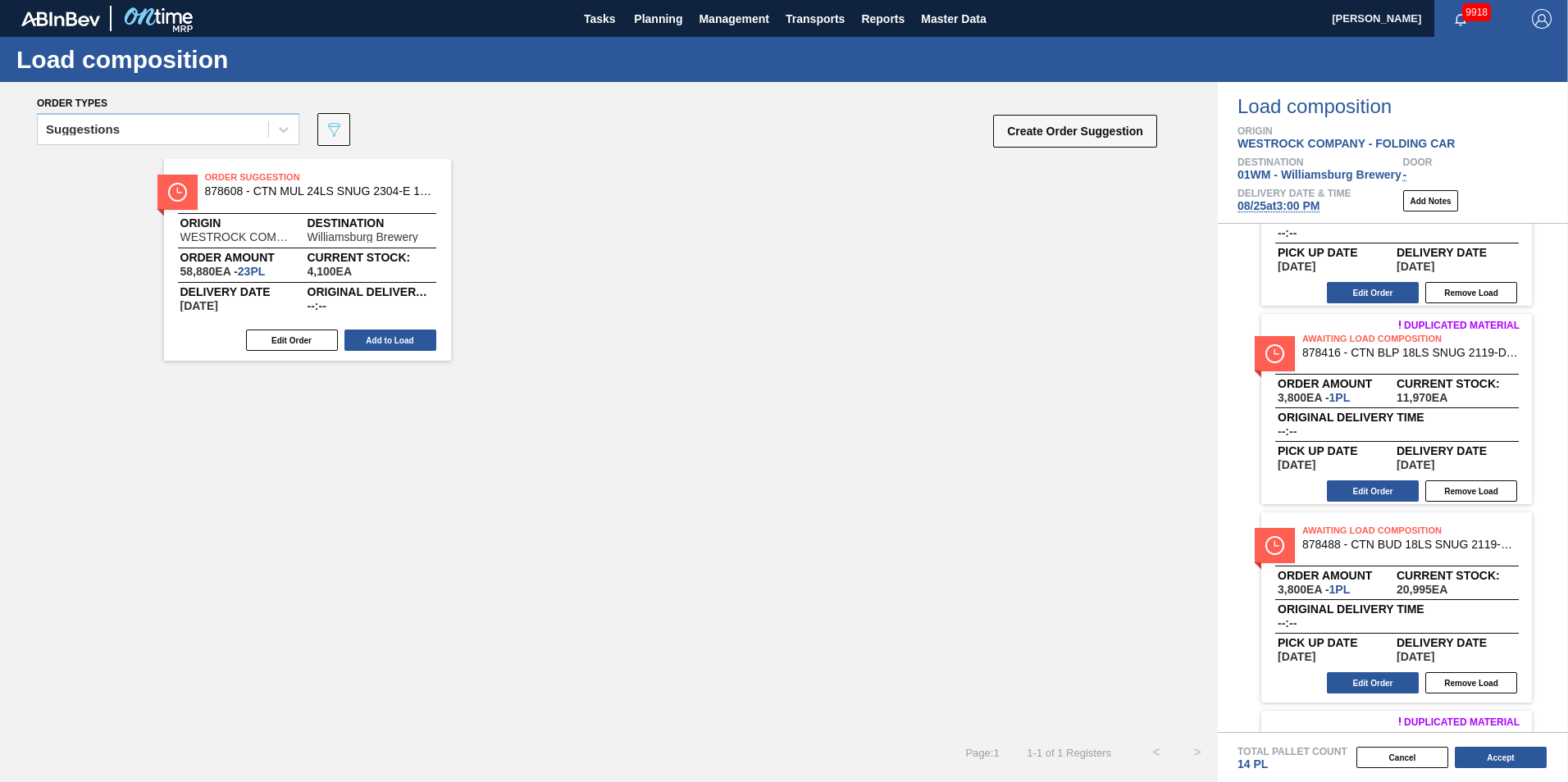
click at [231, 249] on div "Order Suggestion 878608 - CTN MUL 24LS SNUG 2304-E 12OZ FOLD 0424 Origin WESTRO…" at bounding box center [307, 259] width 287 height 202
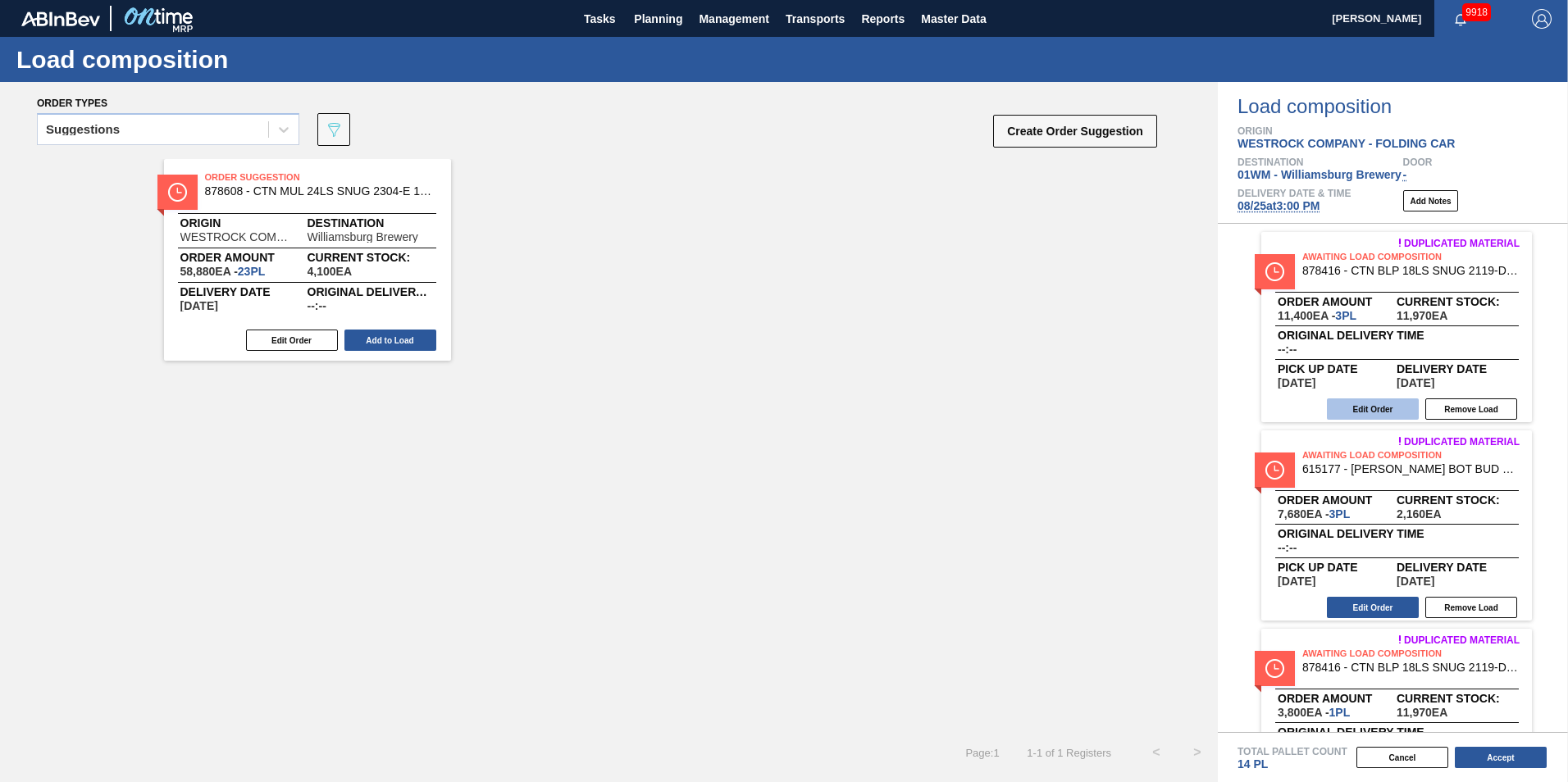
click at [1365, 407] on button "Edit Order" at bounding box center [1373, 409] width 92 height 21
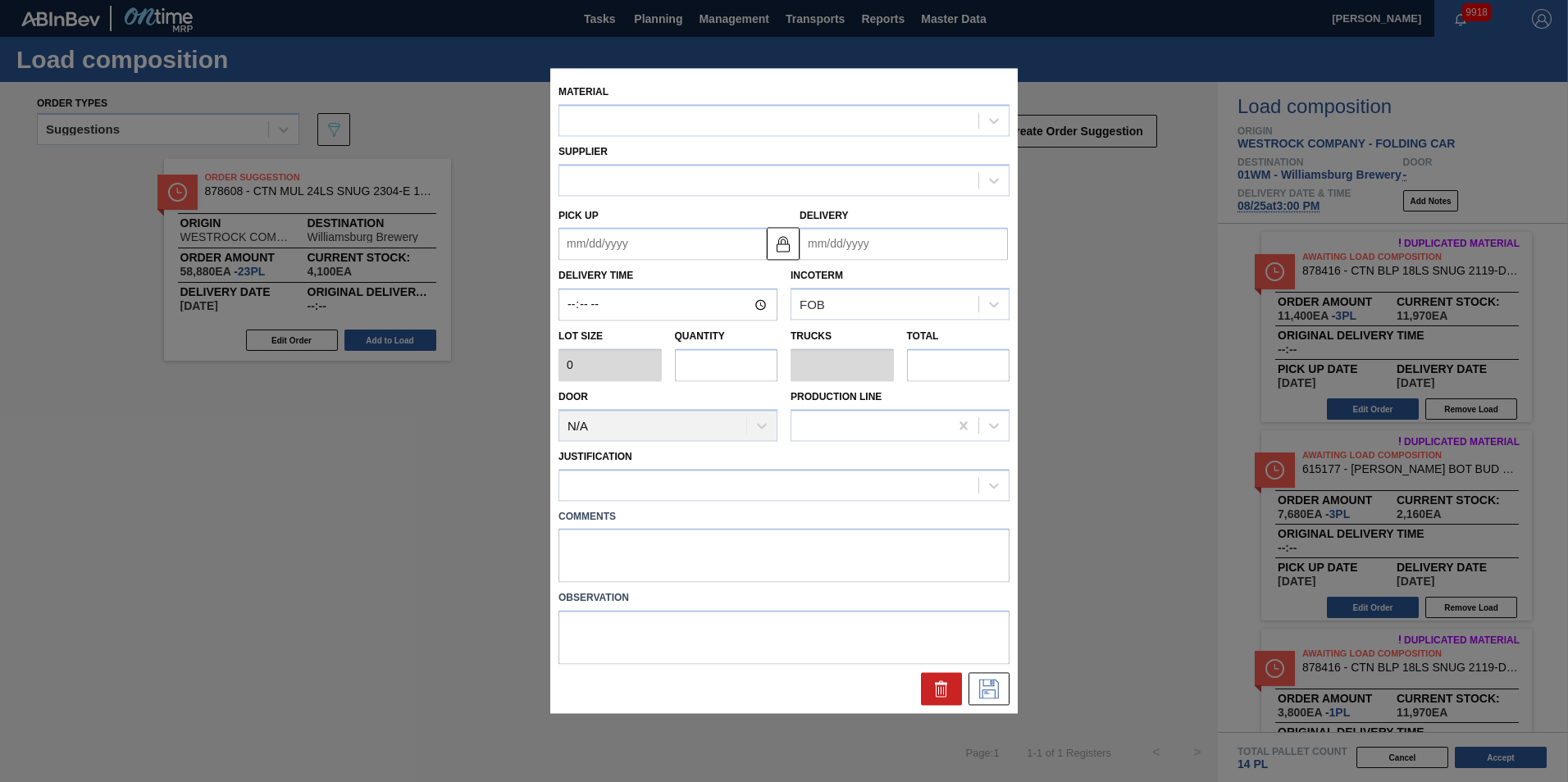
type input "3,800"
type input "3"
type input "0.15"
type input "11,400"
type up "09/04/2025"
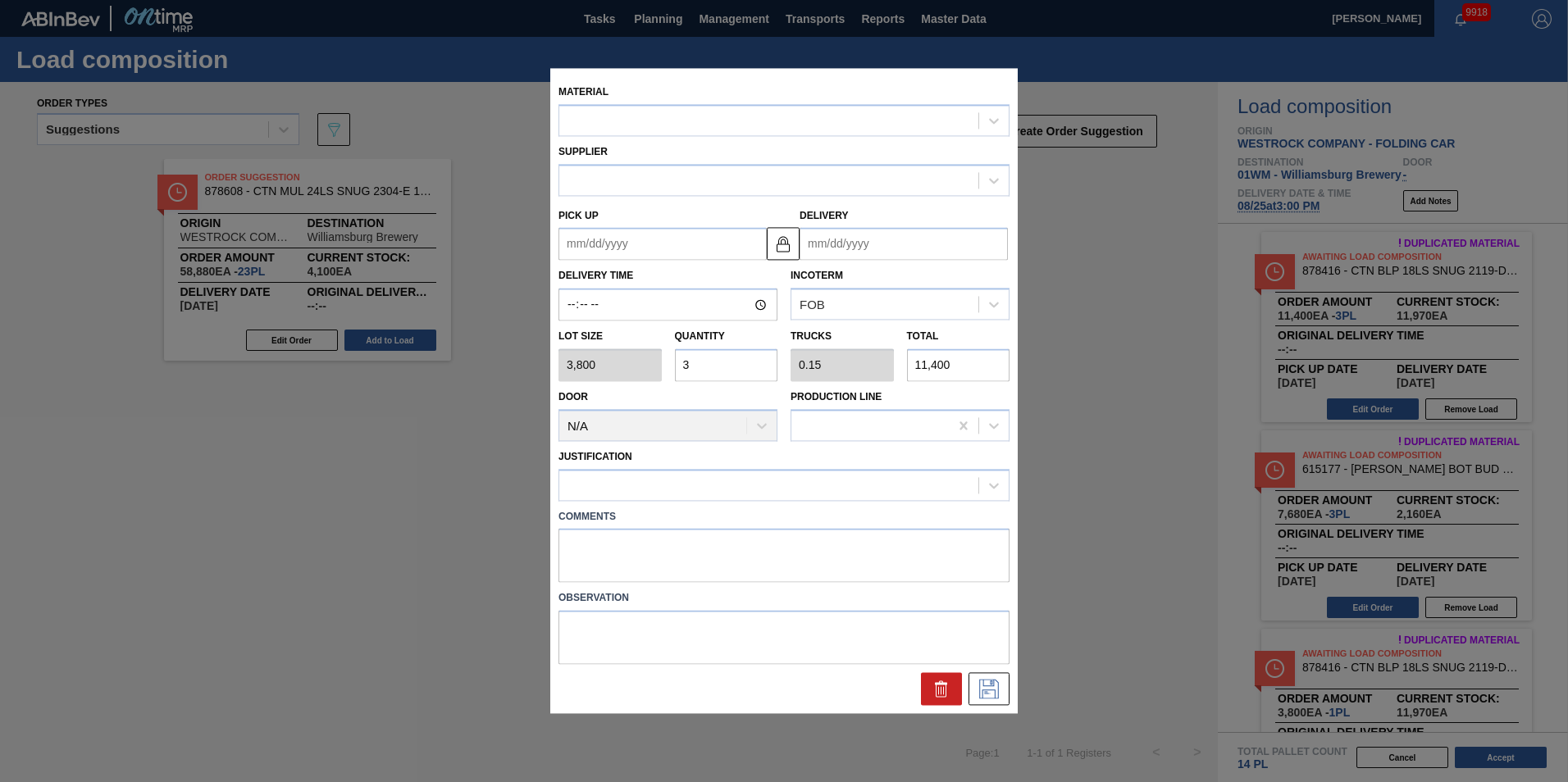
type input "09/06/2025"
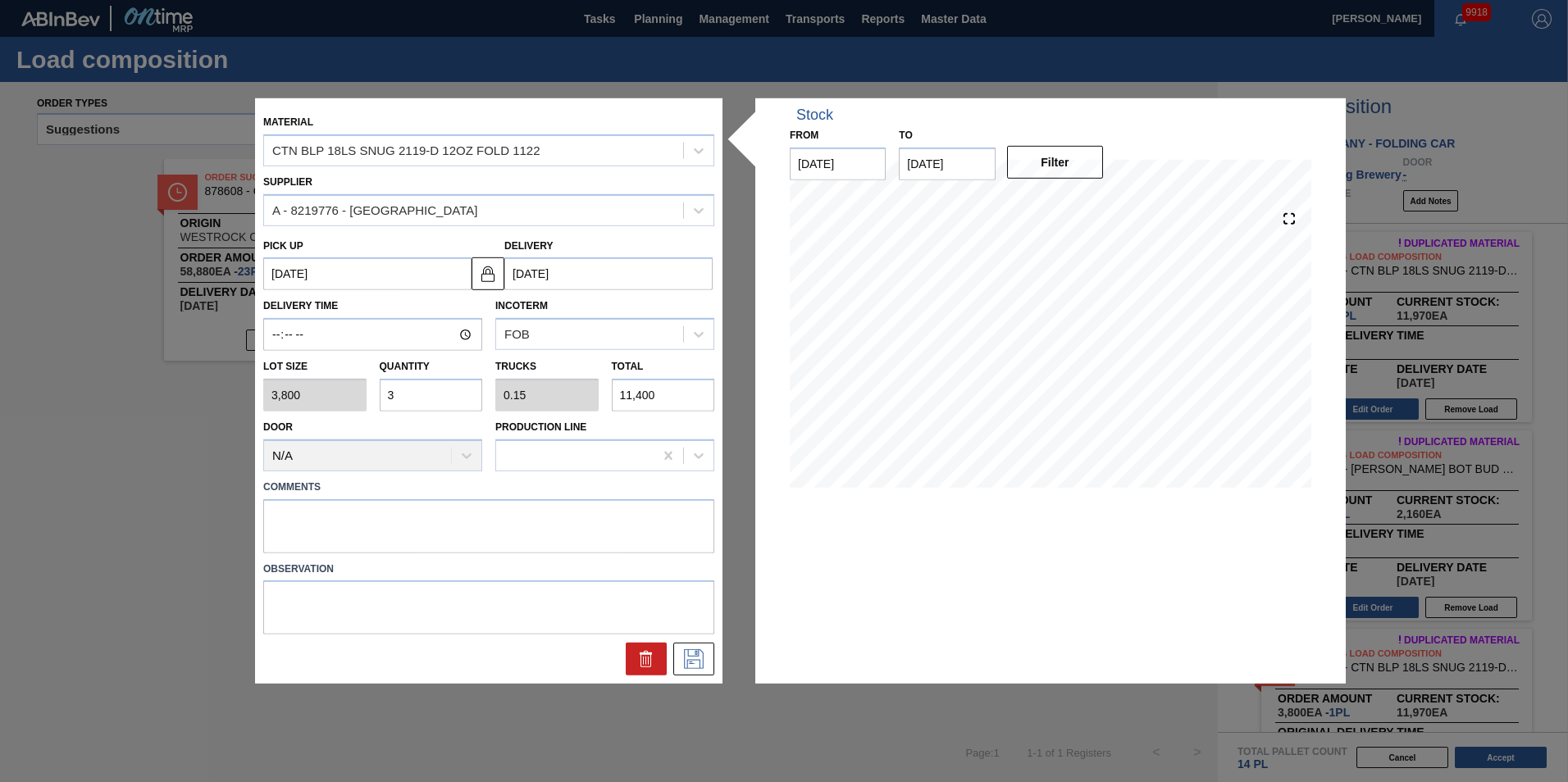
click at [430, 393] on input "3" at bounding box center [431, 395] width 104 height 33
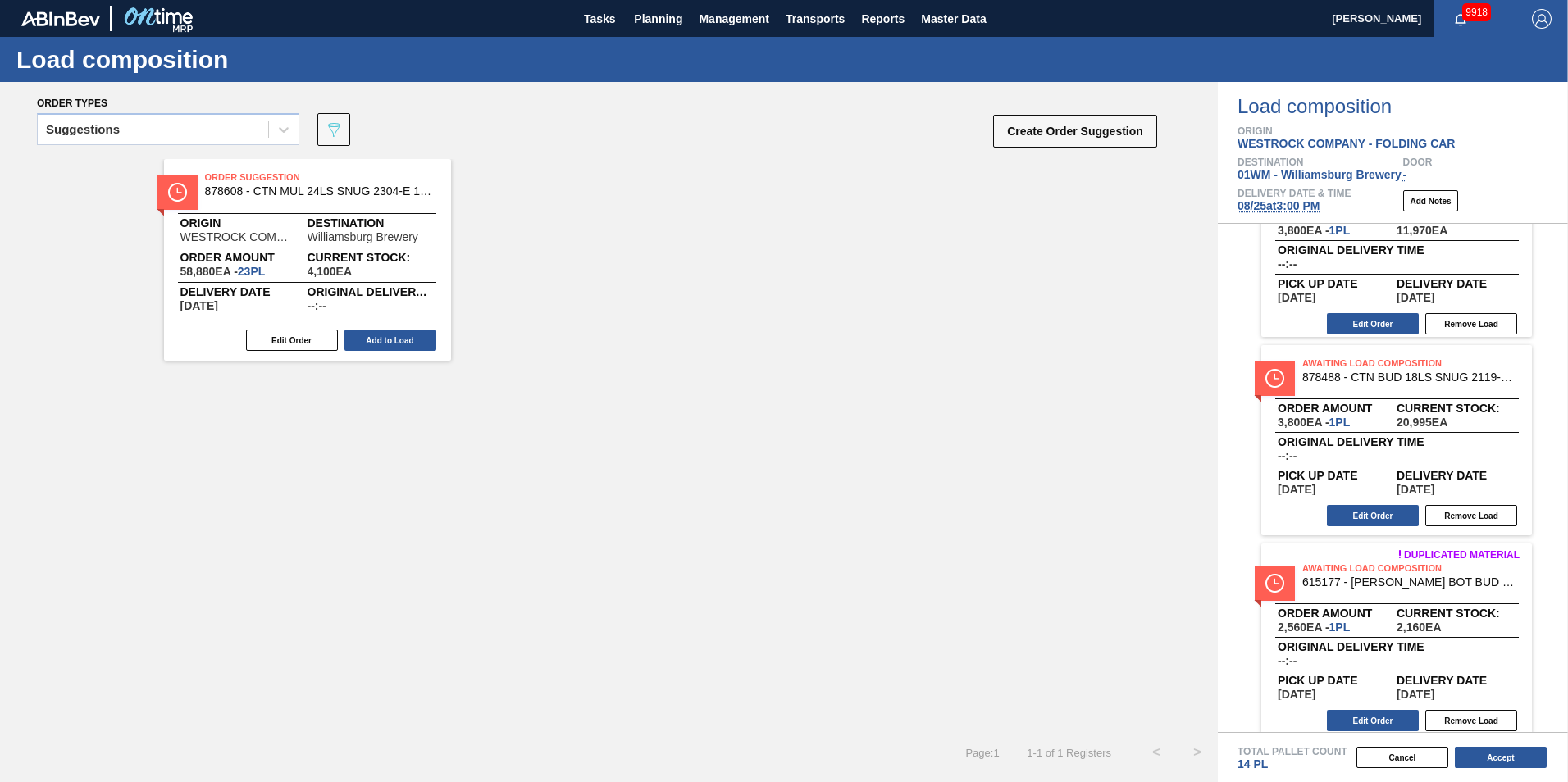
scroll to position [479, 0]
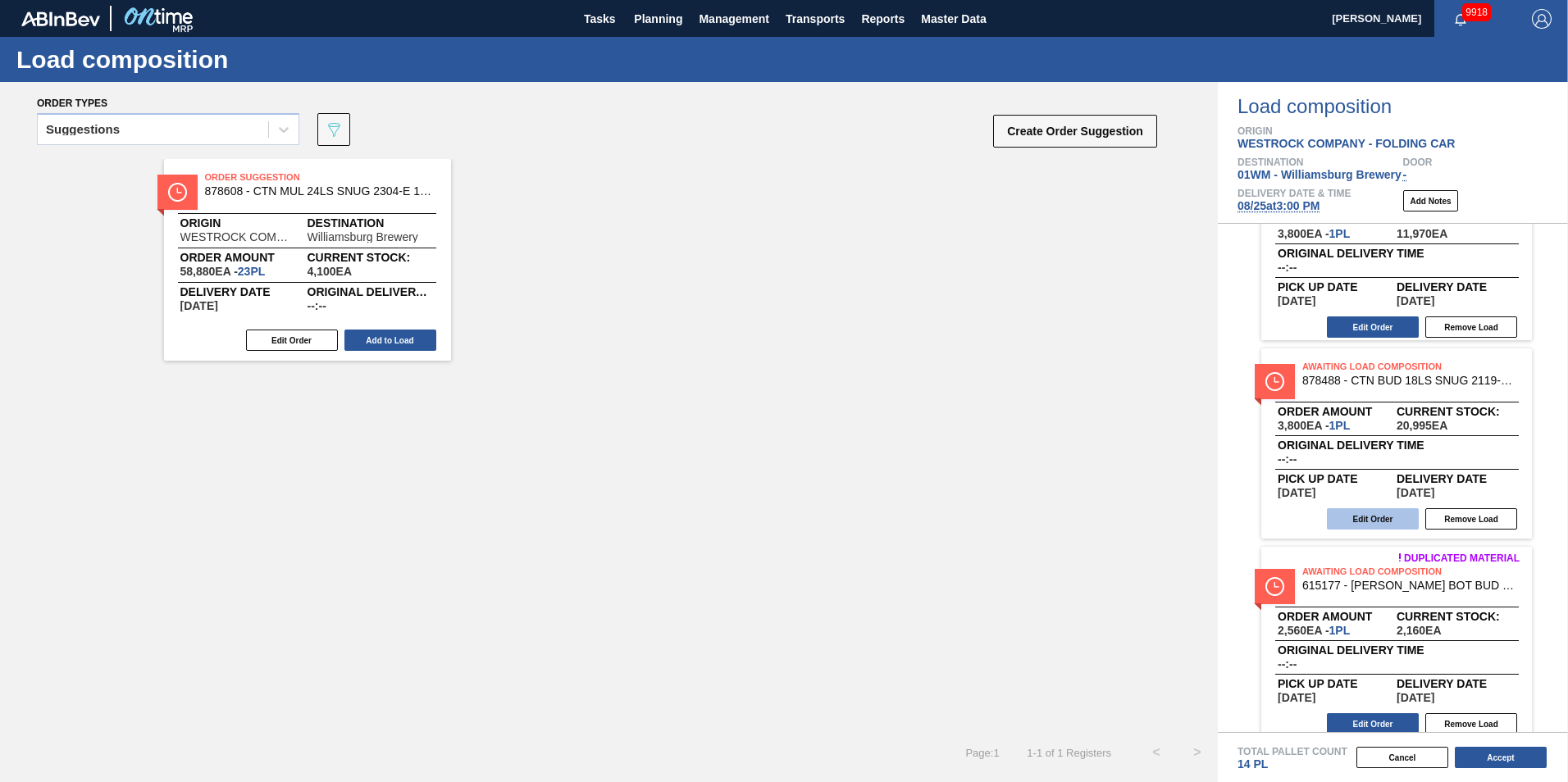
click at [1387, 523] on button "Edit Order" at bounding box center [1373, 519] width 92 height 21
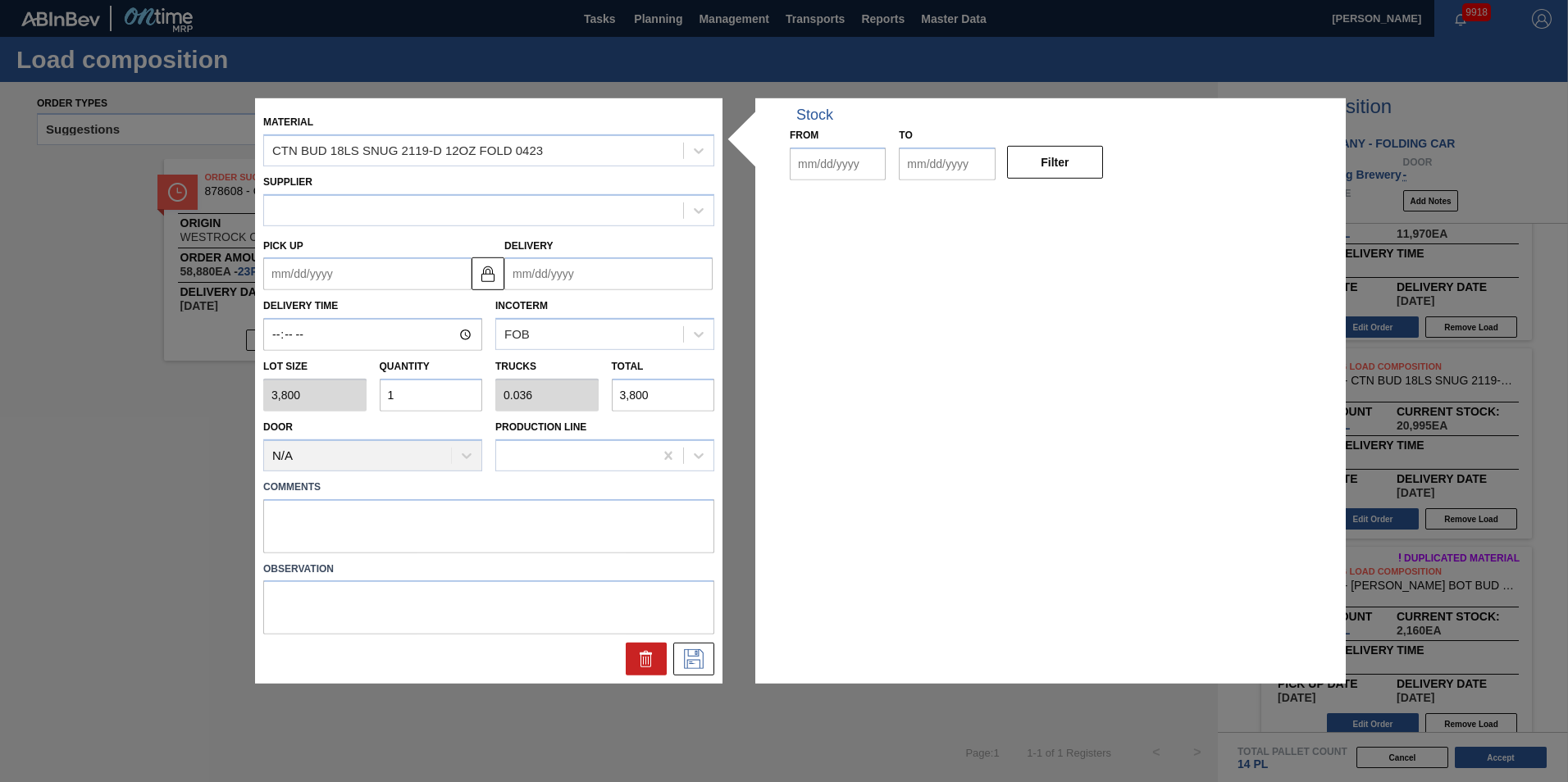
type input "3,800"
type input "1"
type input "0.036"
type input "3,800"
type up "[DATE]"
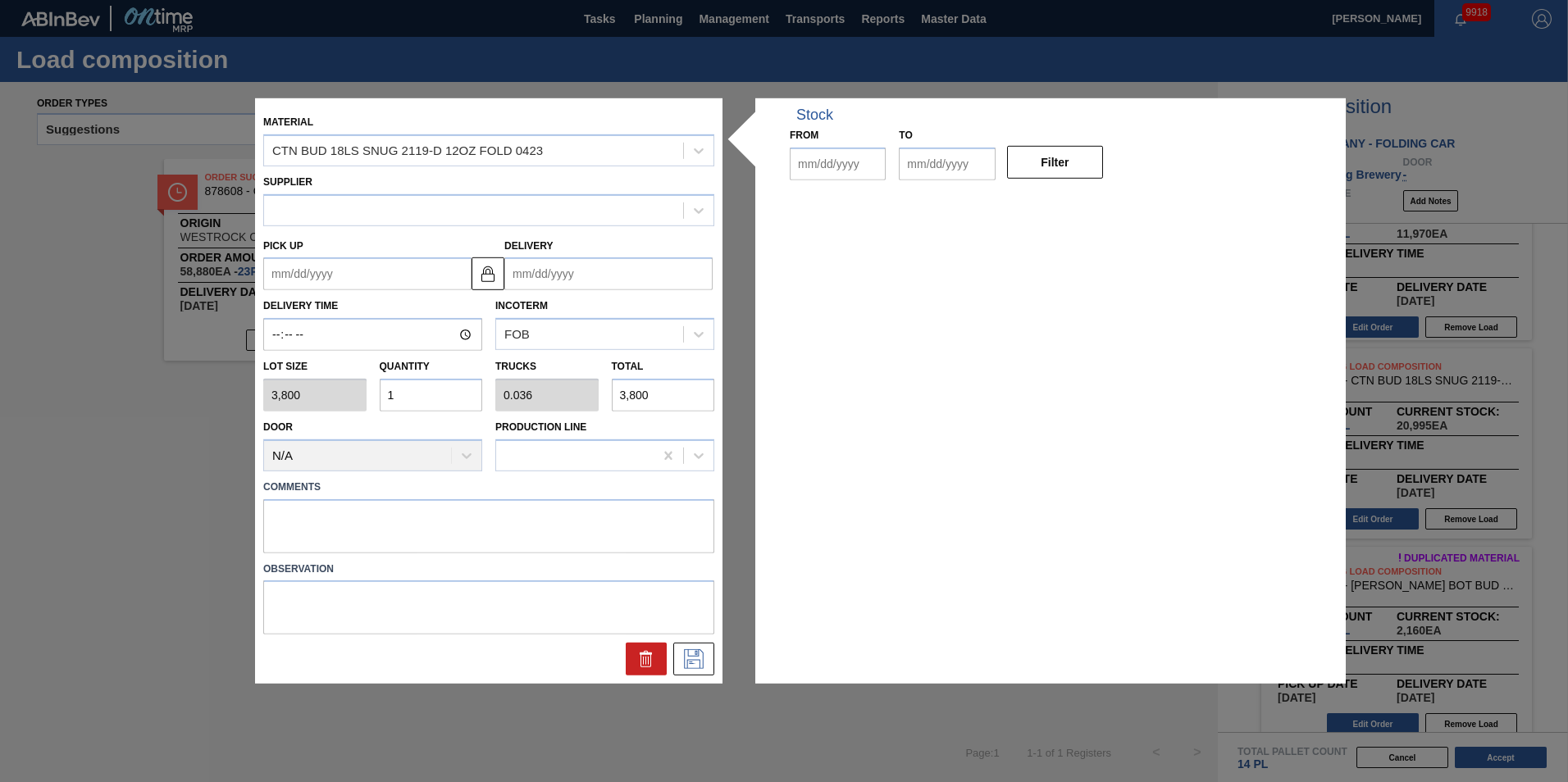
type input "[DATE]"
type input "09/08/2025"
click at [395, 398] on input "1" at bounding box center [431, 395] width 104 height 33
click at [362, 393] on div "Lot size 3,800 Quantity 1 Trucks 0.036 Total 3,800" at bounding box center [489, 381] width 464 height 61
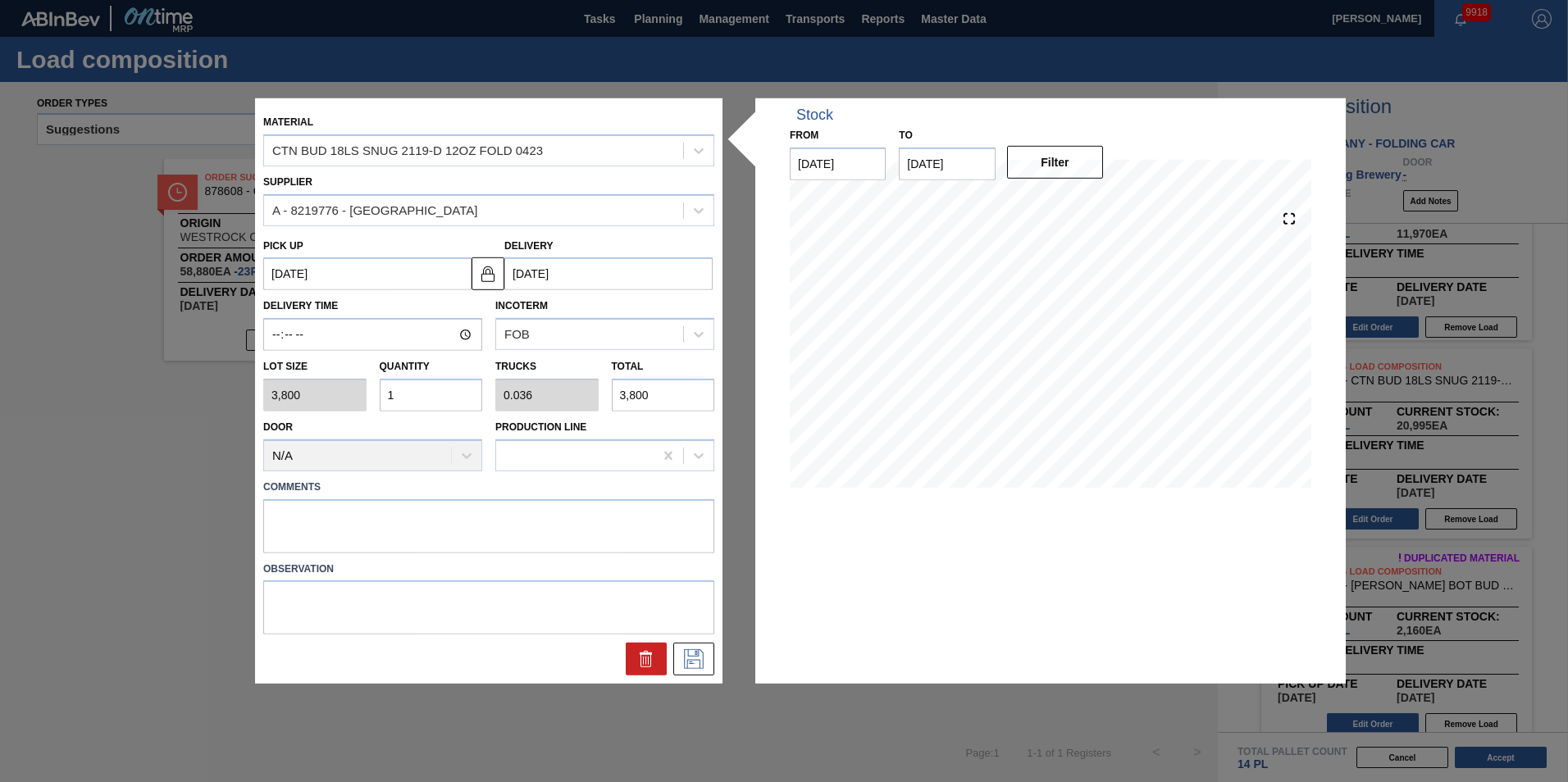
type input "3"
type input "0.109"
type input "11,400"
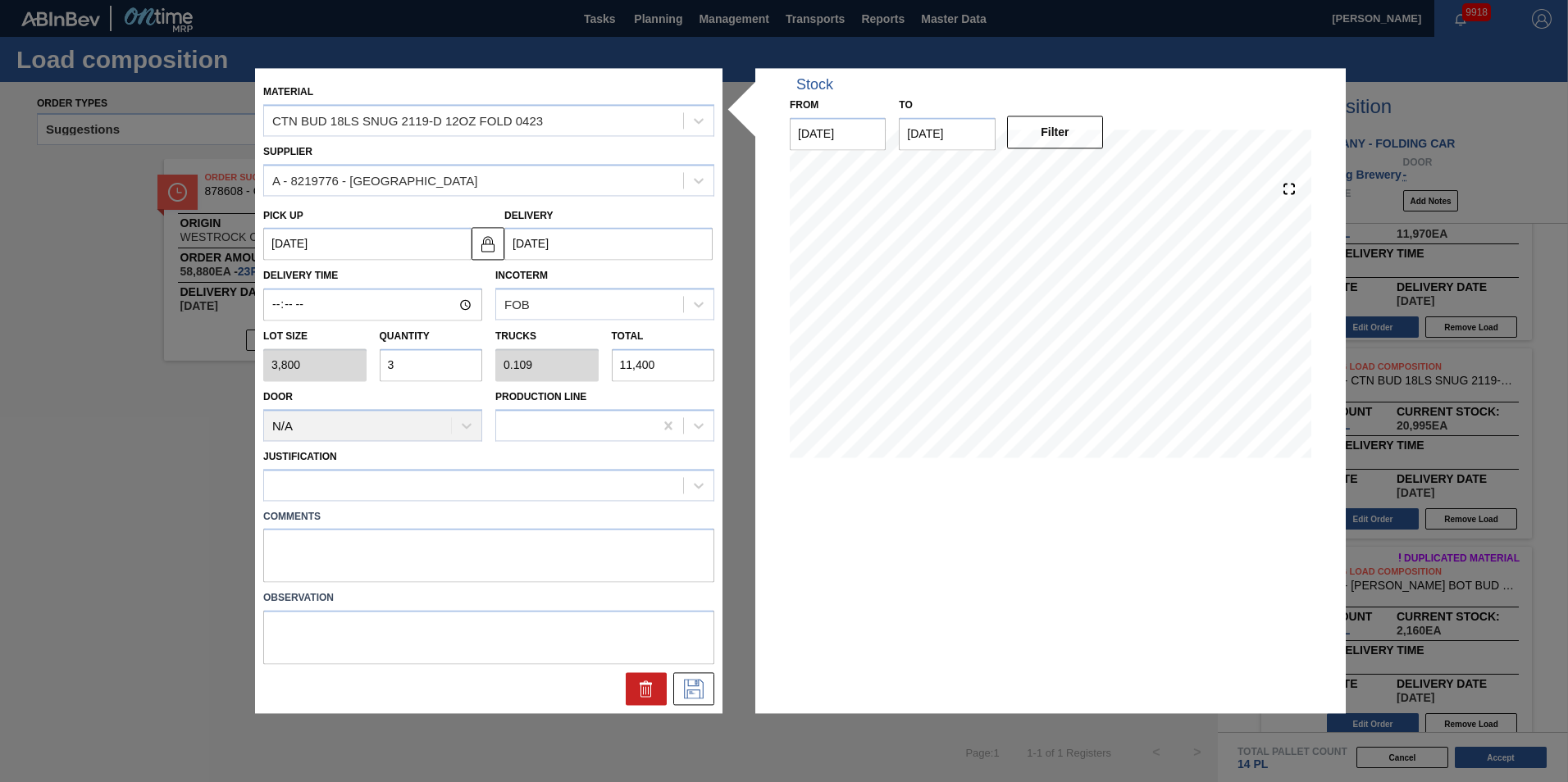
type input "0"
type input "4"
type input "0.145"
type input "15,200"
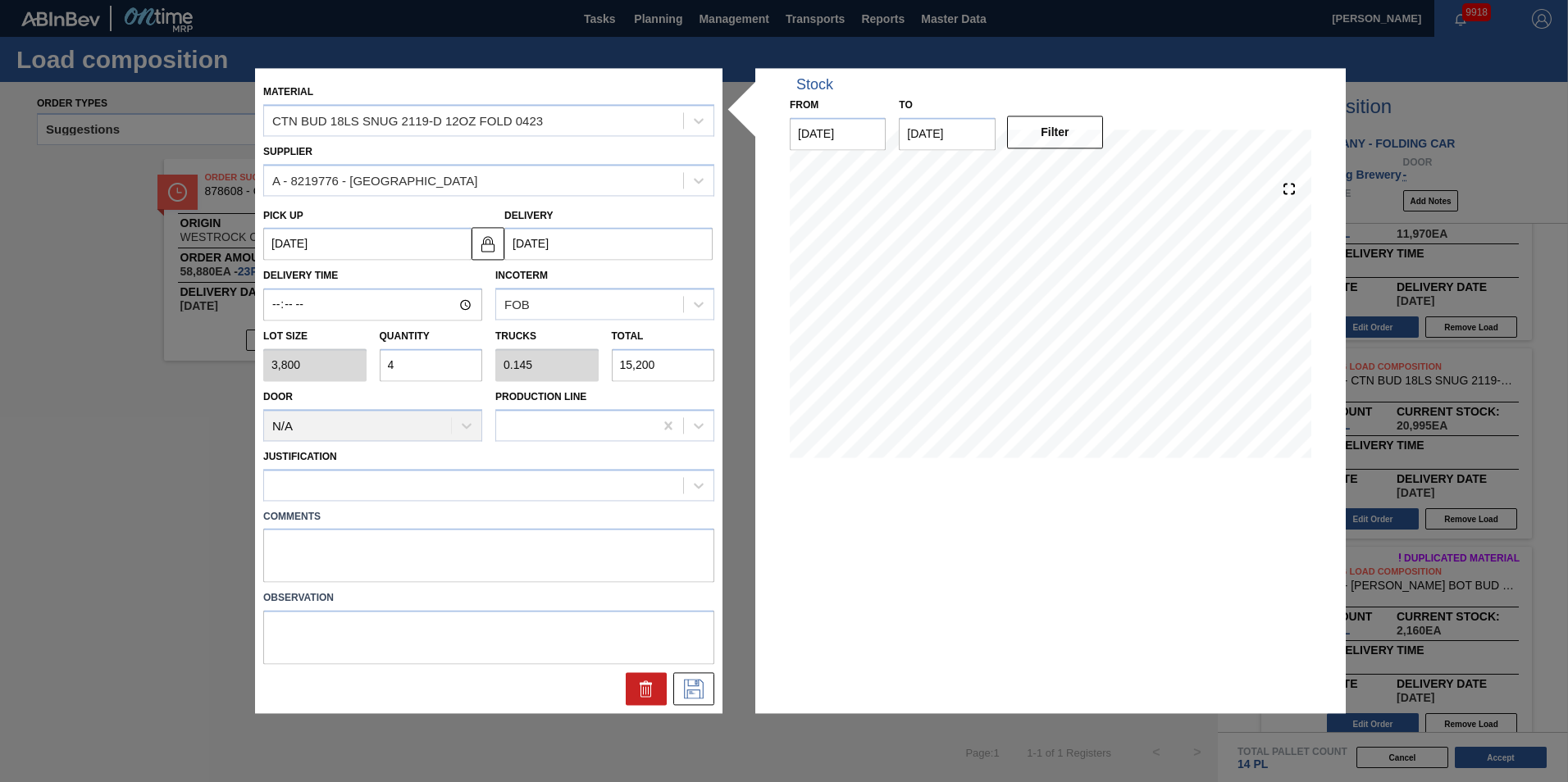
type input "0"
type input "5"
type input "0.181"
type input "19,000"
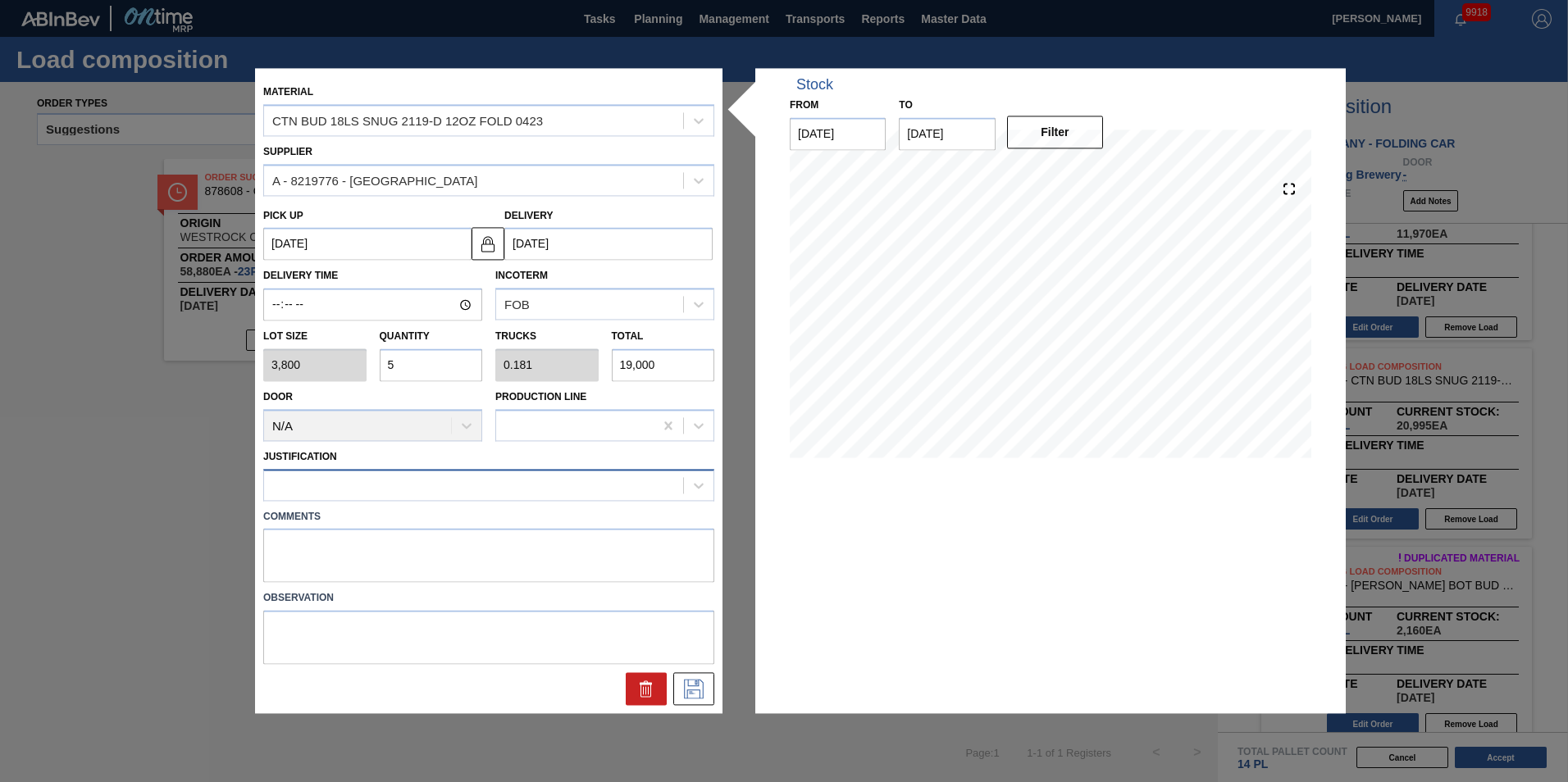
type input "5"
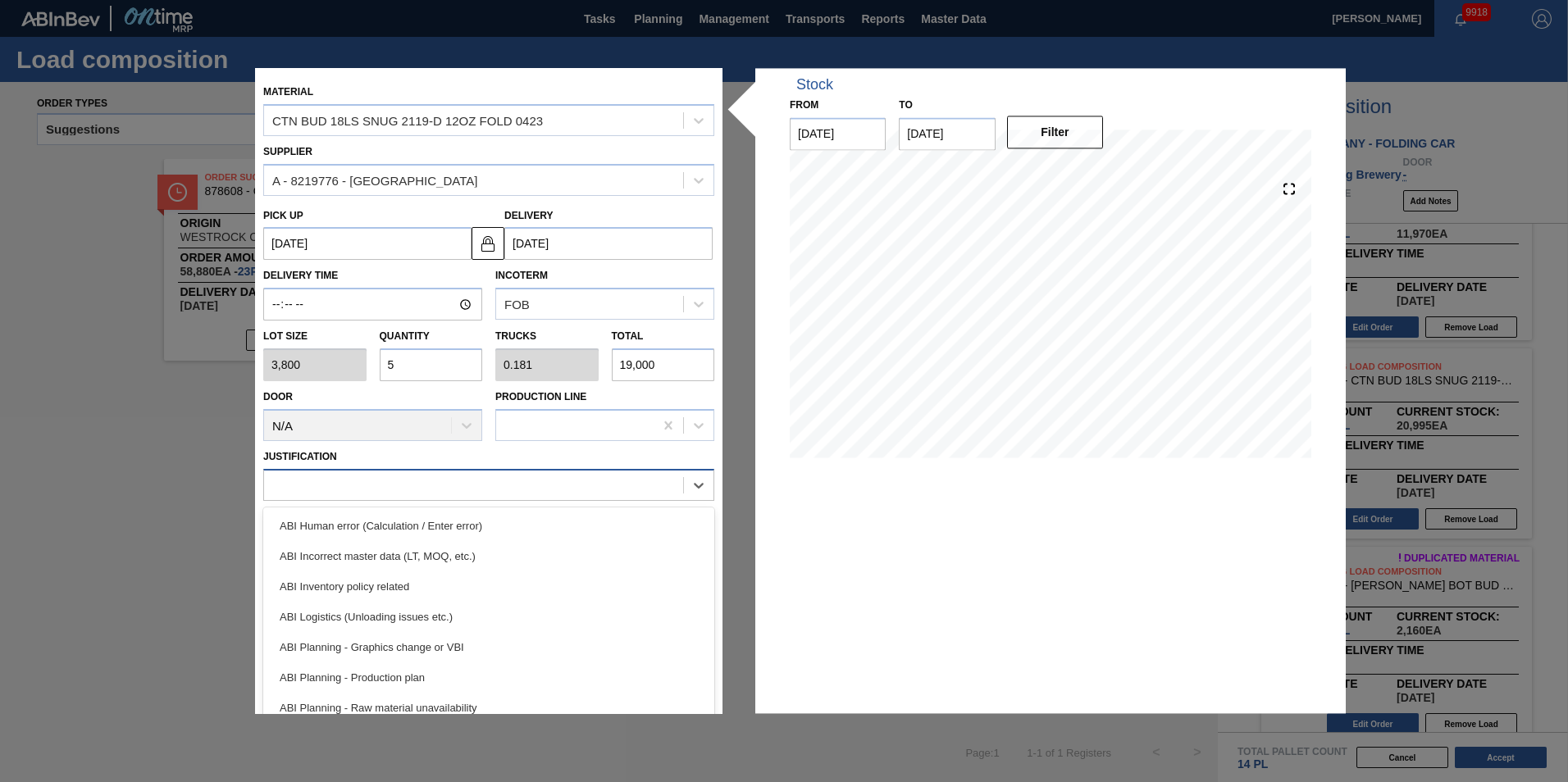
click at [681, 490] on div at bounding box center [489, 485] width 451 height 32
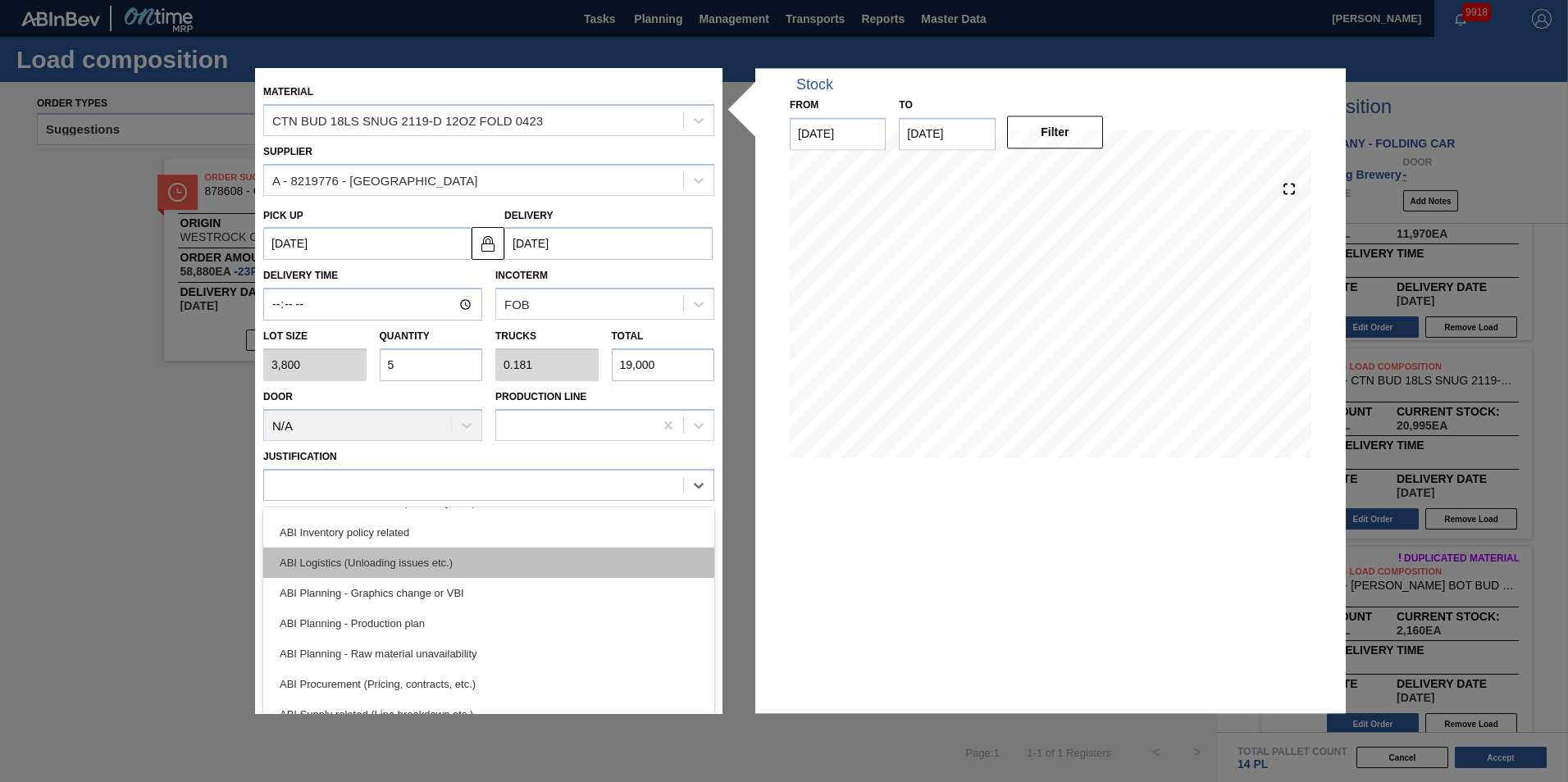
scroll to position [82, 0]
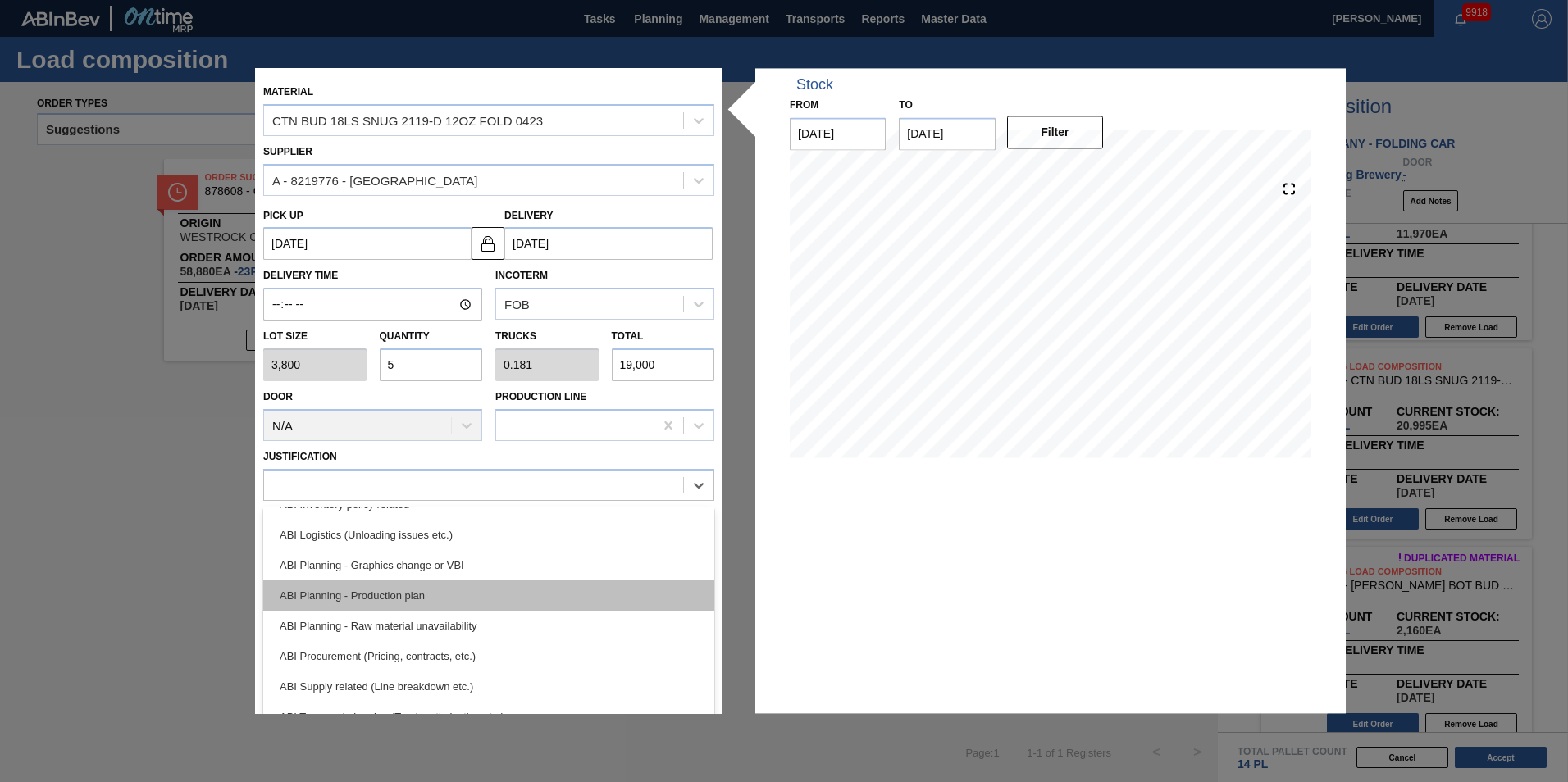
click at [583, 599] on div "ABI Planning - Production plan" at bounding box center [489, 595] width 451 height 30
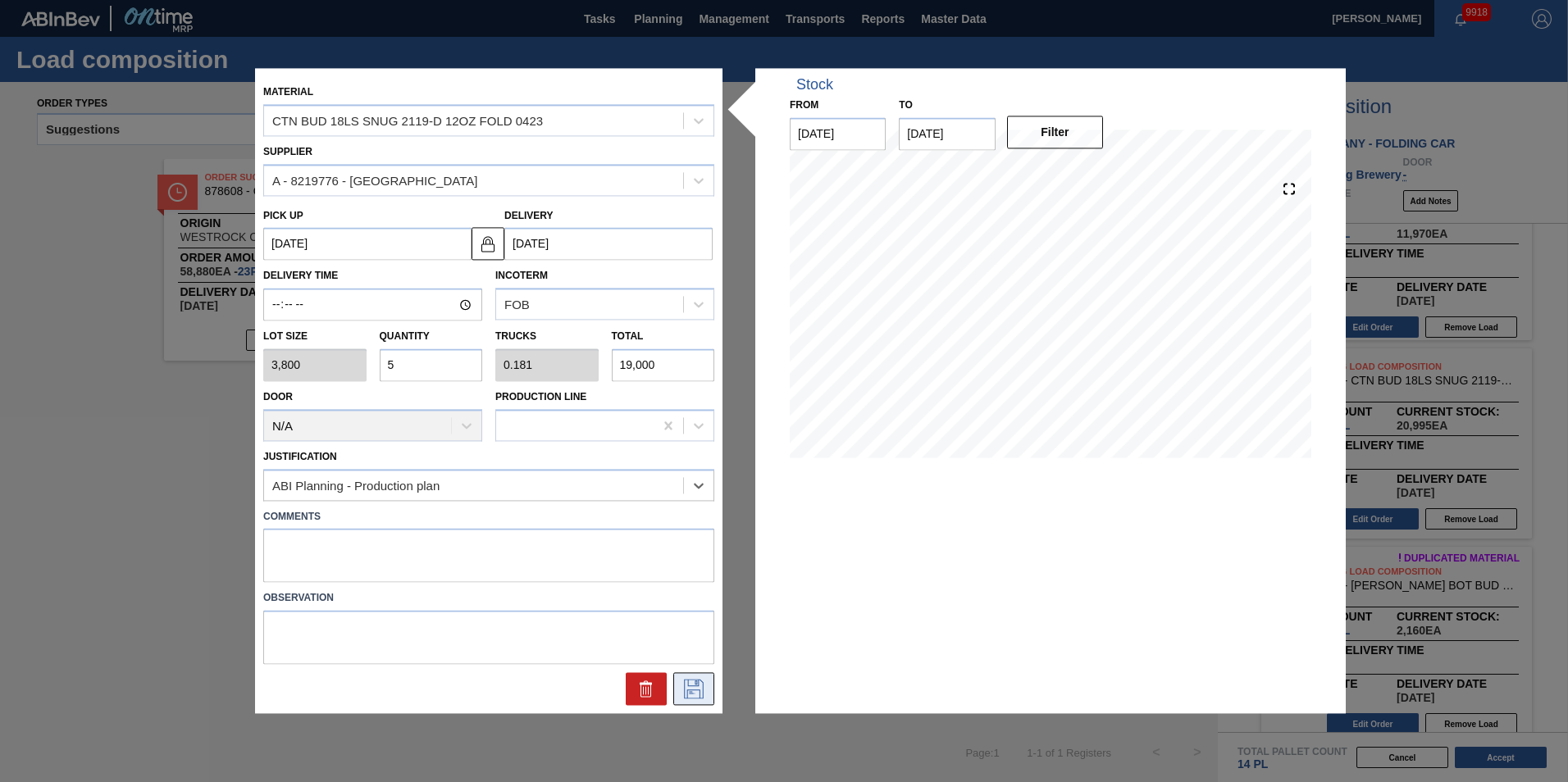
click at [692, 684] on icon at bounding box center [694, 690] width 26 height 20
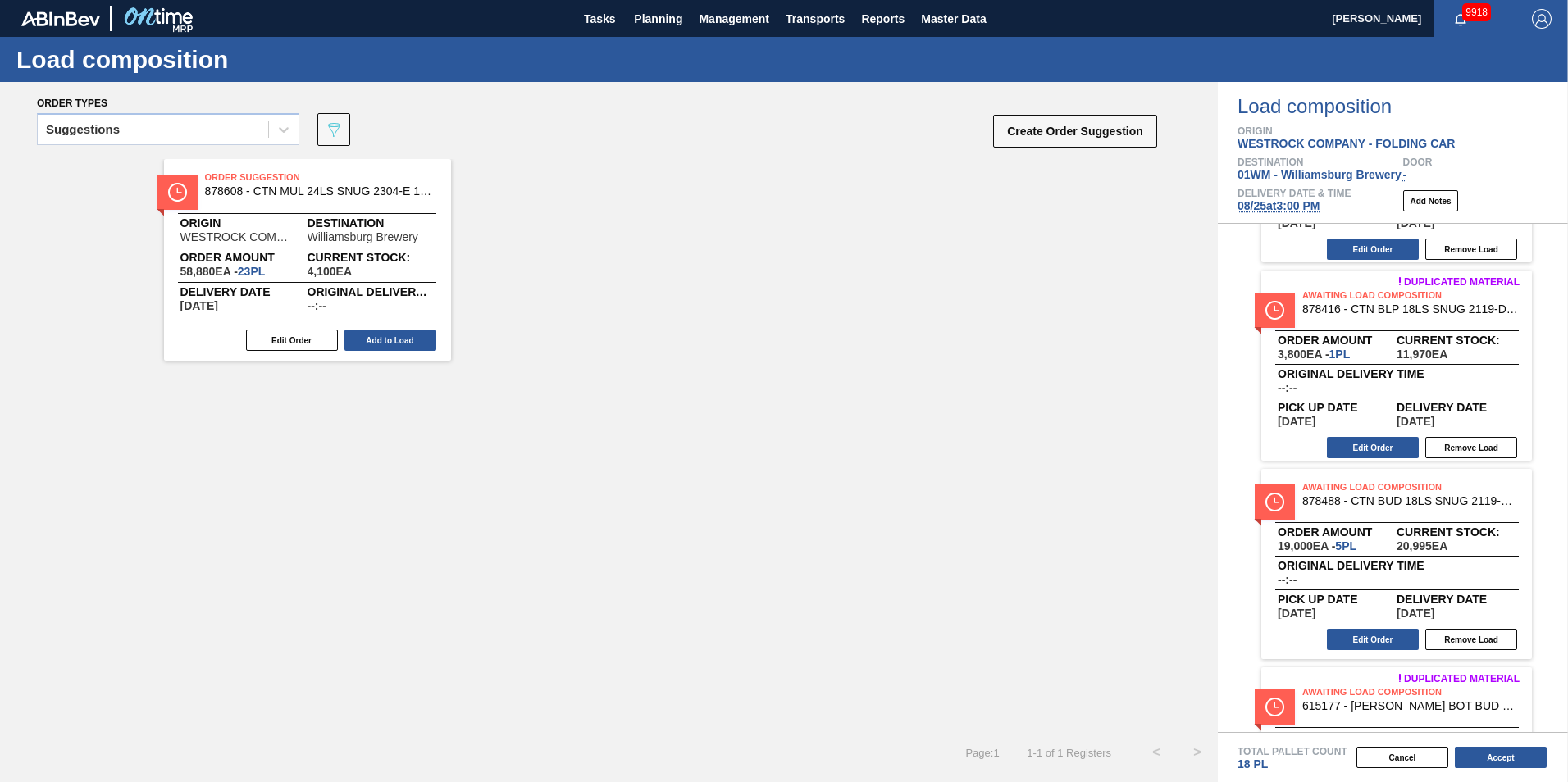
scroll to position [315, 0]
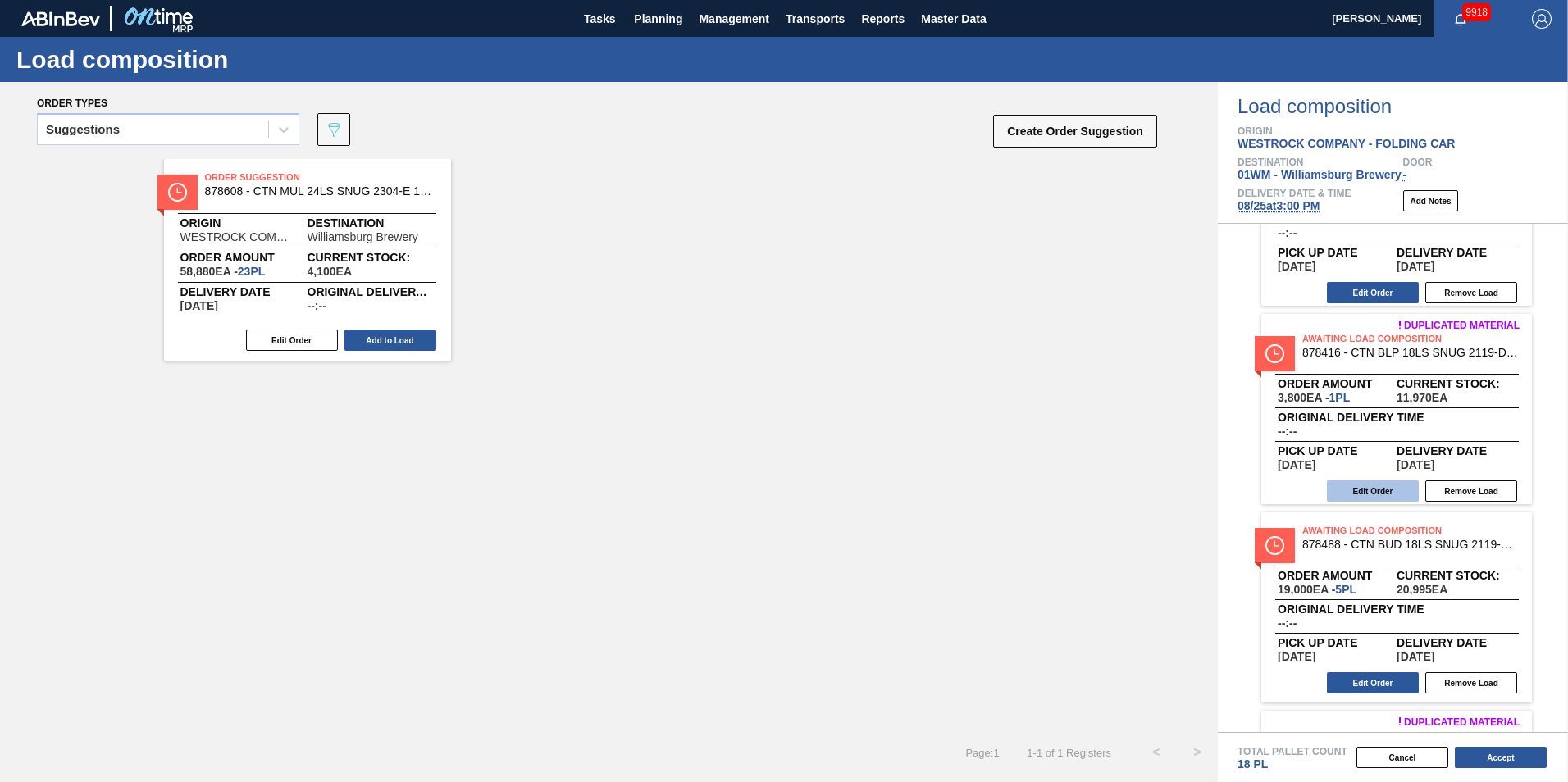
click at [1366, 496] on button "Edit Order" at bounding box center [1373, 491] width 92 height 21
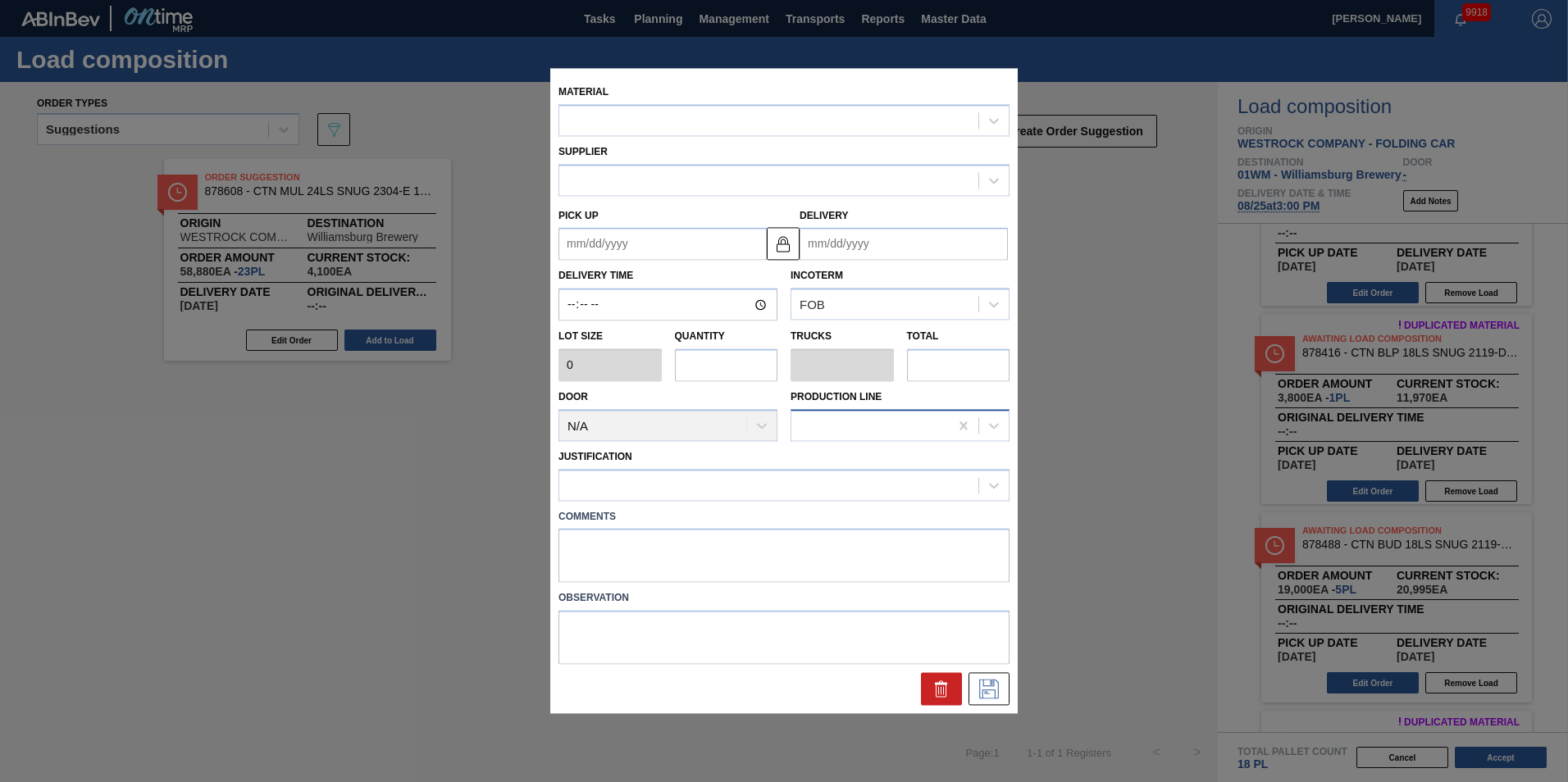
type up "[DATE]"
type input "[DATE]"
type input "3,800"
type input "1"
type input "0.05"
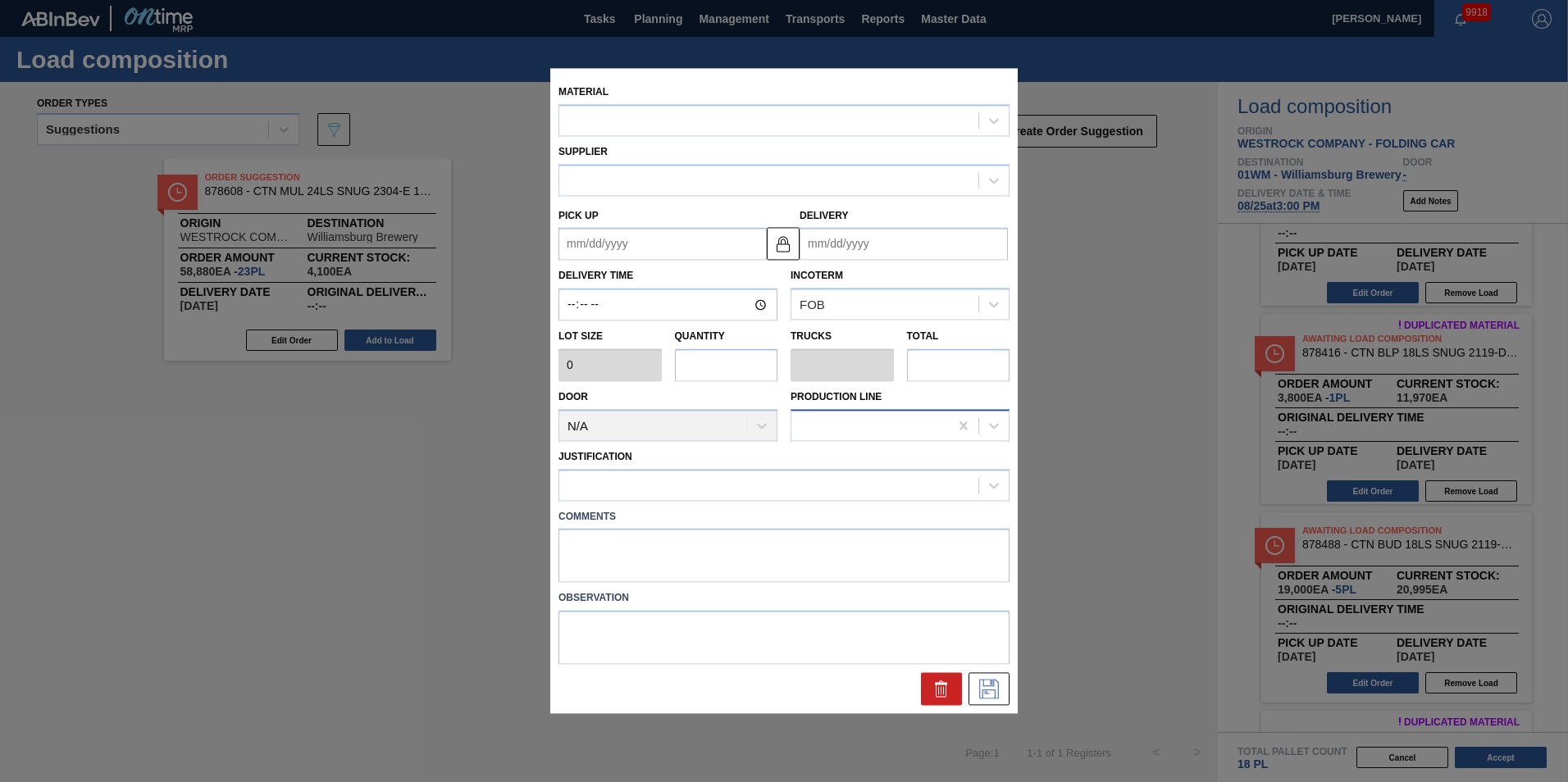
type input "3,800"
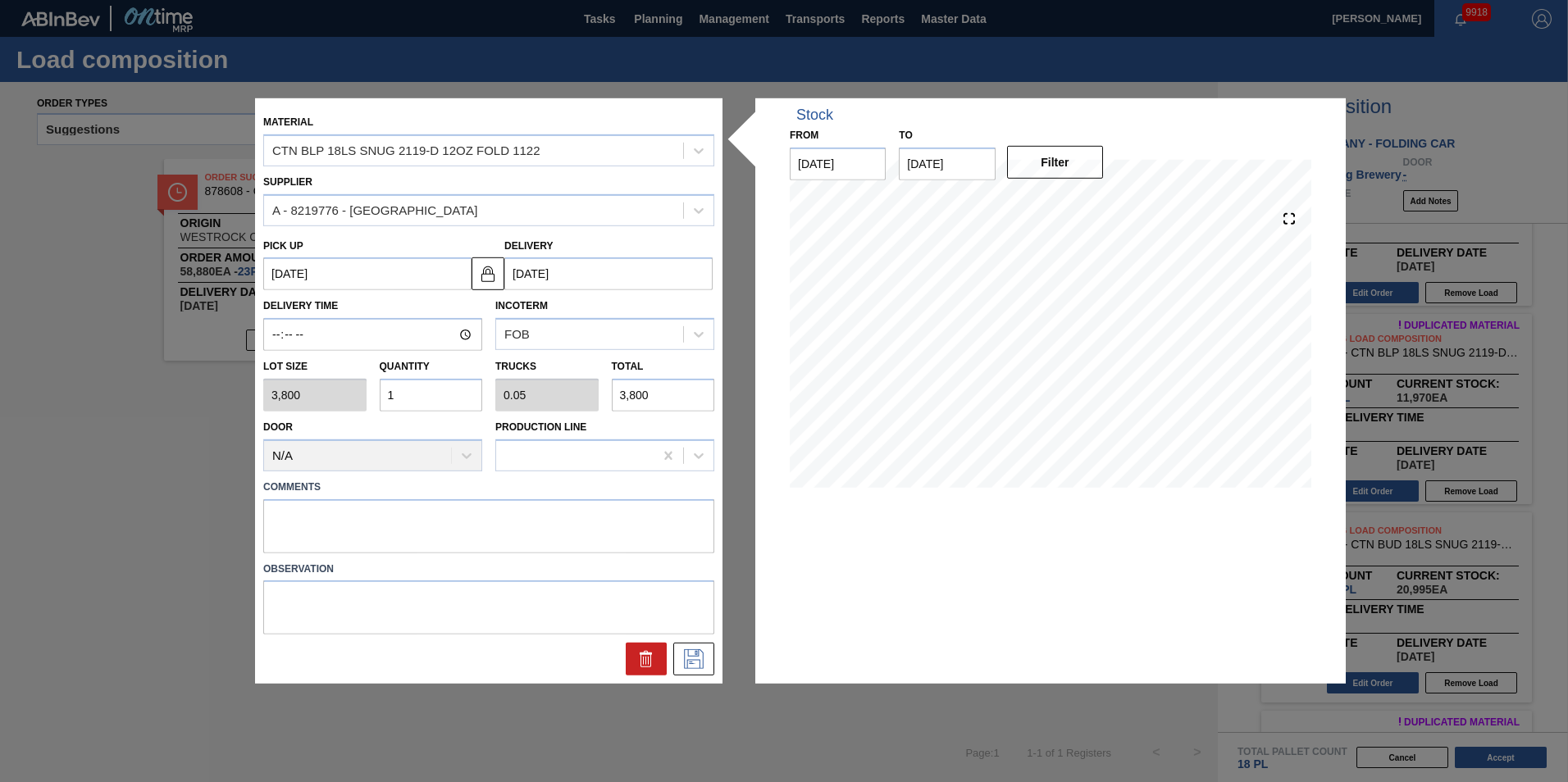
click at [283, 390] on div "Lot size 3,800 Quantity 1 Trucks 0.05 Total 3,800" at bounding box center [489, 381] width 464 height 61
type input "9"
type input "0.45"
type input "34,200"
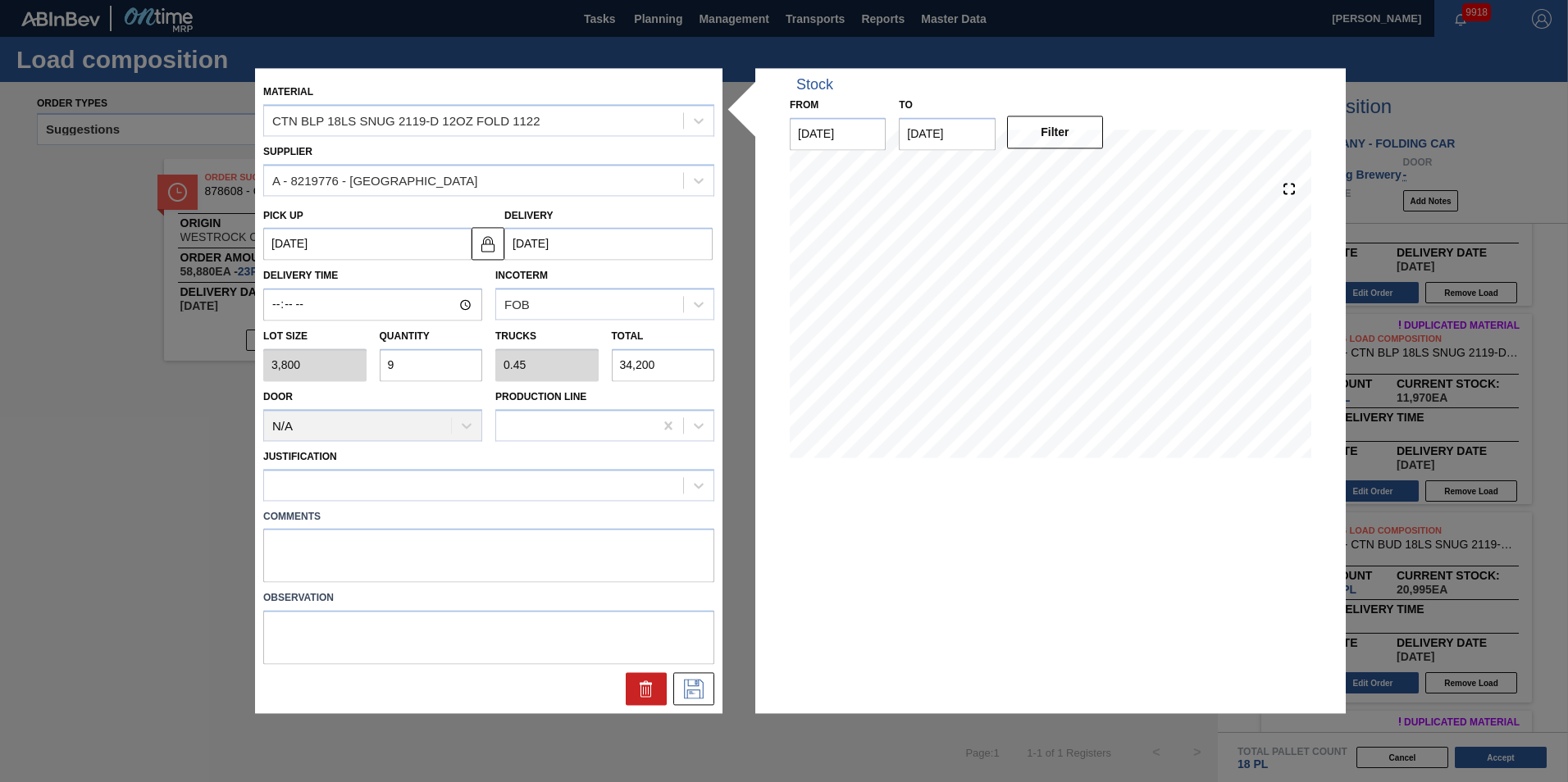
type input "0"
type input "5"
type input "0.25"
type input "19,000"
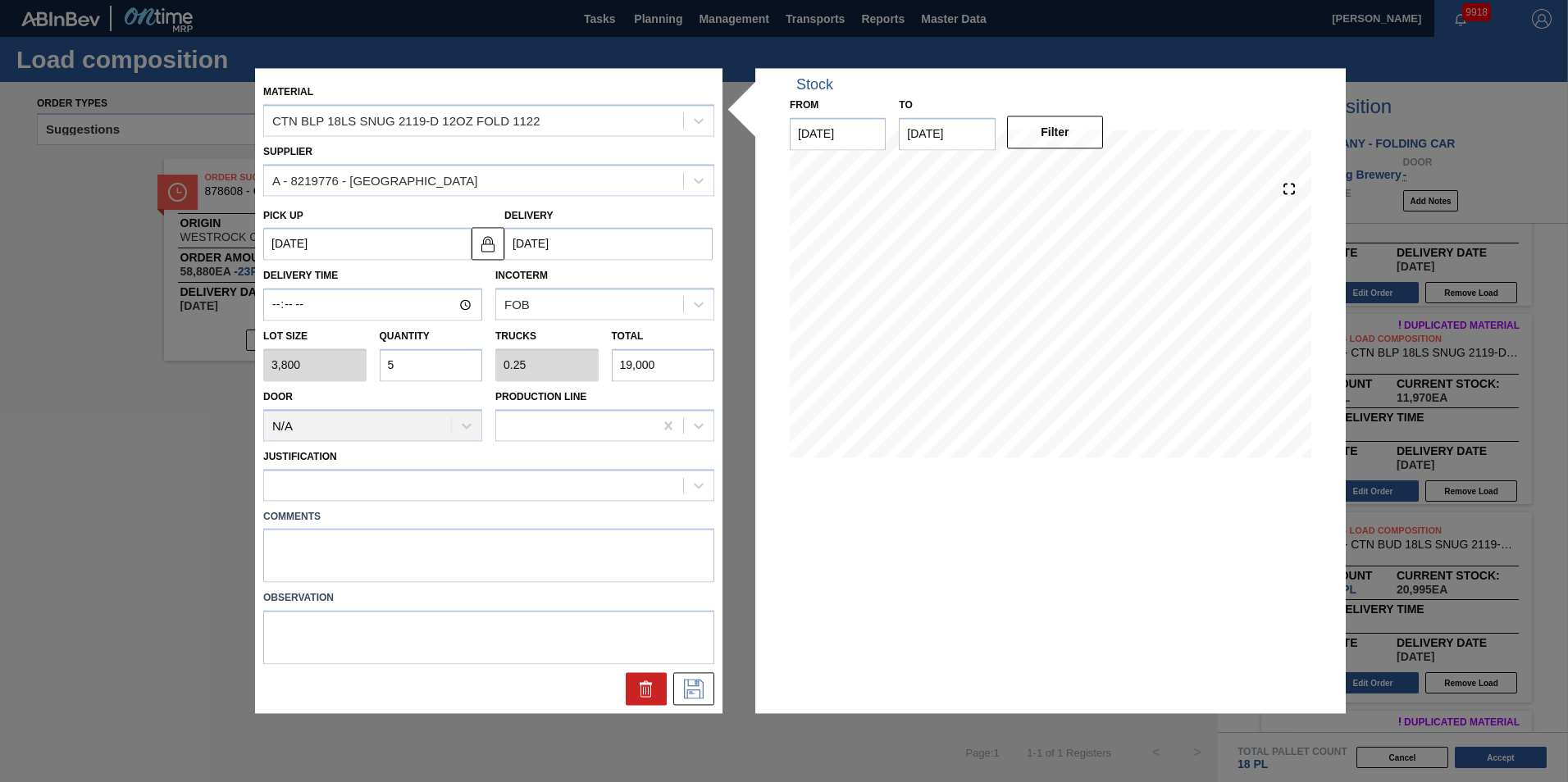
type input "5"
click at [634, 474] on div at bounding box center [473, 485] width 419 height 24
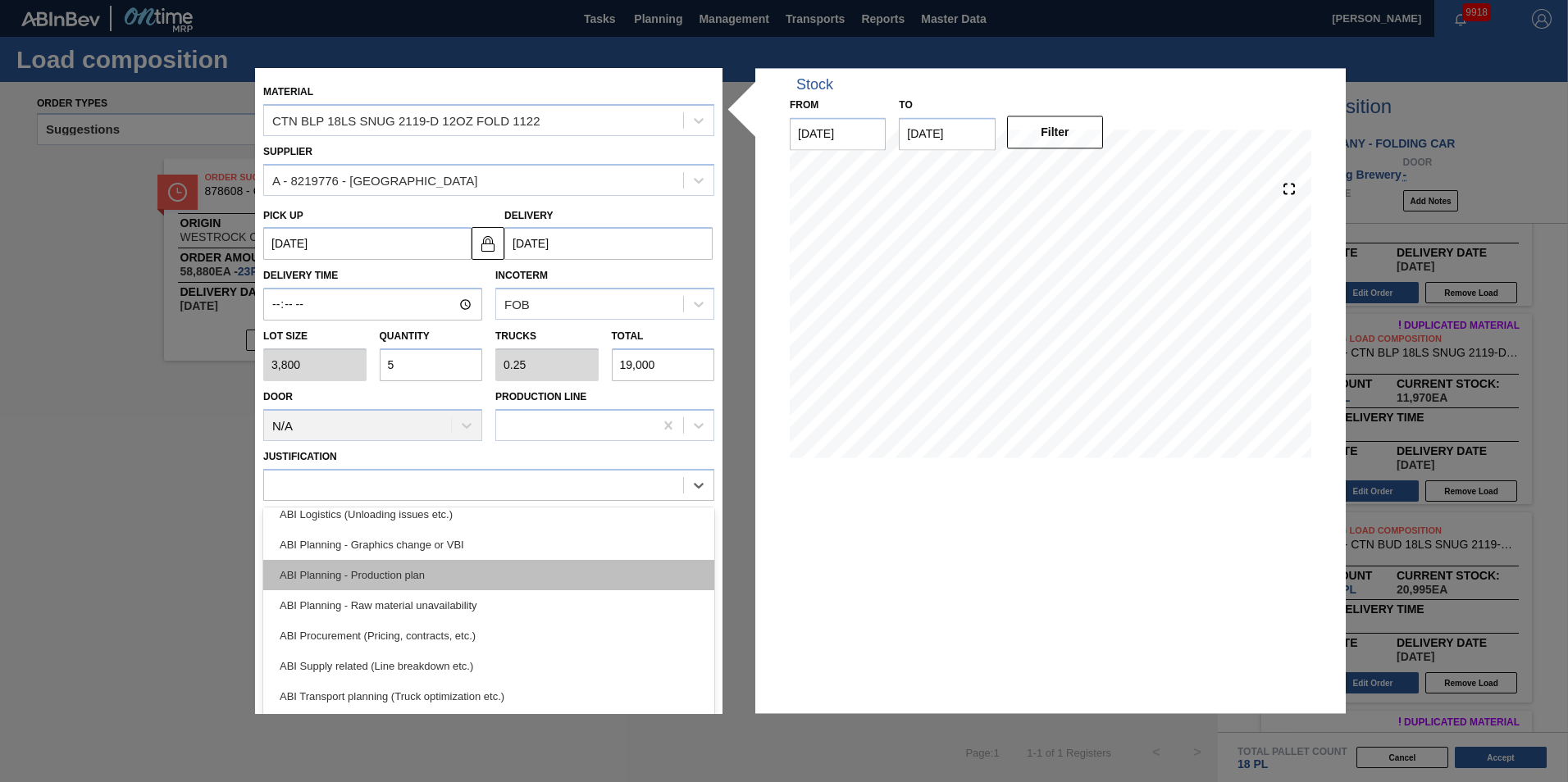
scroll to position [164, 0]
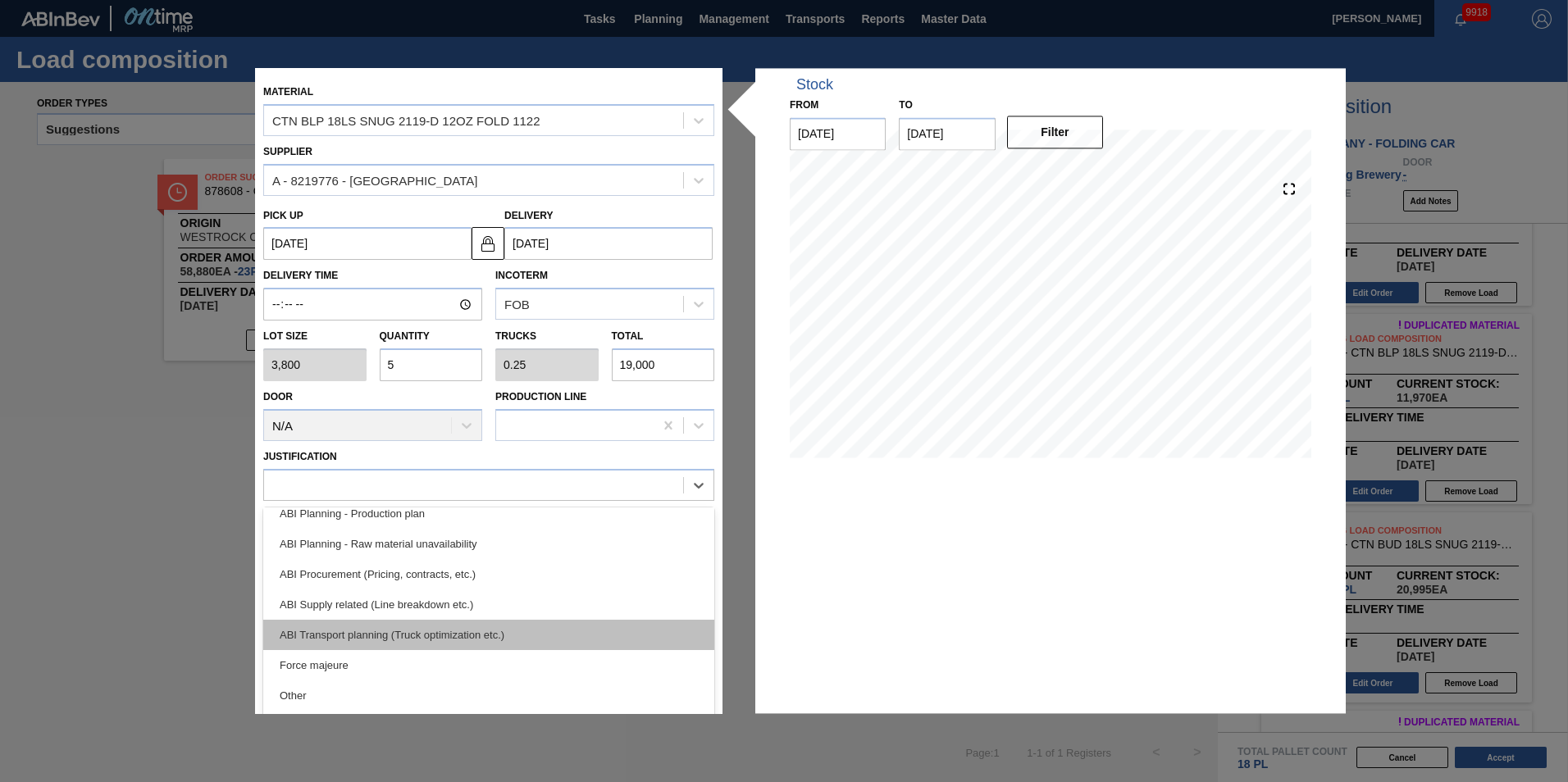
click at [525, 632] on div "ABI Transport planning (Truck optimization etc.)" at bounding box center [489, 635] width 451 height 30
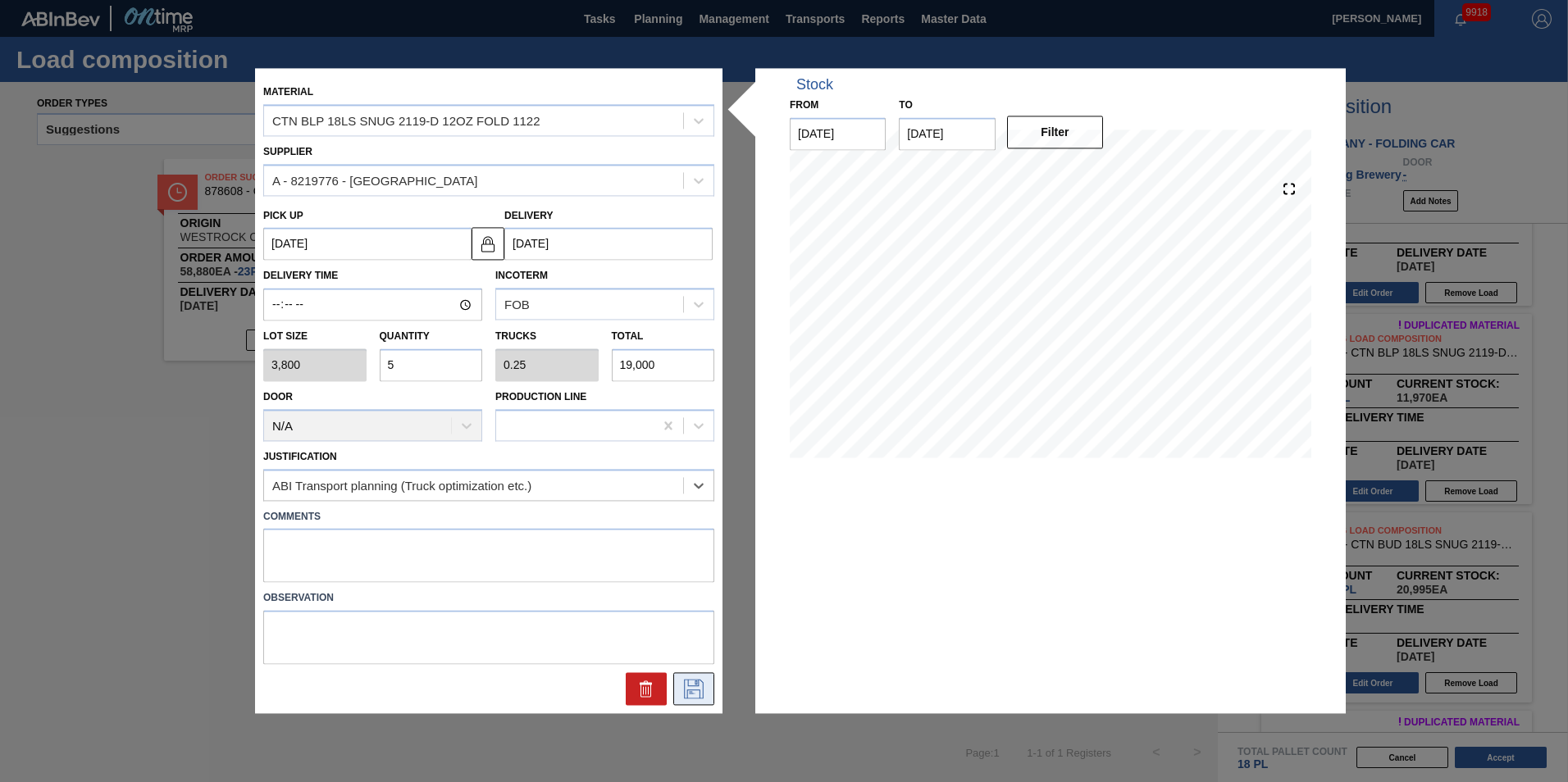
click at [709, 686] on button at bounding box center [694, 690] width 41 height 33
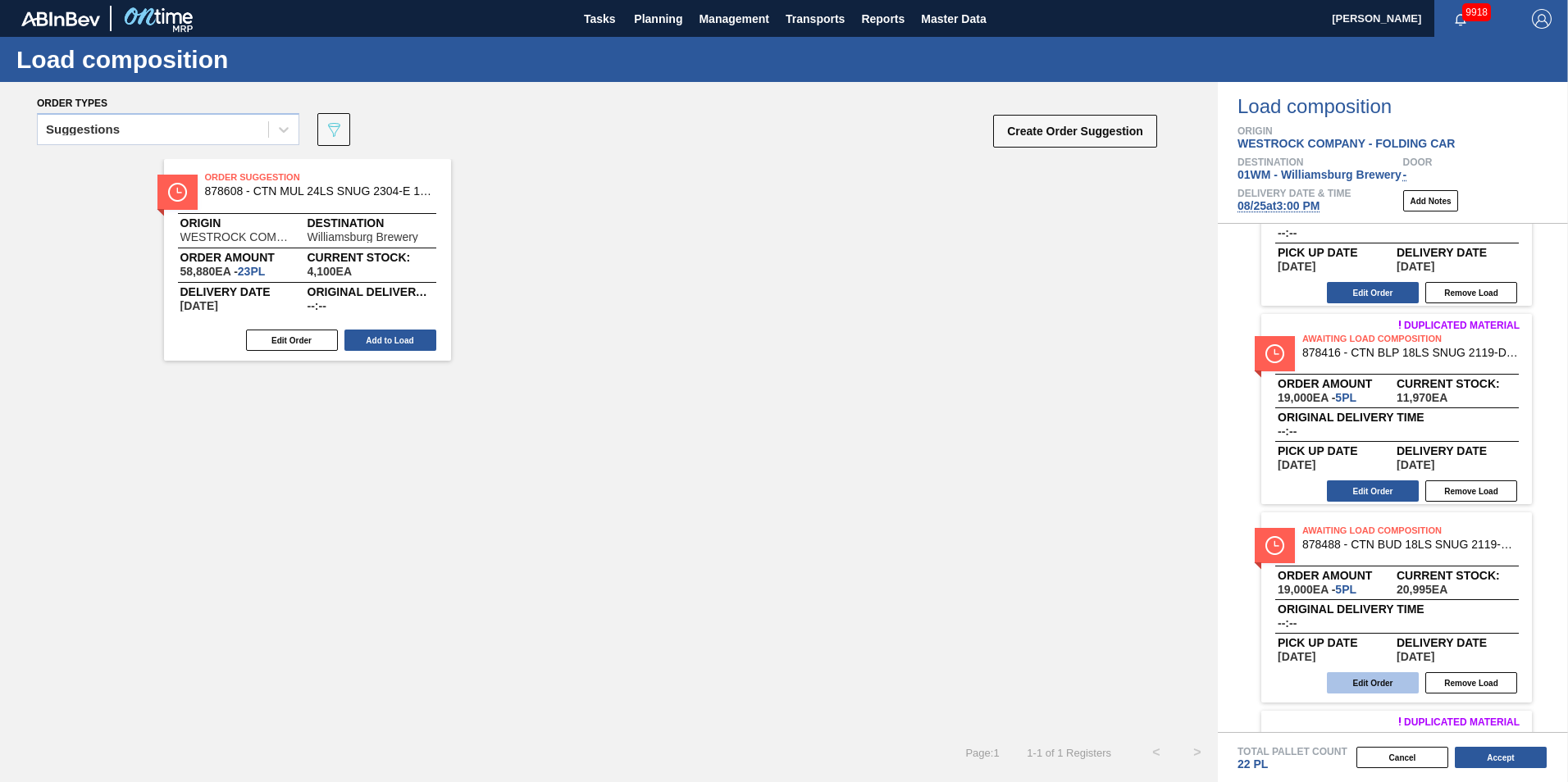
click at [1351, 687] on button "Edit Order" at bounding box center [1373, 683] width 92 height 21
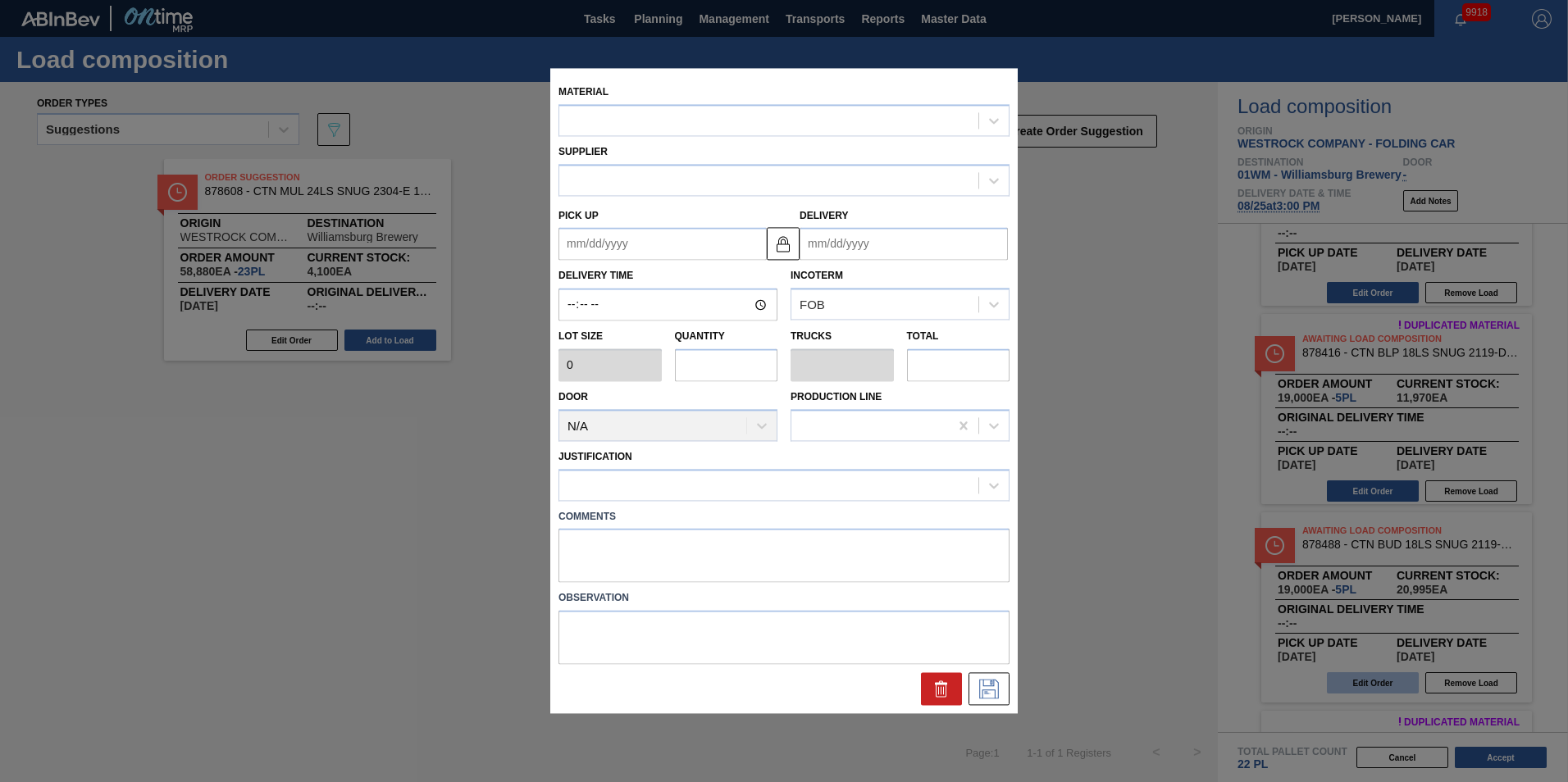
type up "[DATE]"
type input "[DATE]"
type input "3,800"
type input "5"
type input "0.181"
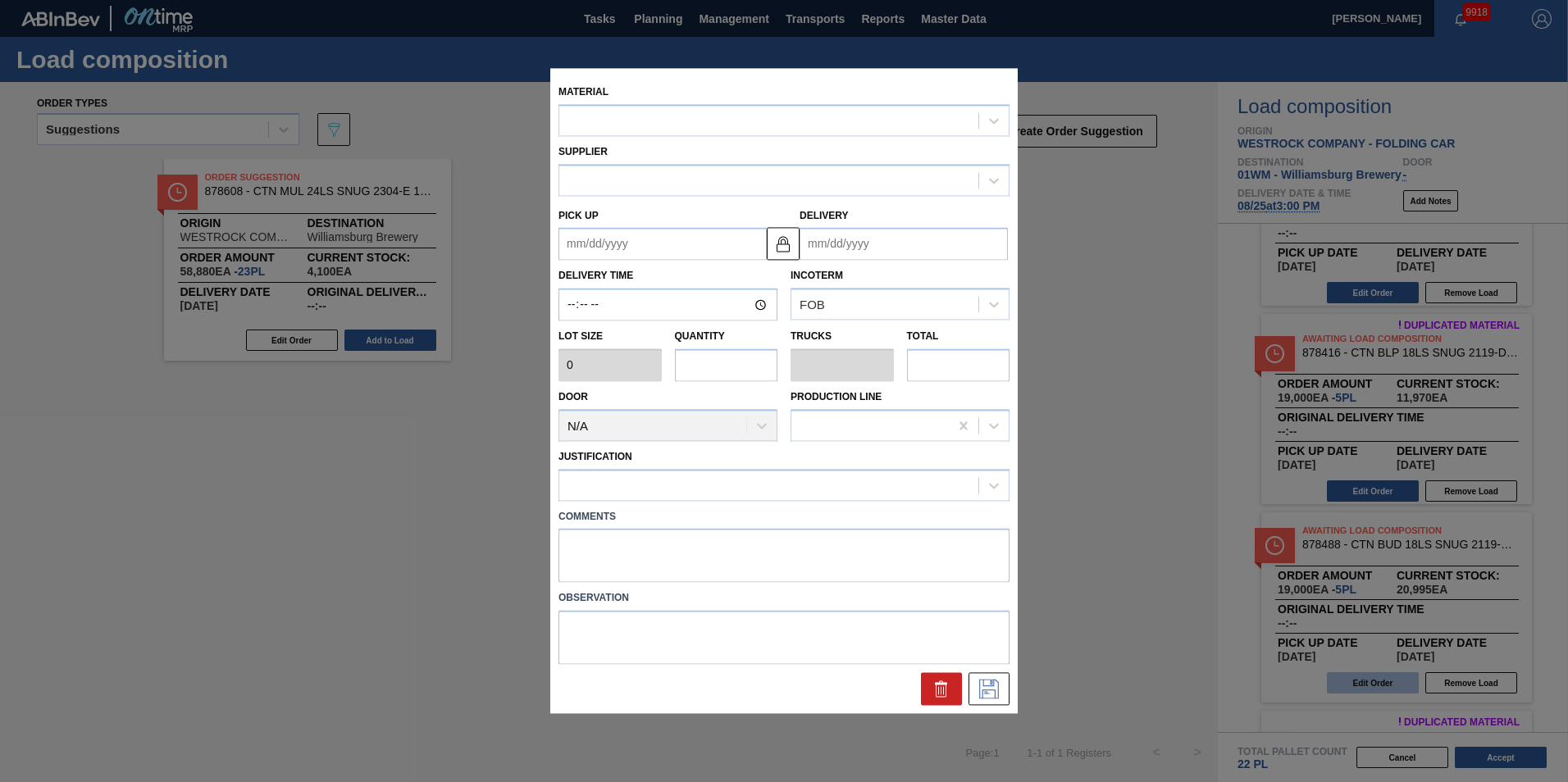
type input "19,000"
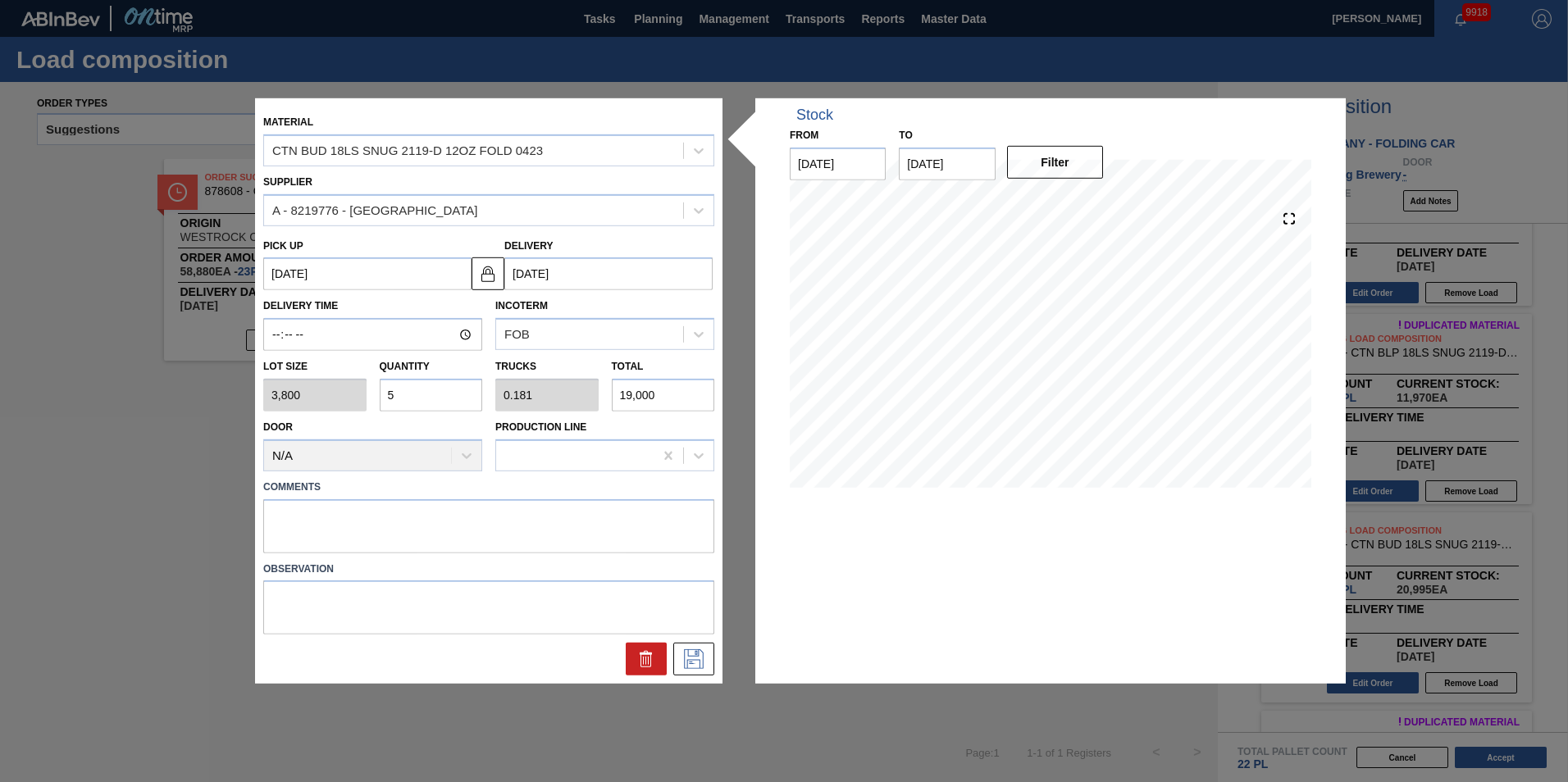
click at [422, 393] on input "5" at bounding box center [431, 395] width 104 height 33
type input "0"
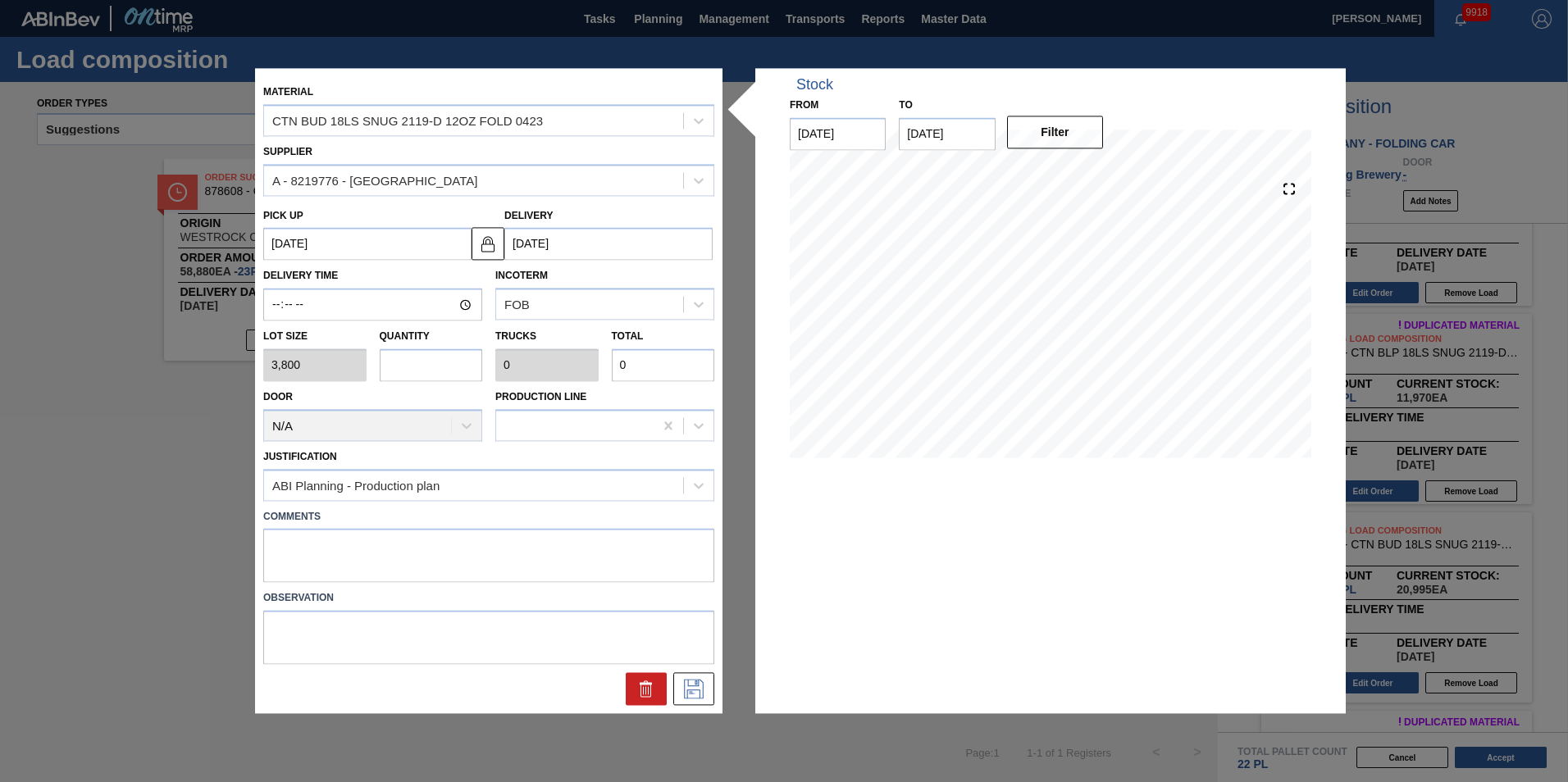
type input "3"
type input "0.109"
type input "11,400"
type input "3"
click at [700, 686] on icon at bounding box center [694, 690] width 26 height 20
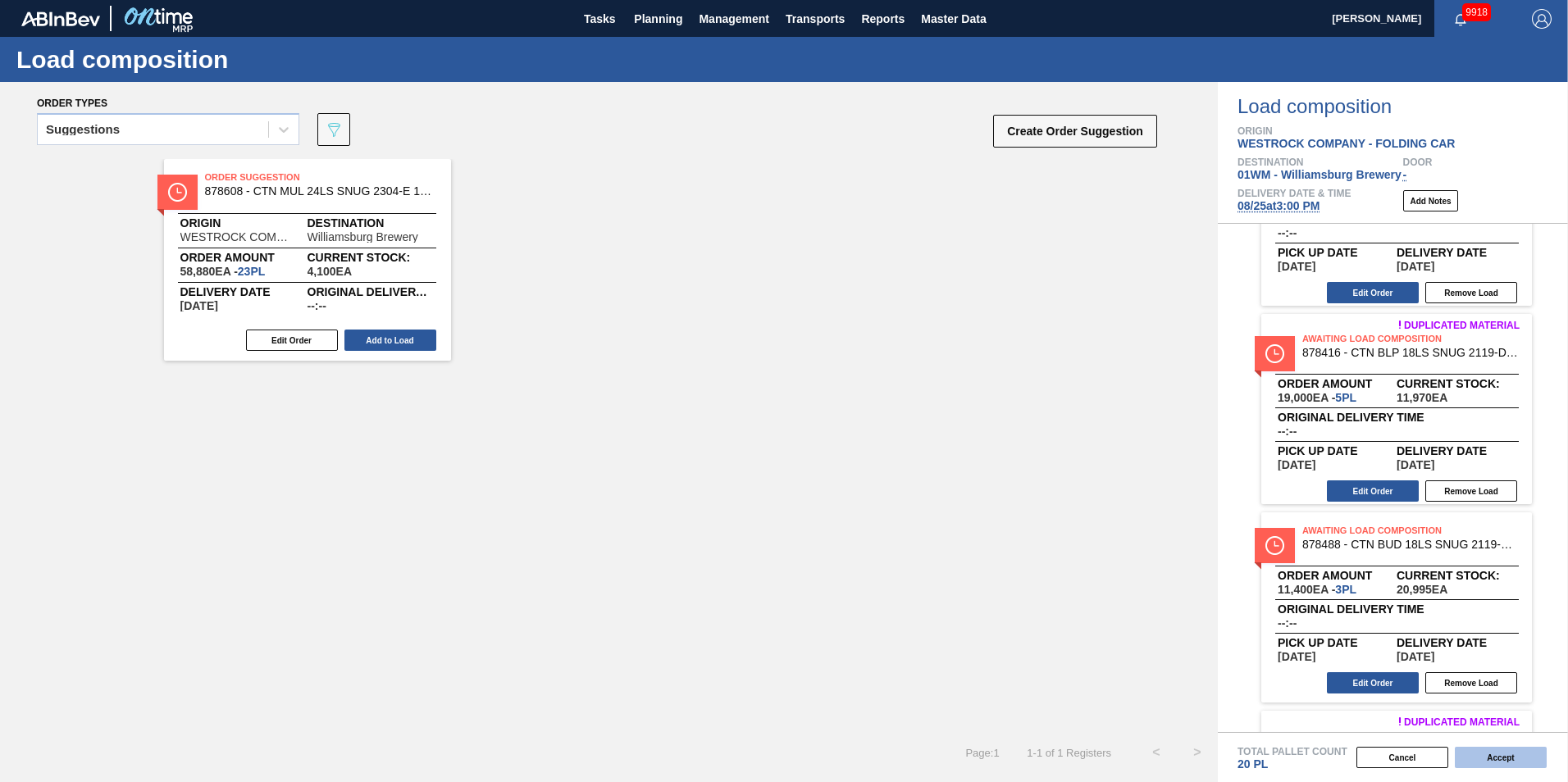
click at [1516, 761] on button "Accept" at bounding box center [1501, 758] width 92 height 21
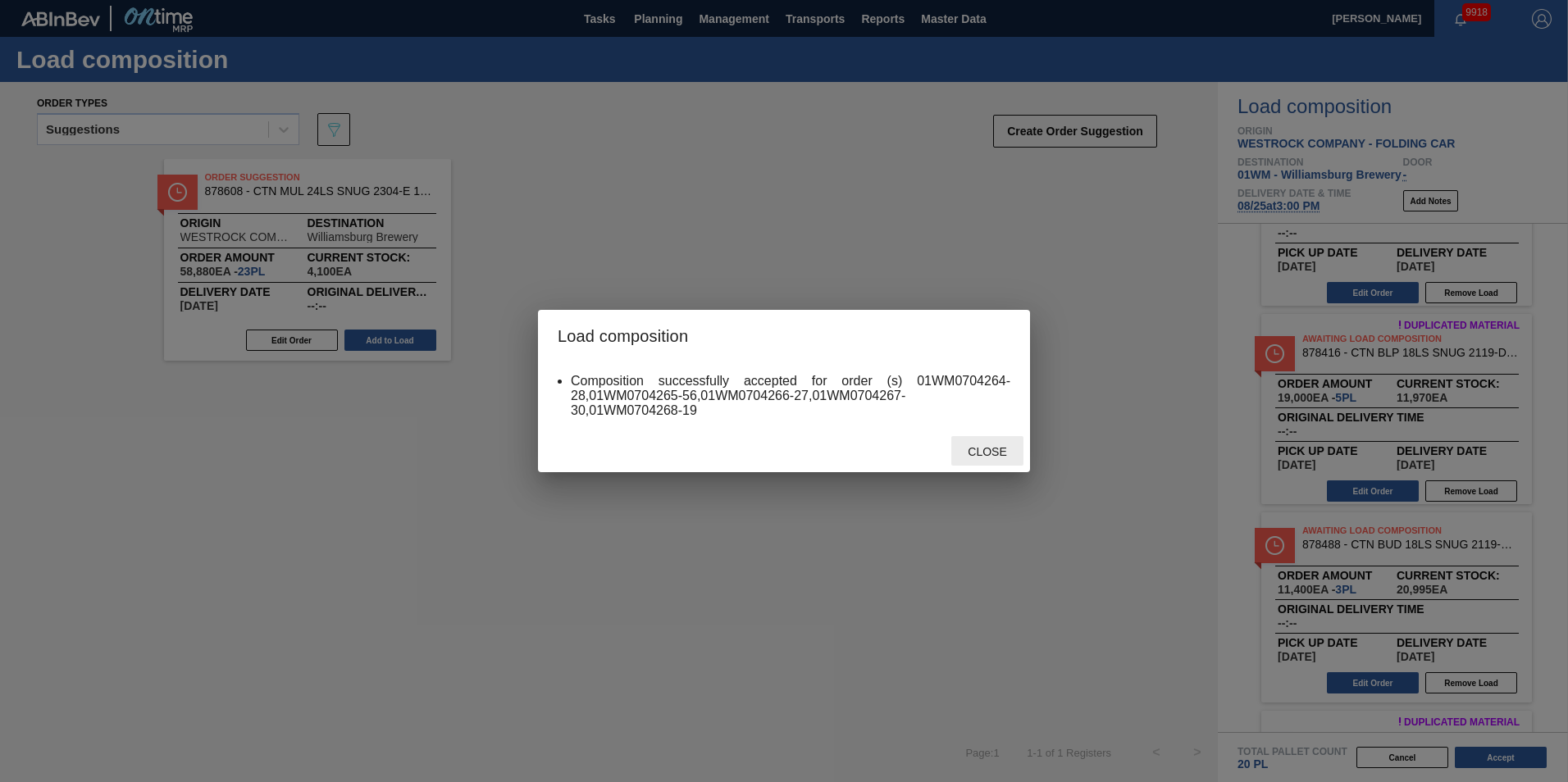
click at [973, 455] on span "Close" at bounding box center [987, 452] width 65 height 13
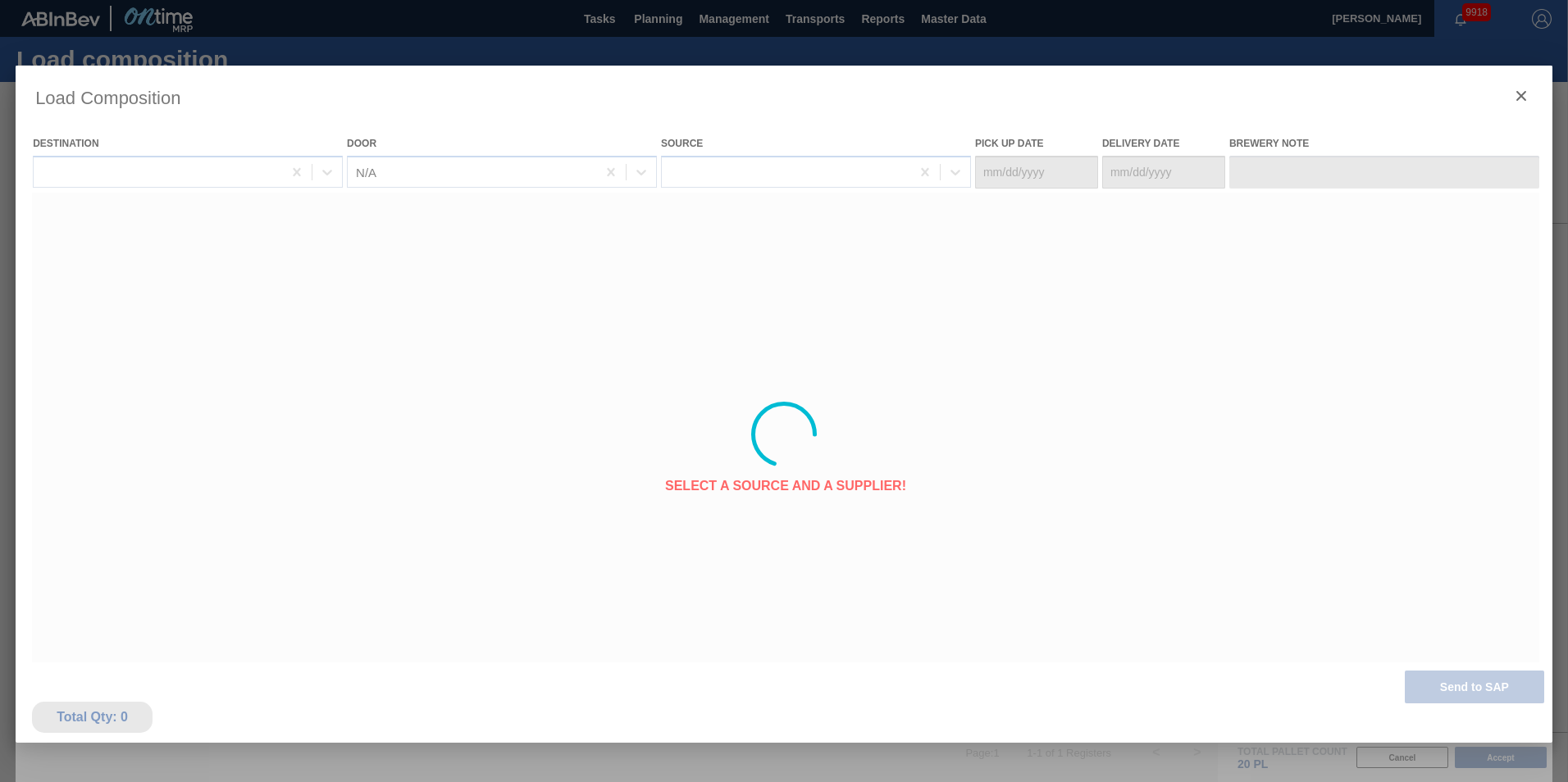
type Date "[DATE]"
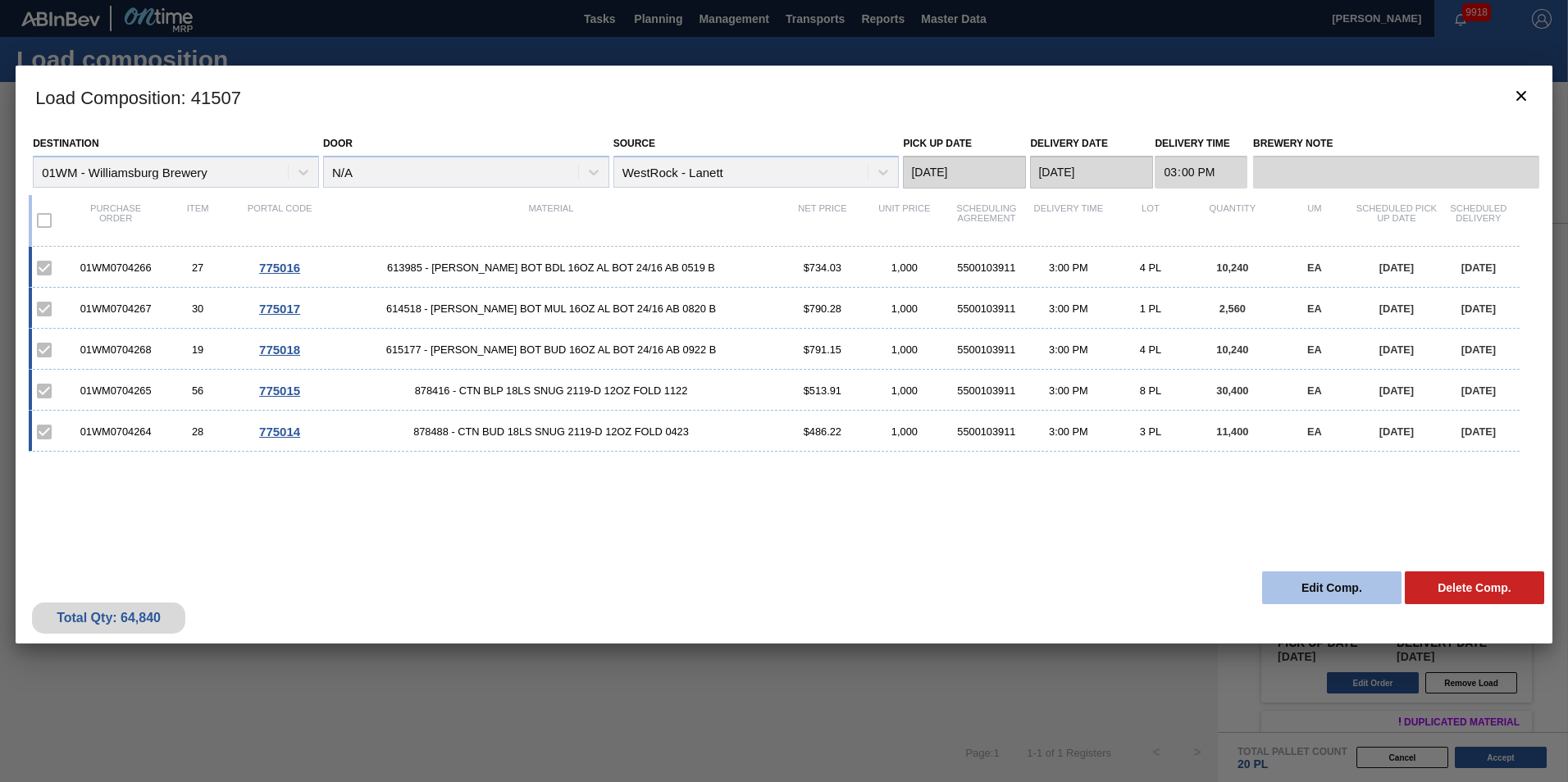
click at [1325, 589] on button "Edit Comp." at bounding box center [1331, 588] width 139 height 33
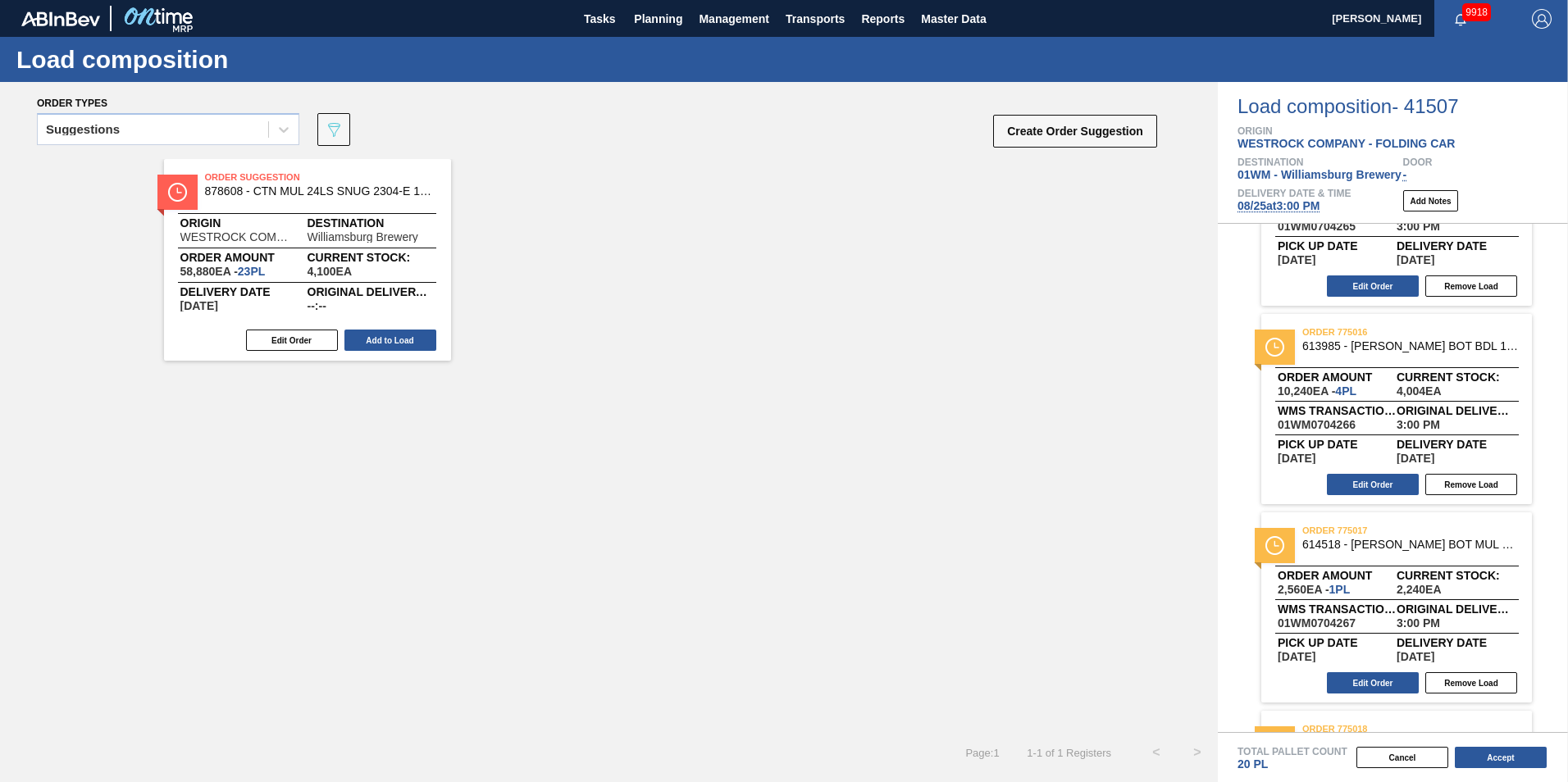
scroll to position [492, 0]
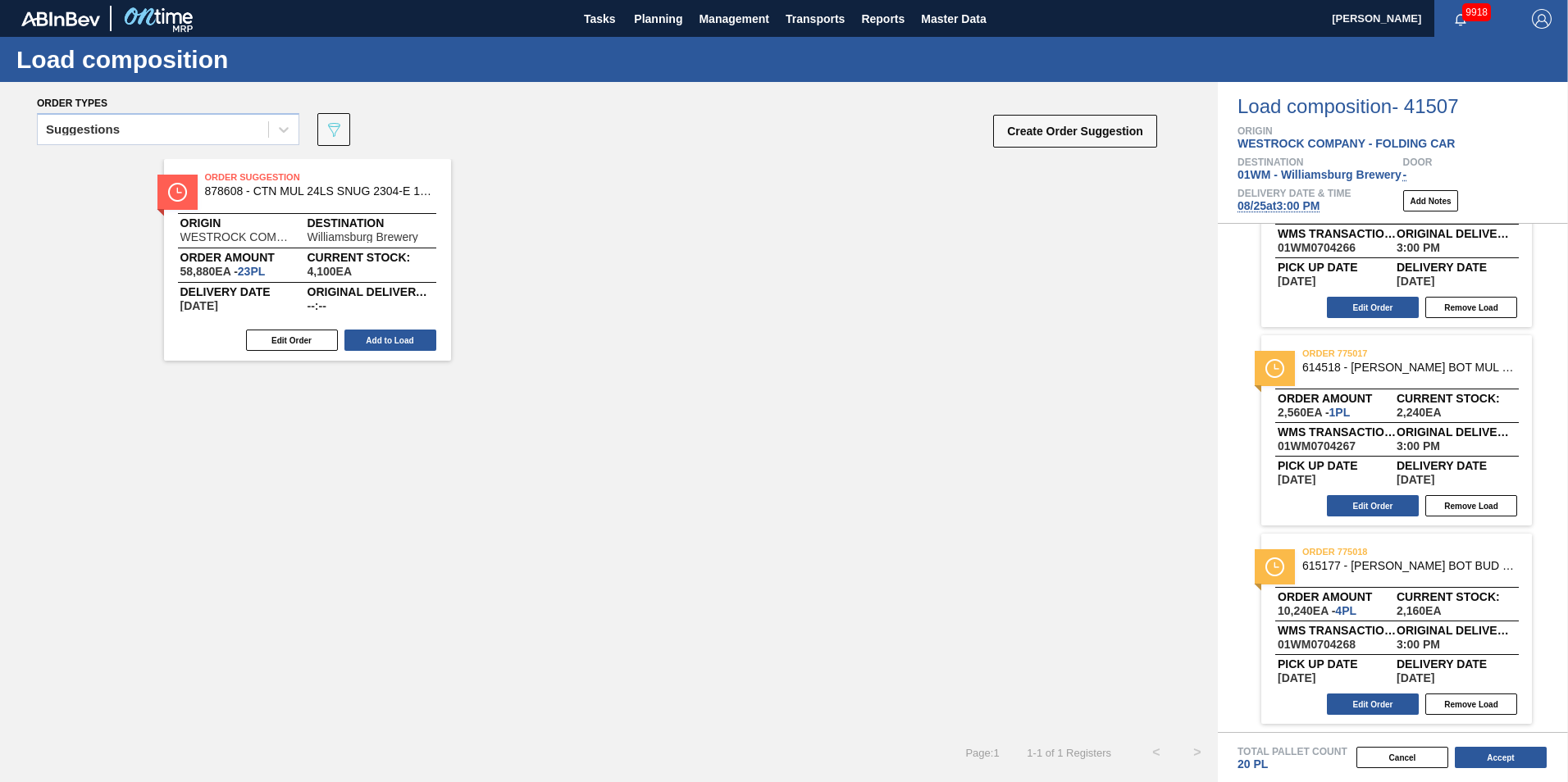
click at [1179, 620] on div "Order Suggestion 878608 - CTN MUL 24LS SNUG 2304-E 12OZ FOLD 0424 Origin WESTRO…" at bounding box center [608, 445] width 1217 height 573
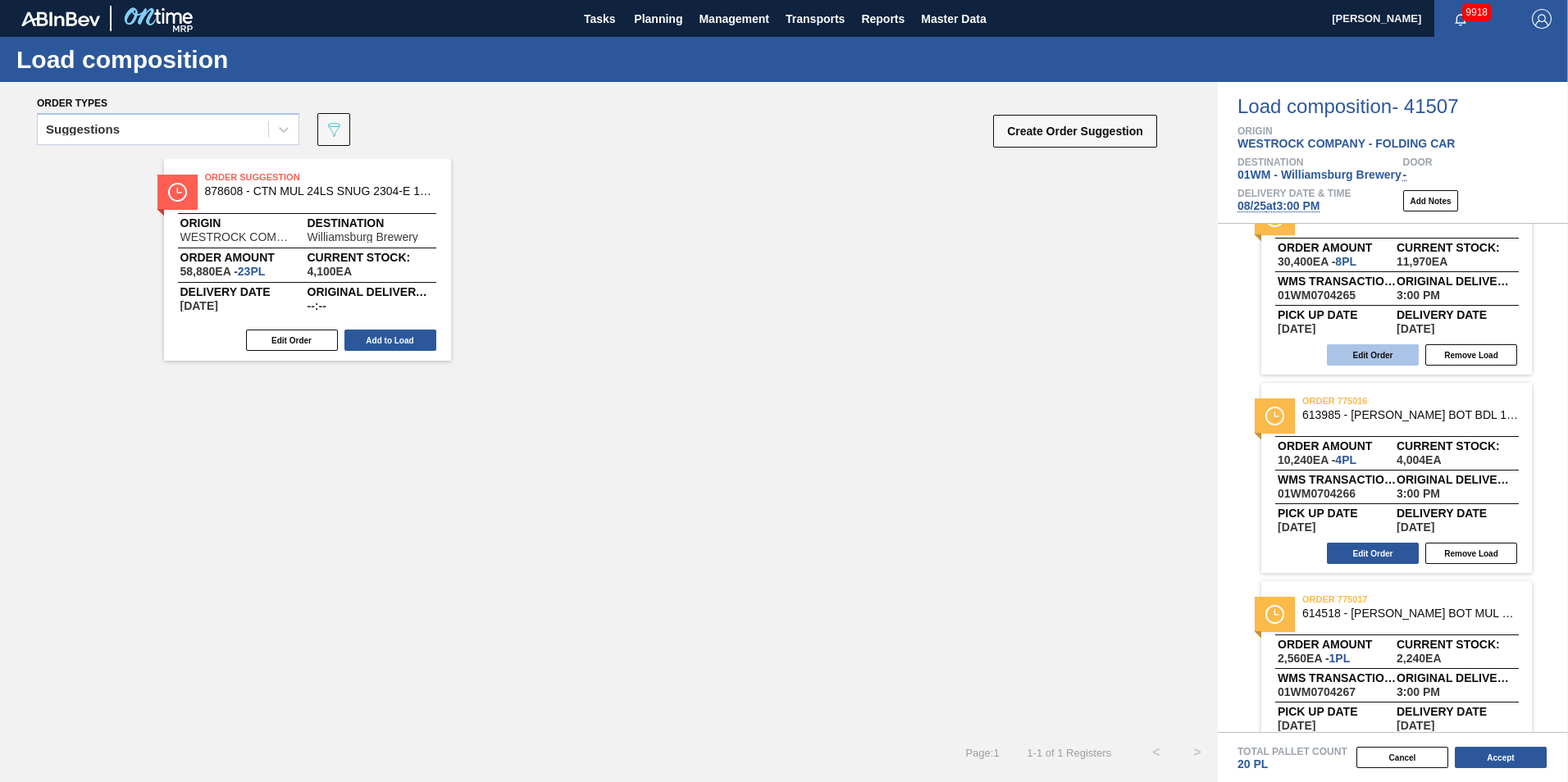
scroll to position [164, 0]
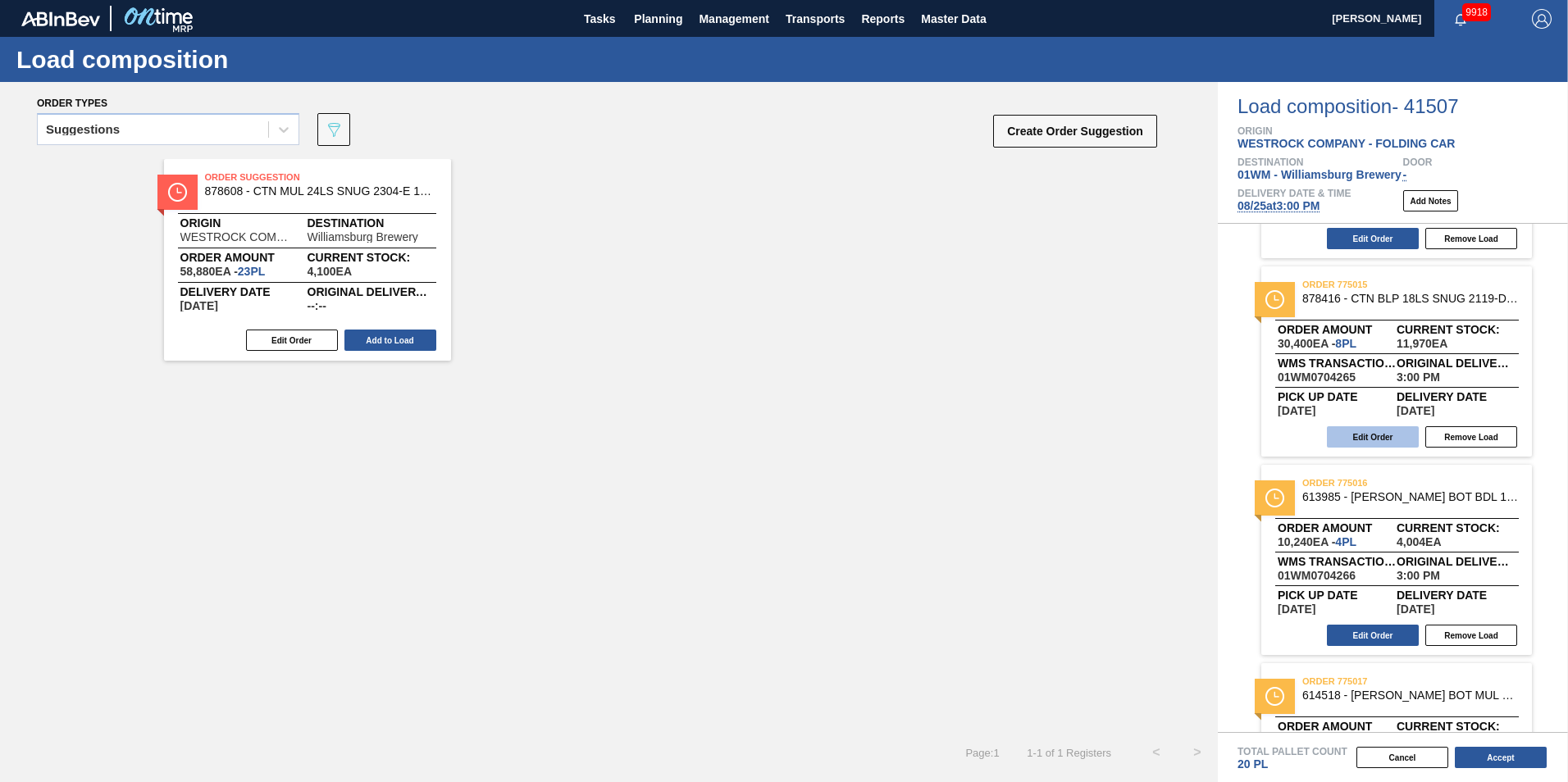
click at [1397, 438] on button "Edit Order" at bounding box center [1373, 437] width 92 height 21
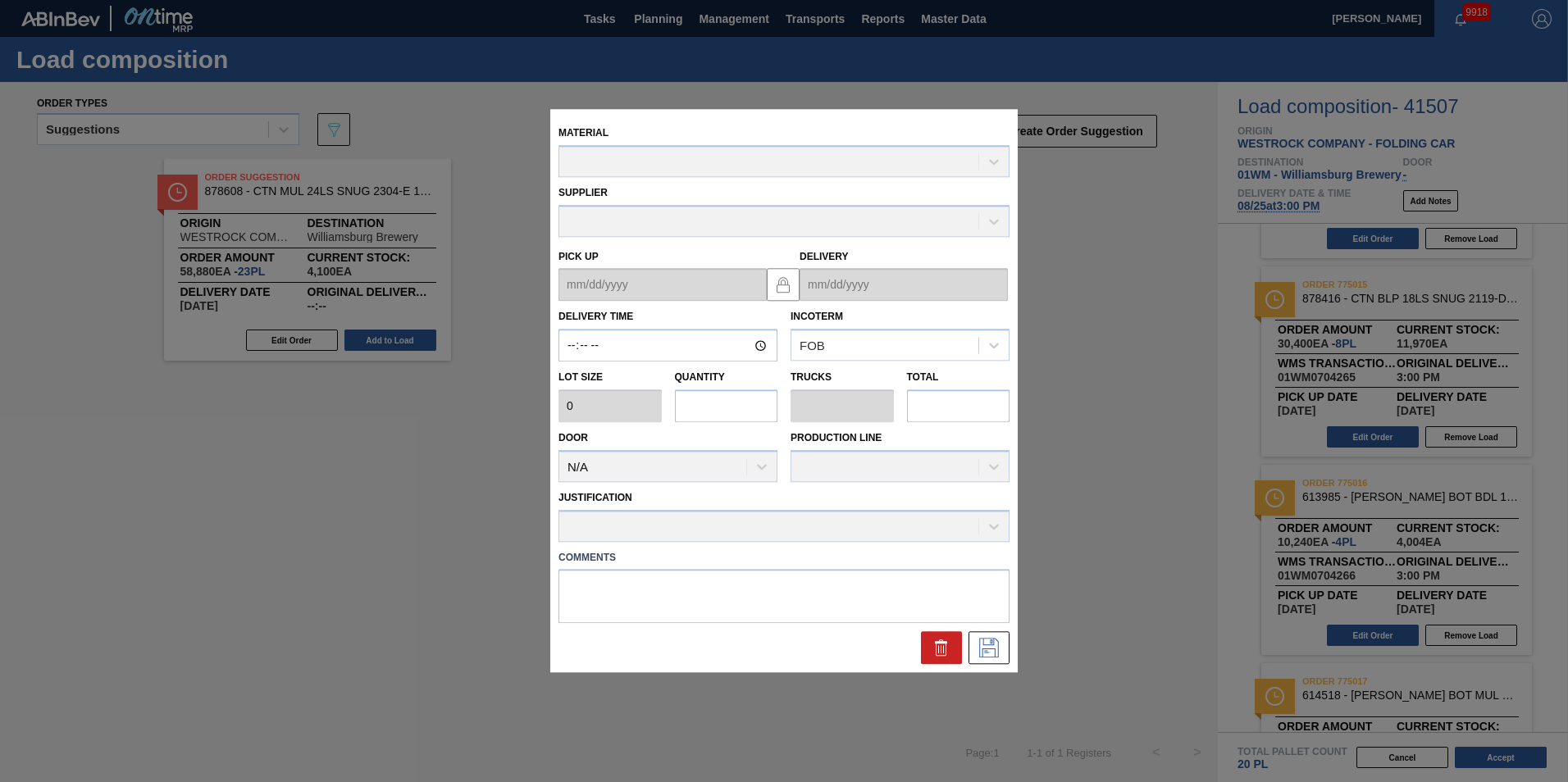
type input "15:00:00"
type input "3,800"
type input "8"
type input "0.4"
type input "30,400"
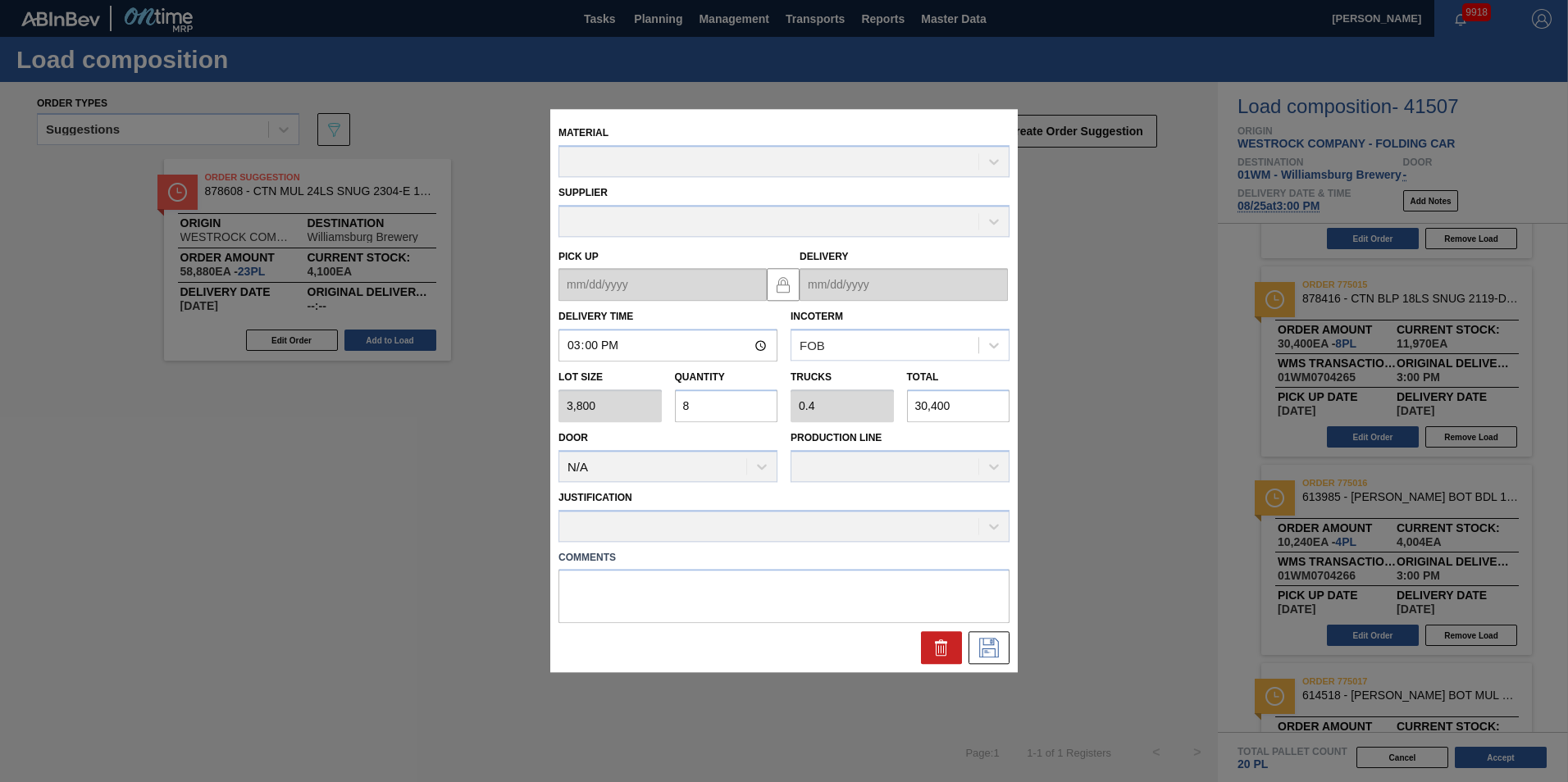
type up "[DATE]"
type input "[DATE]"
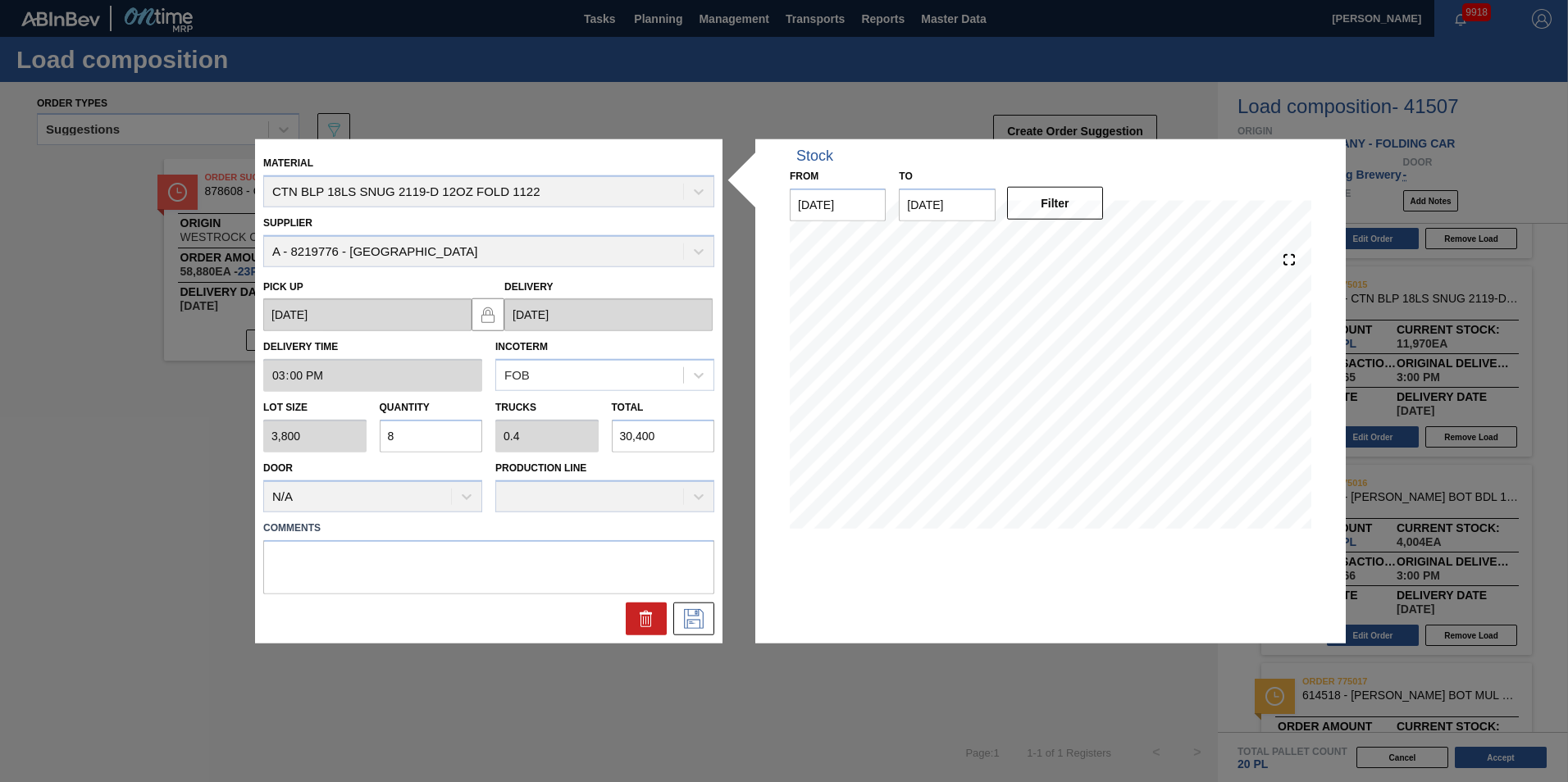
click at [361, 434] on div "Lot size 3,800 Quantity 8 Trucks 0.4 Total 30,400" at bounding box center [489, 422] width 464 height 61
type input "6"
type input "0.3"
type input "22,800"
type input "6"
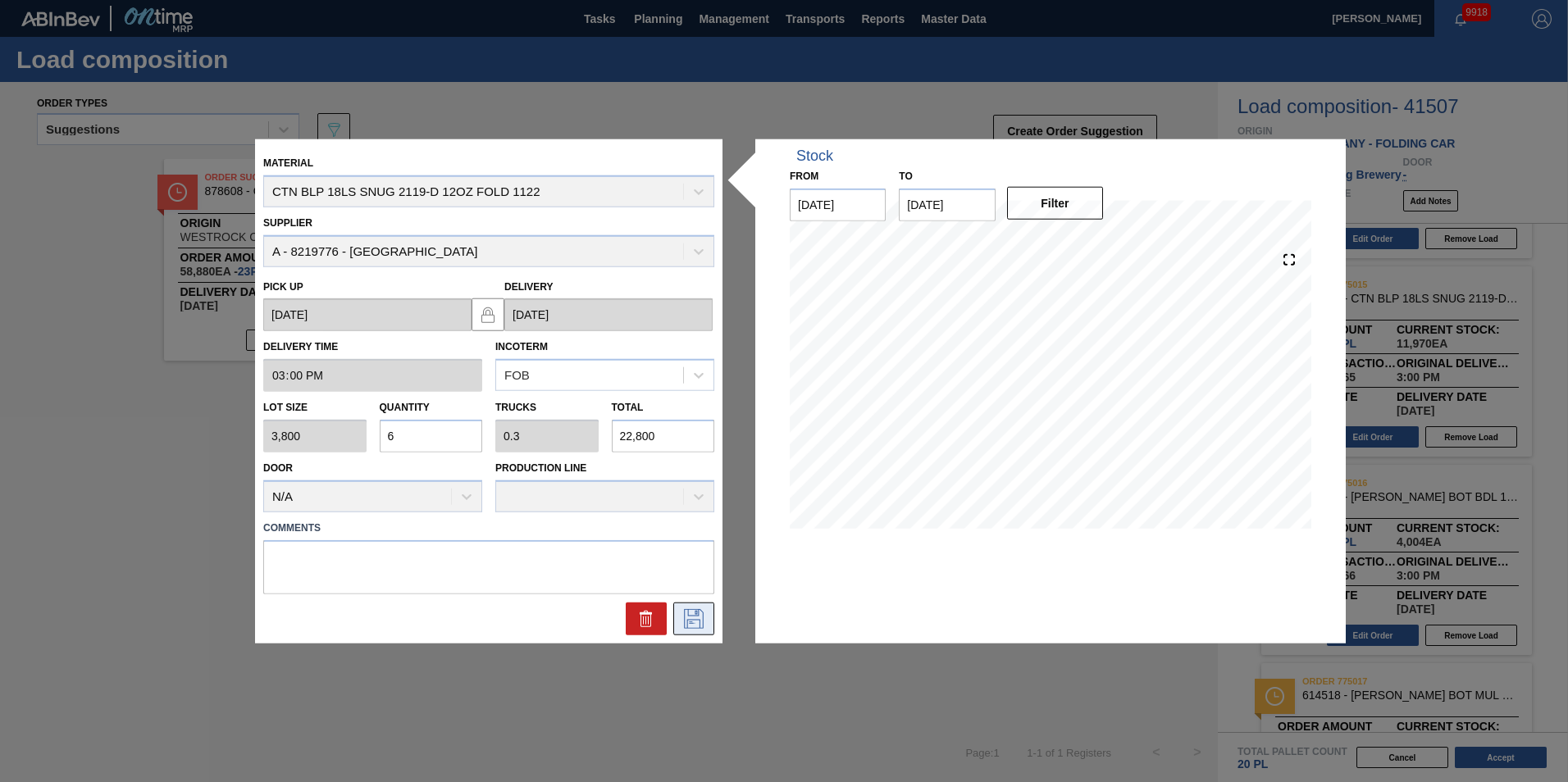
click at [683, 621] on icon at bounding box center [694, 618] width 26 height 20
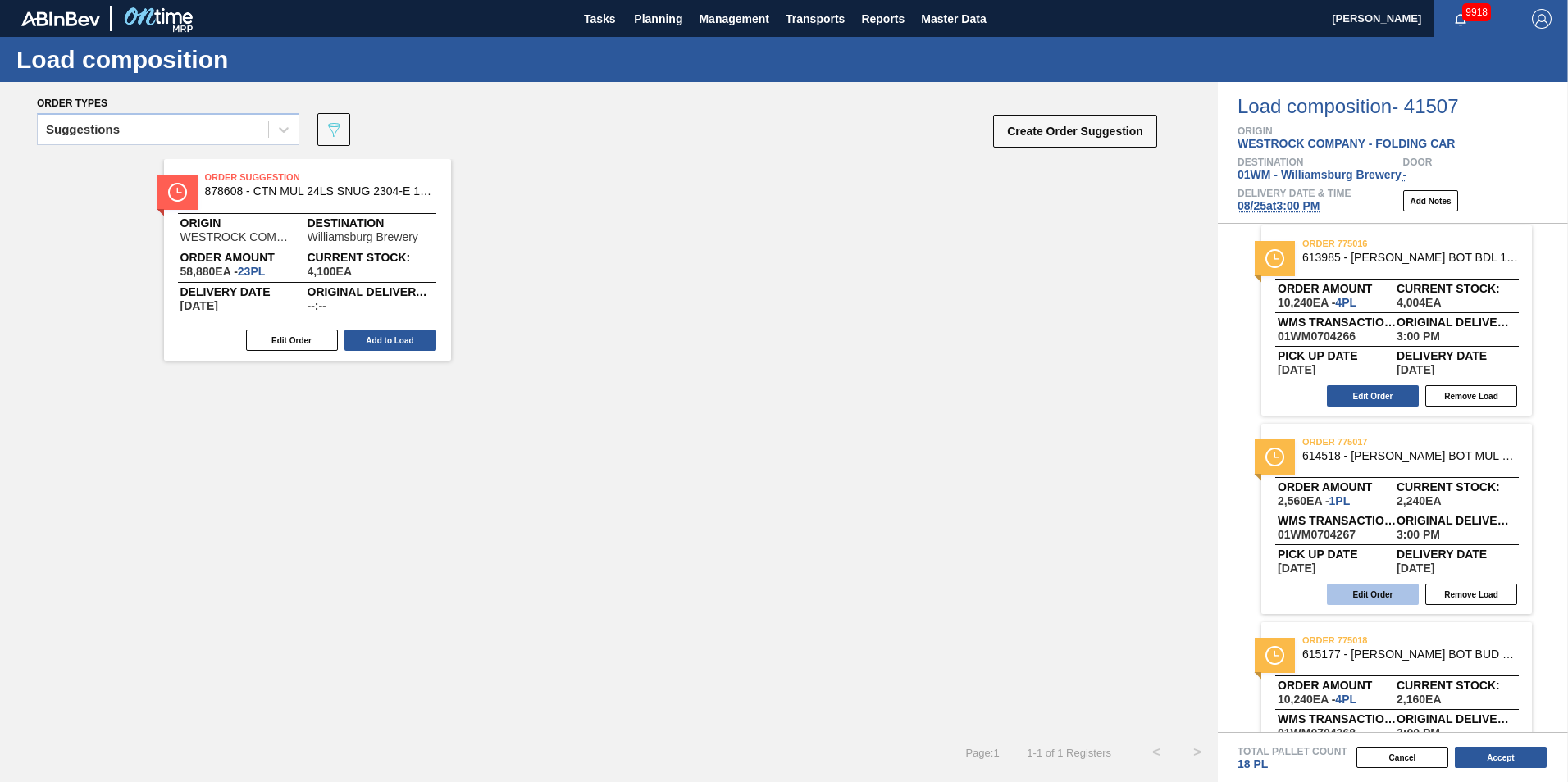
scroll to position [410, 0]
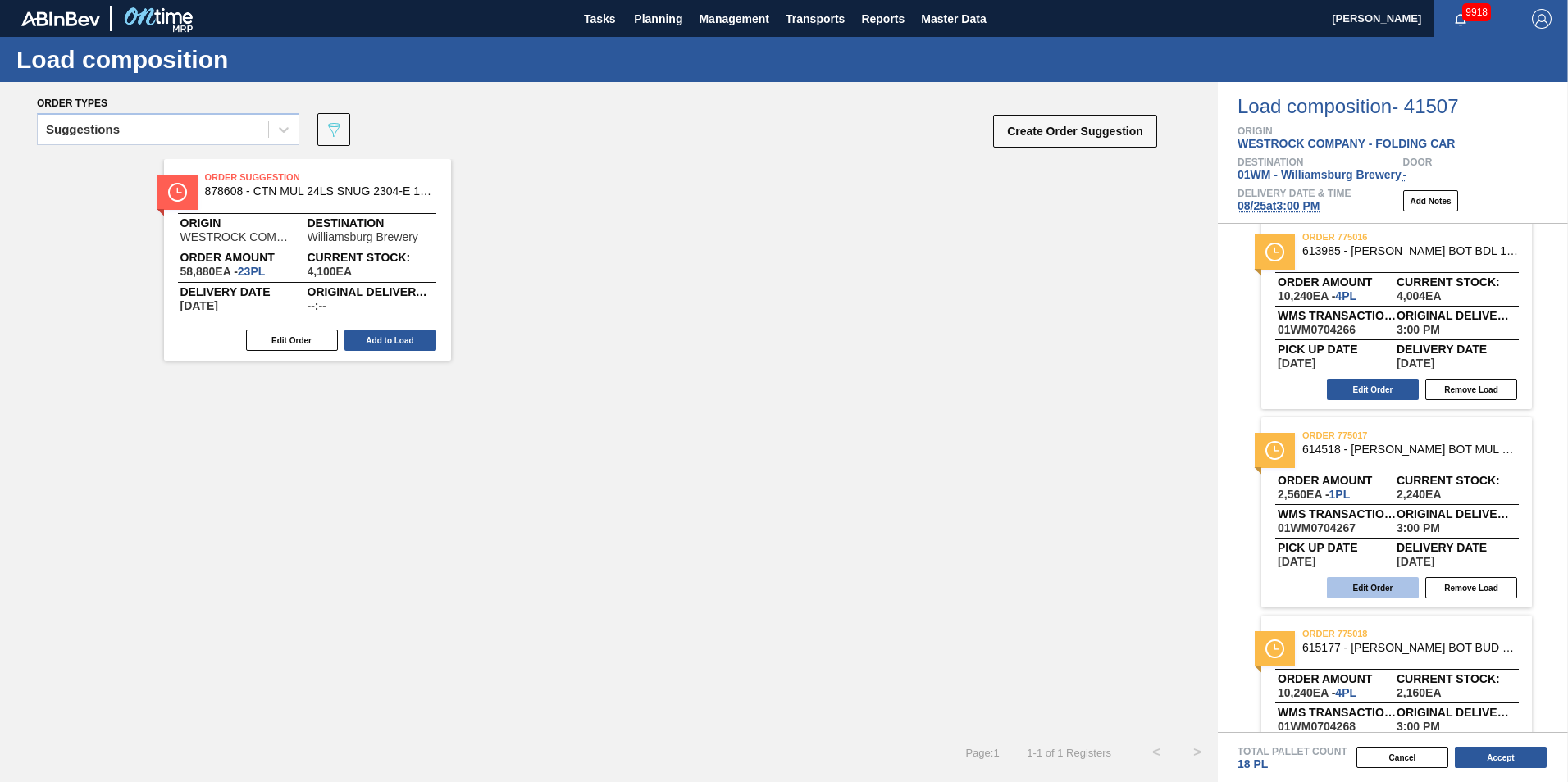
click at [1361, 588] on button "Edit Order" at bounding box center [1373, 588] width 92 height 21
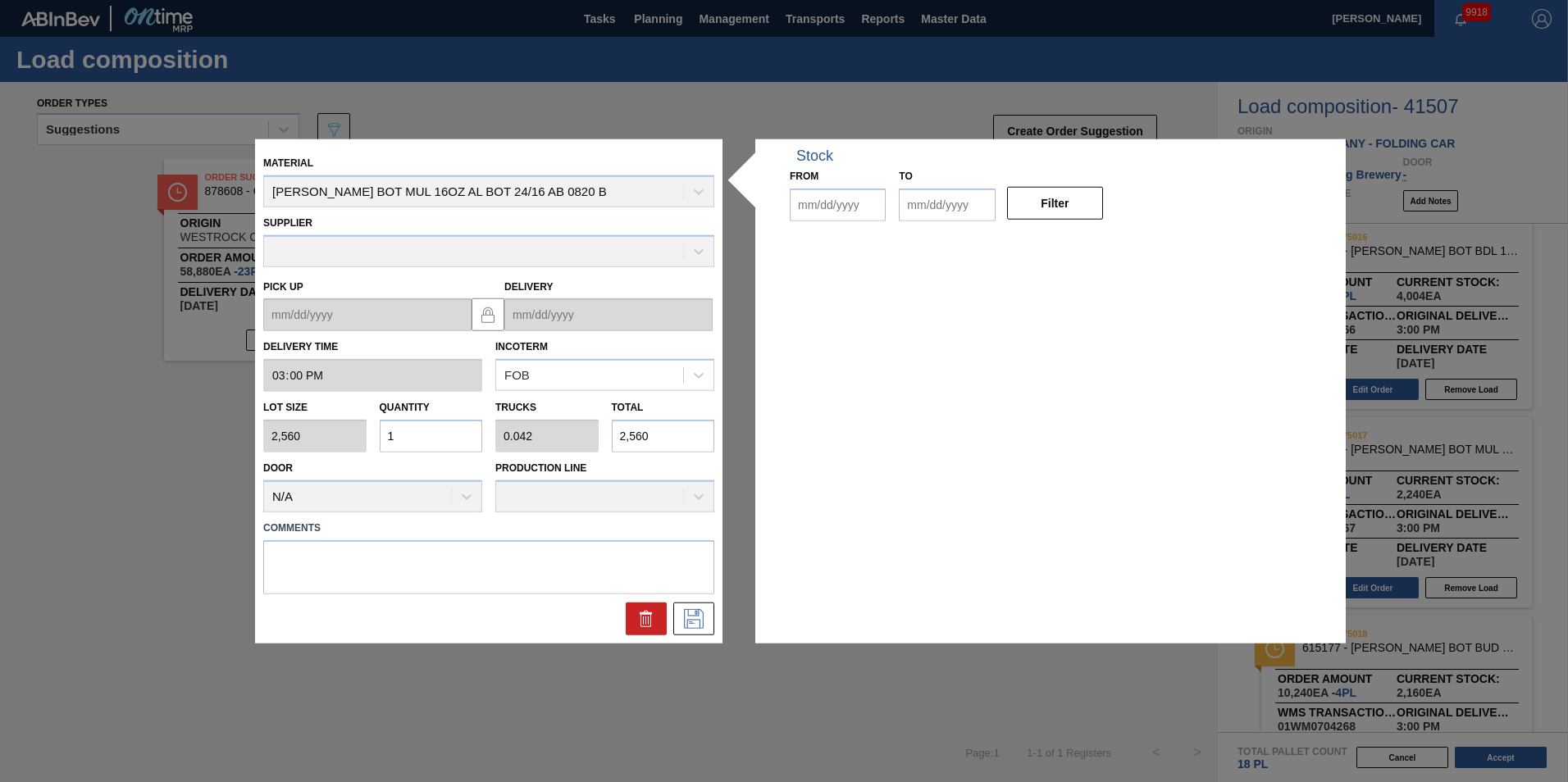
type input "15:00:00"
type input "2,560"
type input "1"
type input "0.042"
type input "2,560"
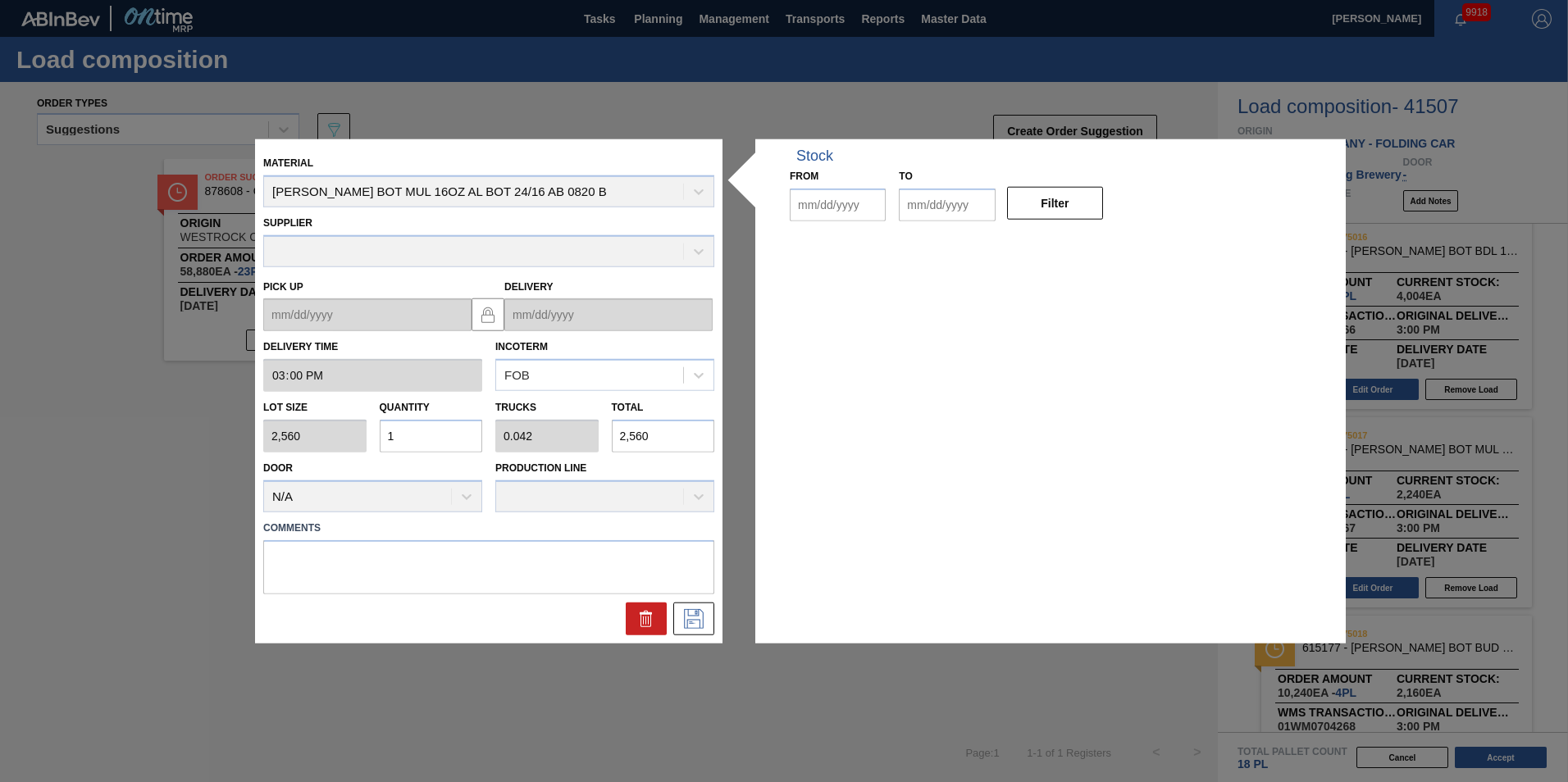
type up "[DATE]"
type input "[DATE]"
type input "09/08/2025"
drag, startPoint x: 264, startPoint y: 432, endPoint x: 253, endPoint y: 431, distance: 11.0
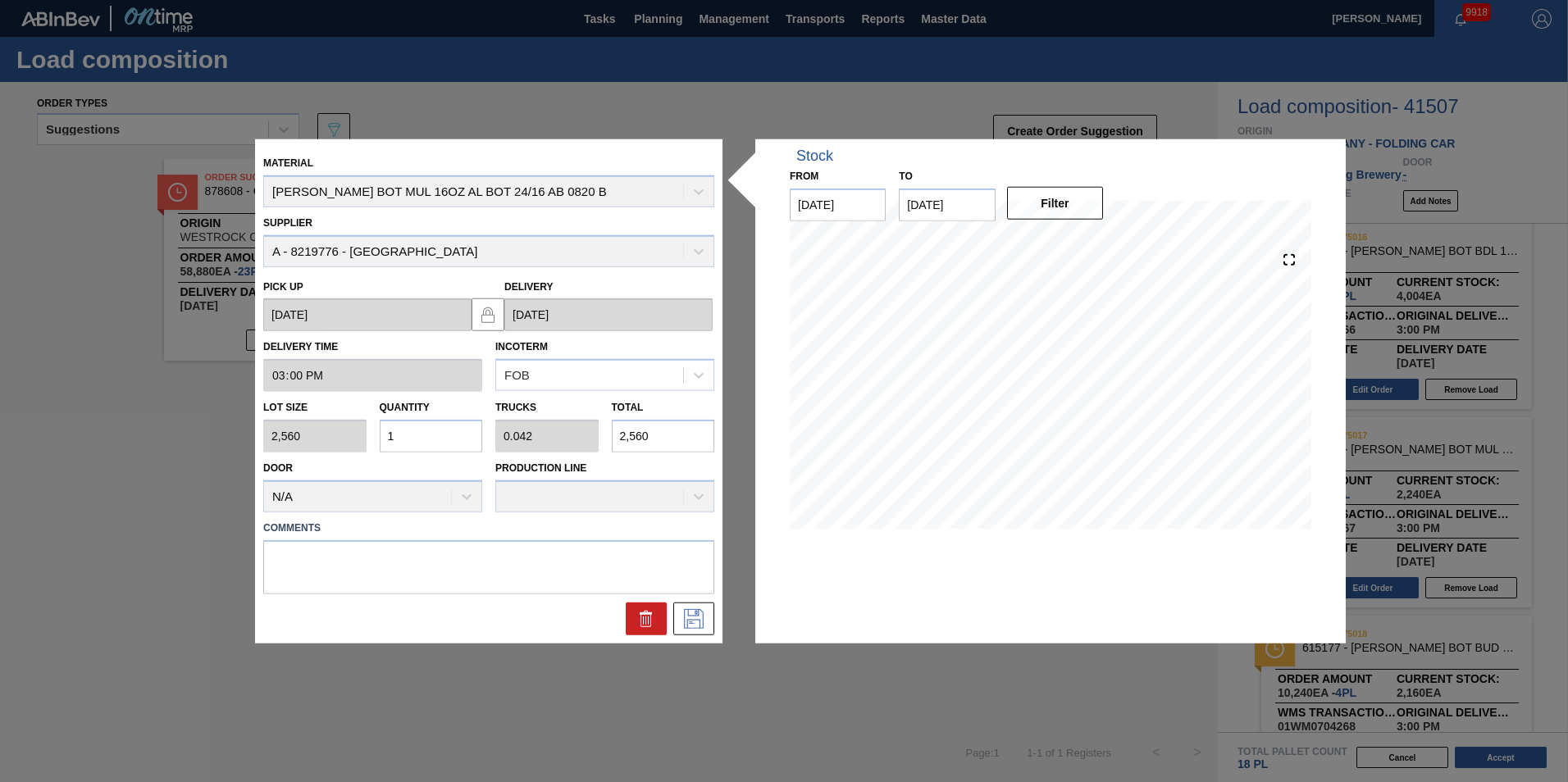
click at [254, 431] on div "Material CARR BOT MUL 16OZ AL BOT 24/16 AB 0820 B Supplier A - 8219776 - WestRo…" at bounding box center [784, 391] width 1568 height 782
type input "2"
type input "0.083"
type input "5,120"
type input "2"
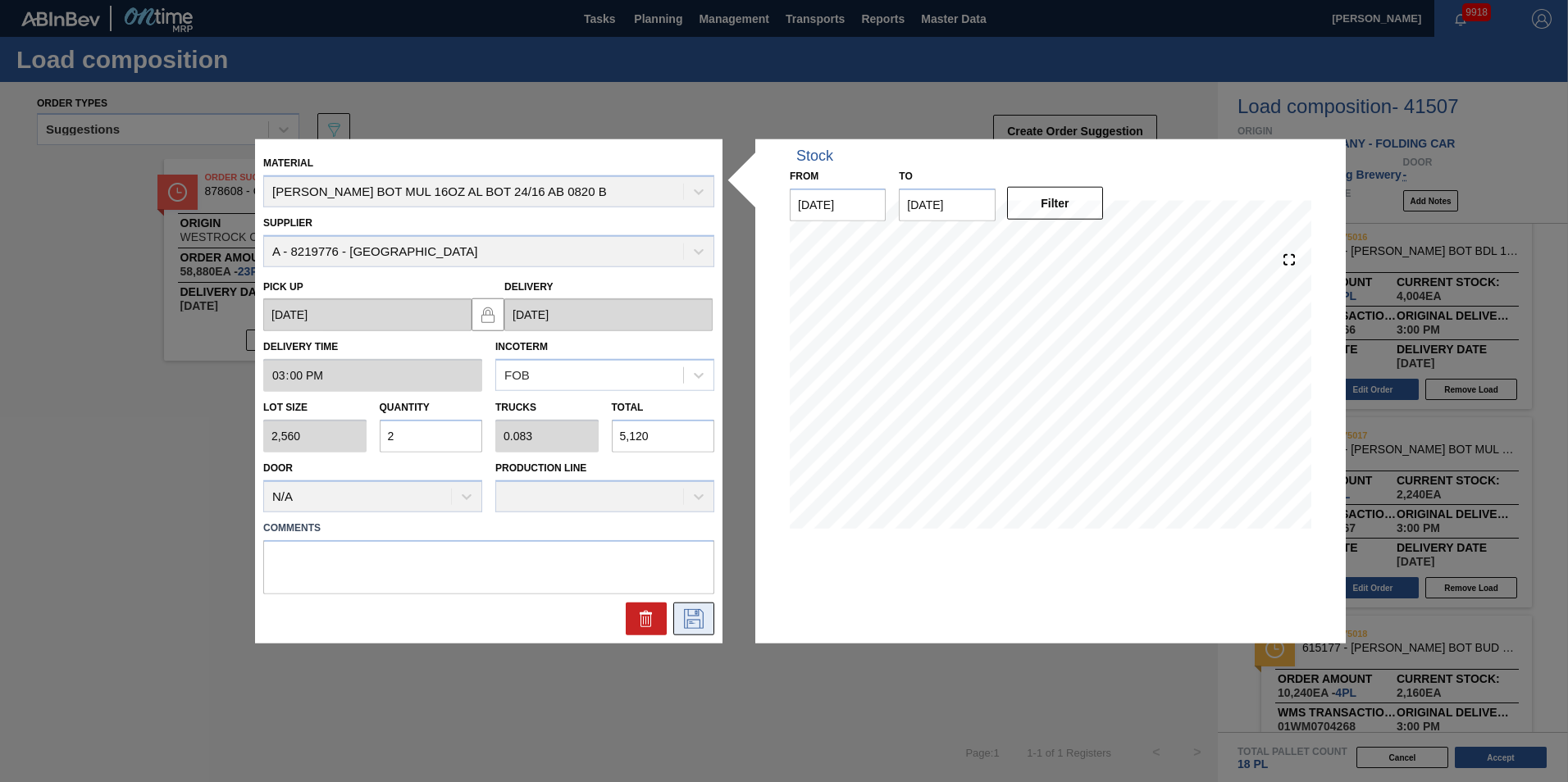
click at [704, 621] on icon at bounding box center [694, 618] width 26 height 20
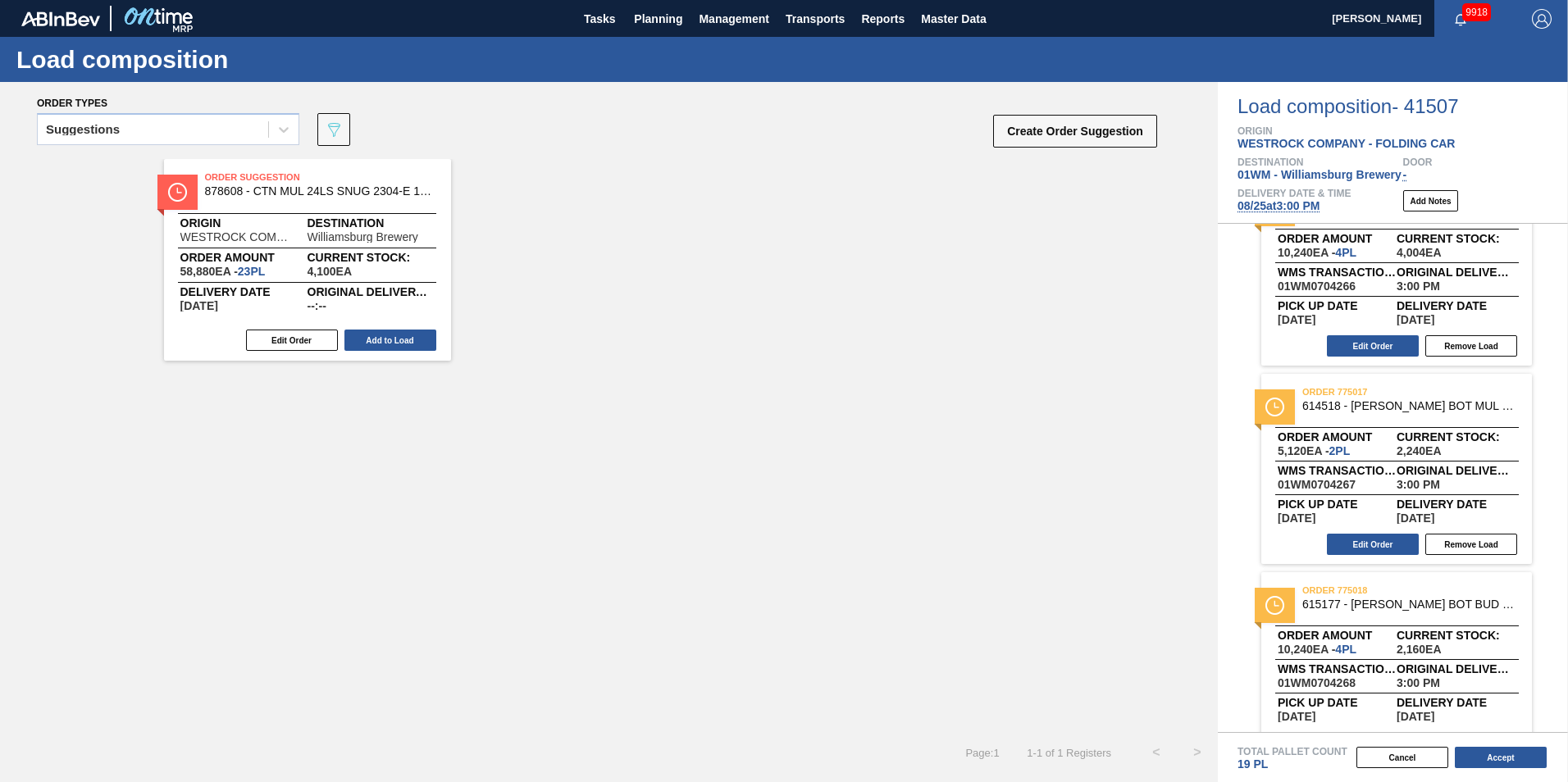
scroll to position [492, 0]
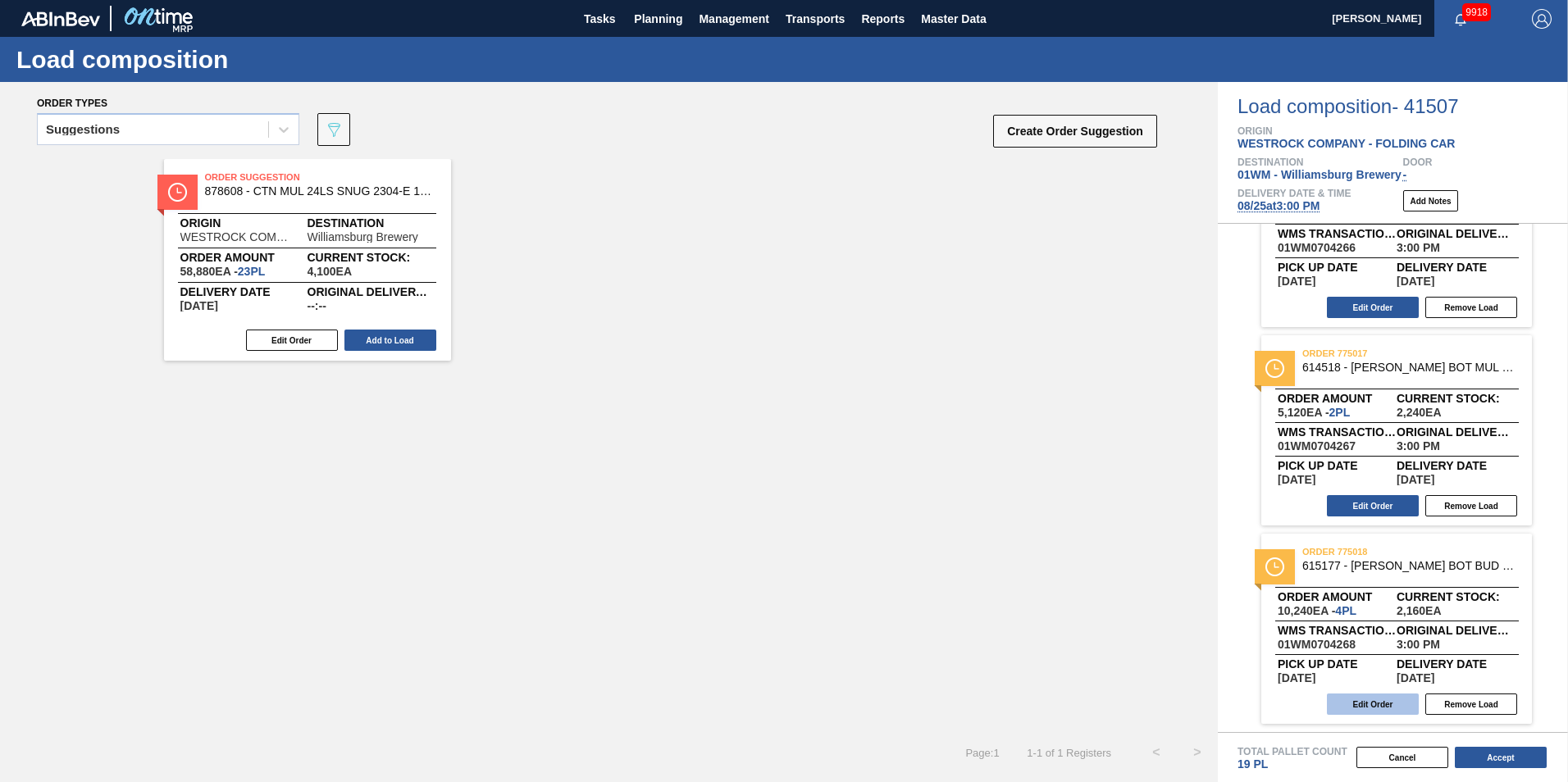
click at [1362, 716] on div "order 775018 615177 - CARR BOT BUD 16OZ AL BOT 24/16 AB 0922 B Order amount 10,…" at bounding box center [1396, 629] width 271 height 190
click at [1362, 709] on button "Edit Order" at bounding box center [1373, 705] width 92 height 21
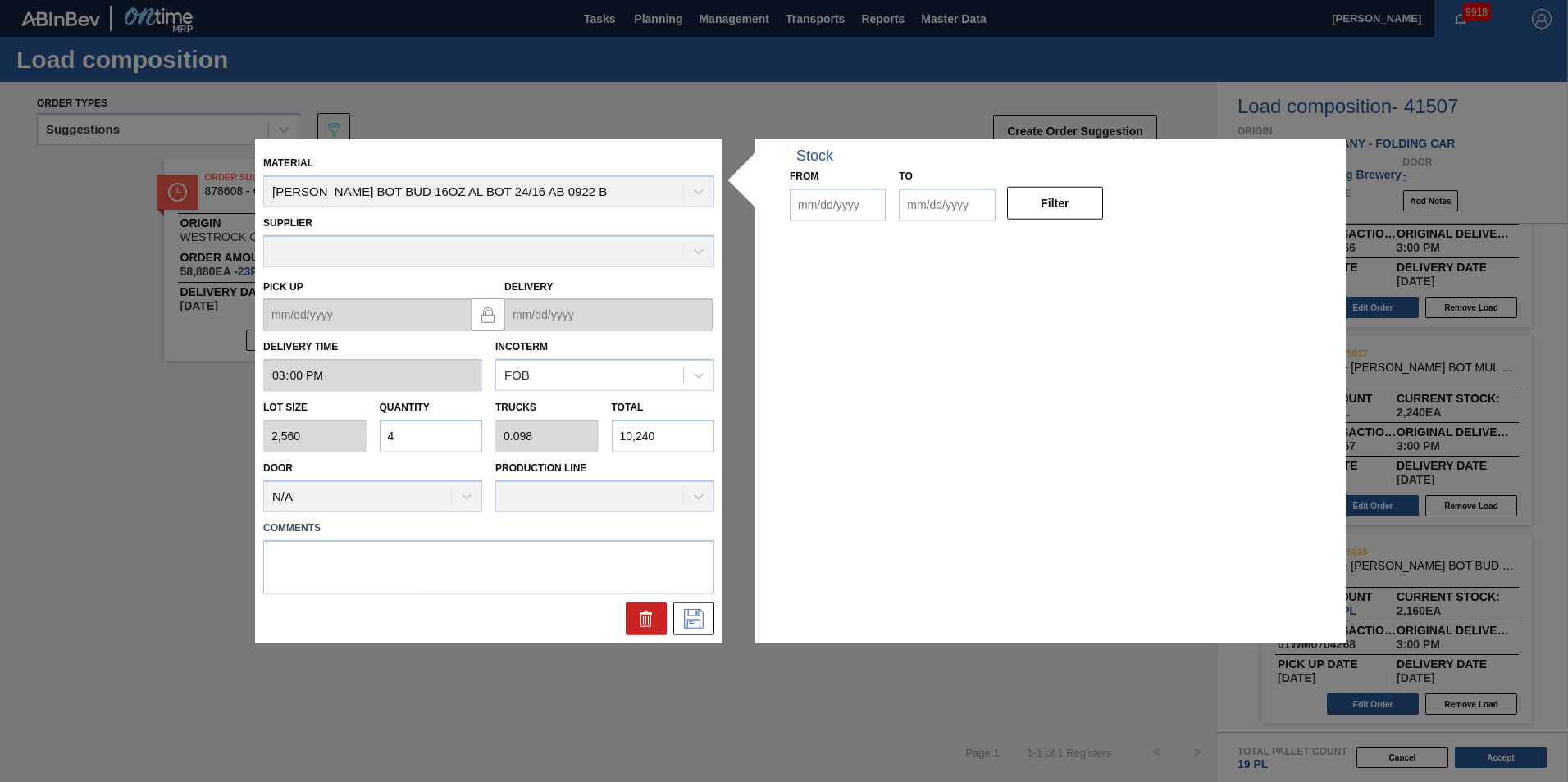
type input "15:00:00"
type input "2,560"
type input "4"
type input "0.098"
type input "10,240"
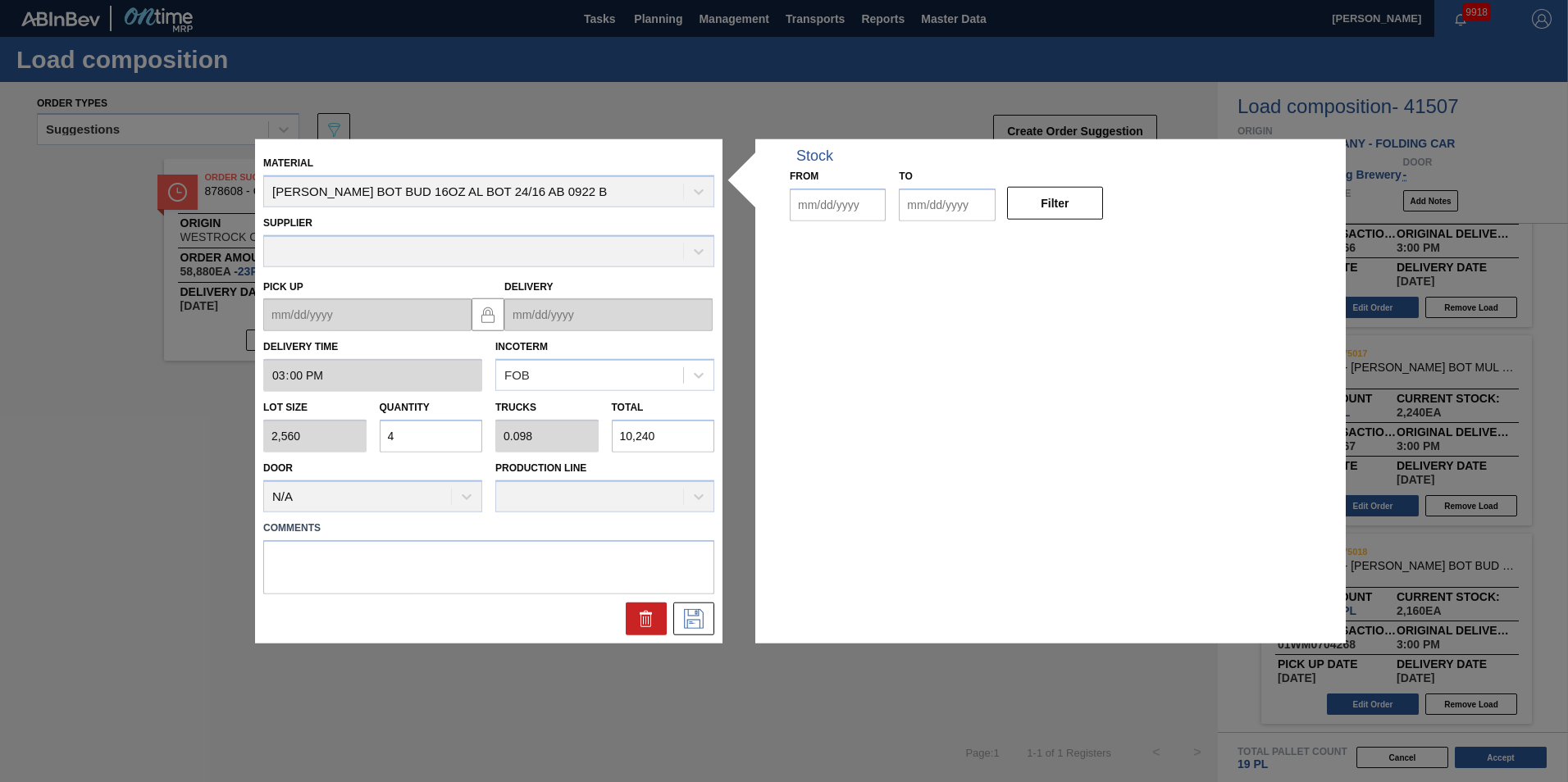
type up "[DATE]"
type input "[DATE]"
type input "09/08/2025"
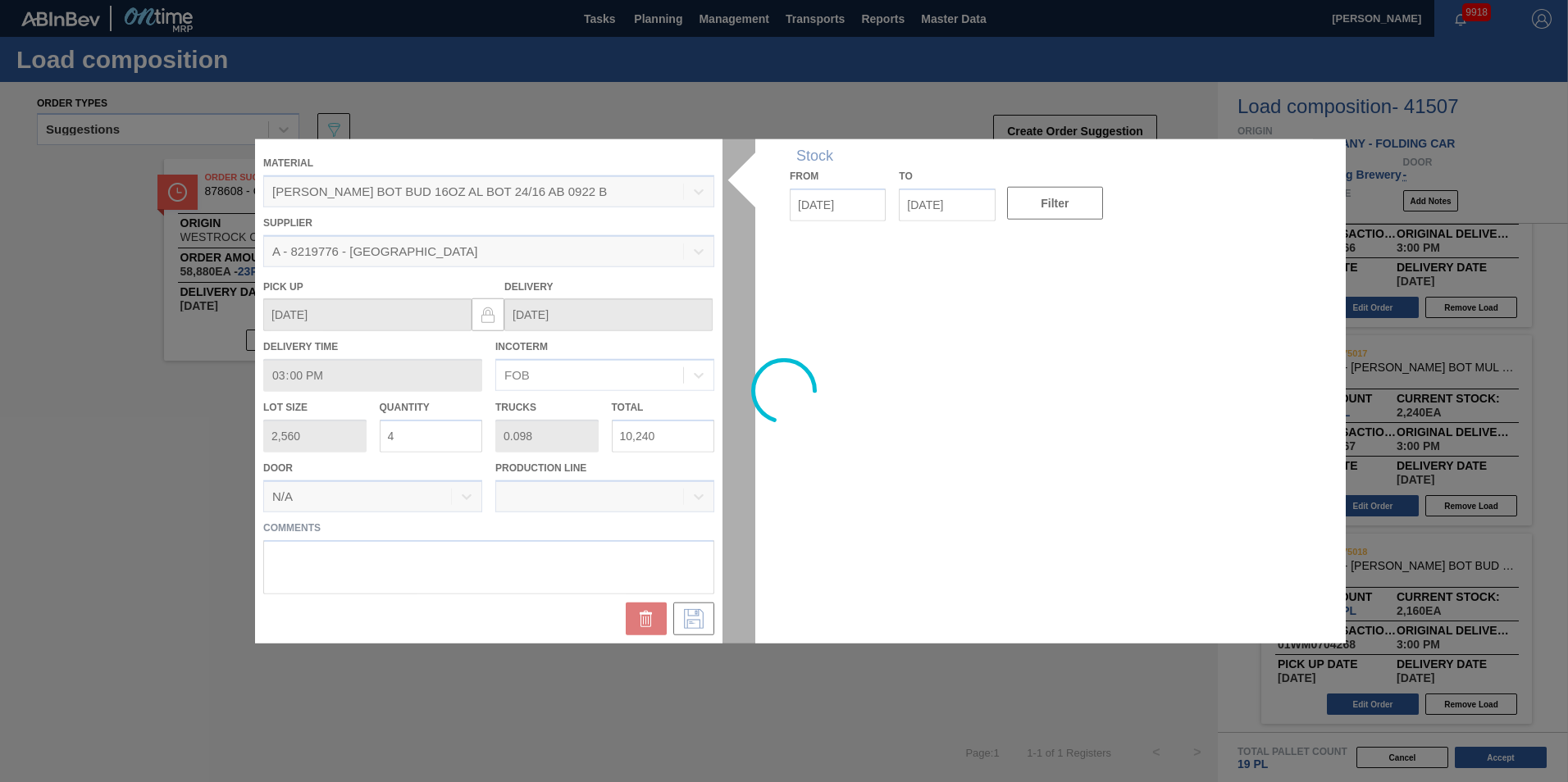
click at [422, 442] on div at bounding box center [784, 391] width 1058 height 505
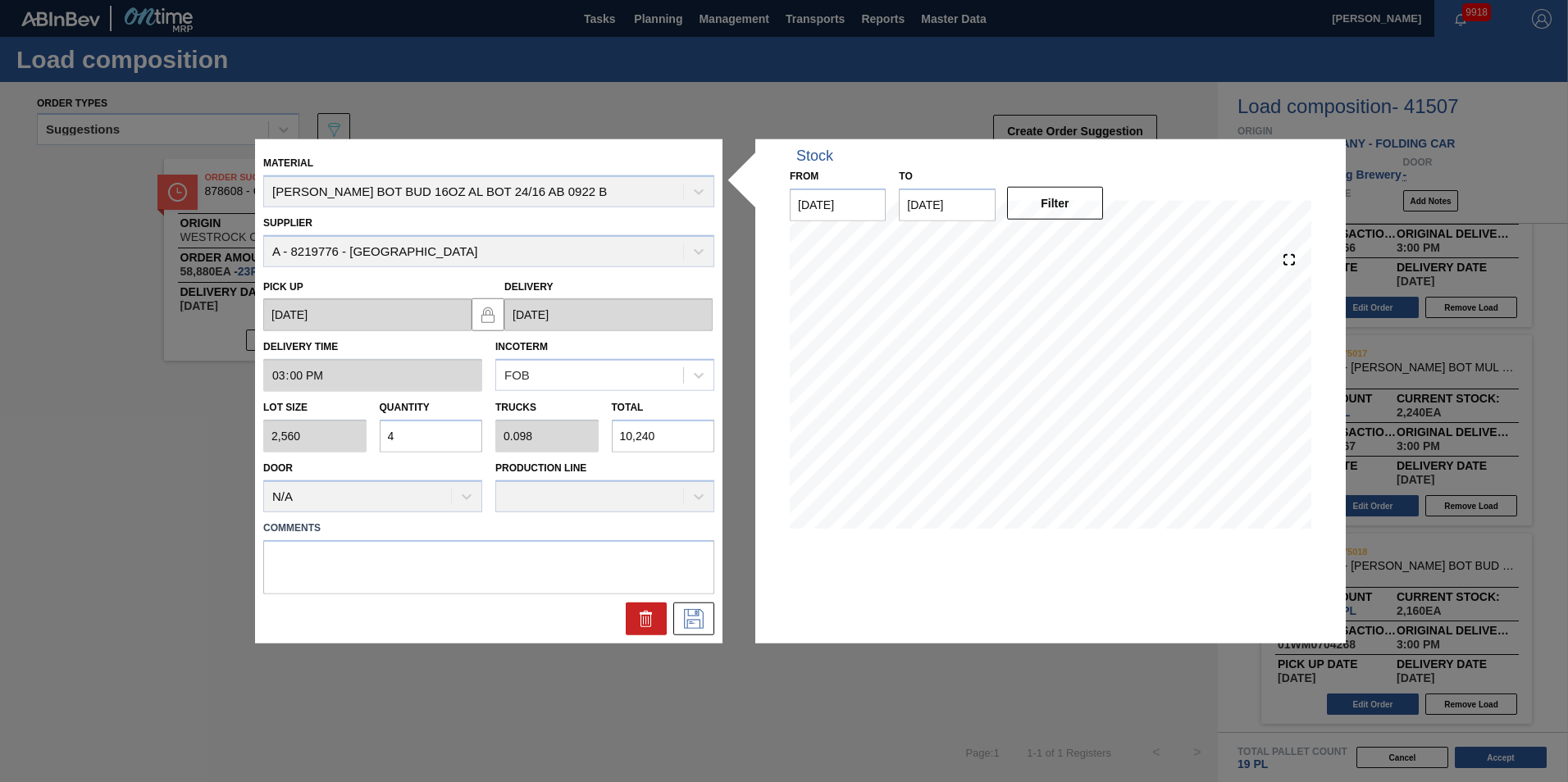
click at [329, 426] on div "Lot size 2,560 Quantity 4 Trucks 0.098 Total 10,240" at bounding box center [489, 422] width 464 height 61
type input "5"
type input "0.123"
type input "12,800"
type input "5"
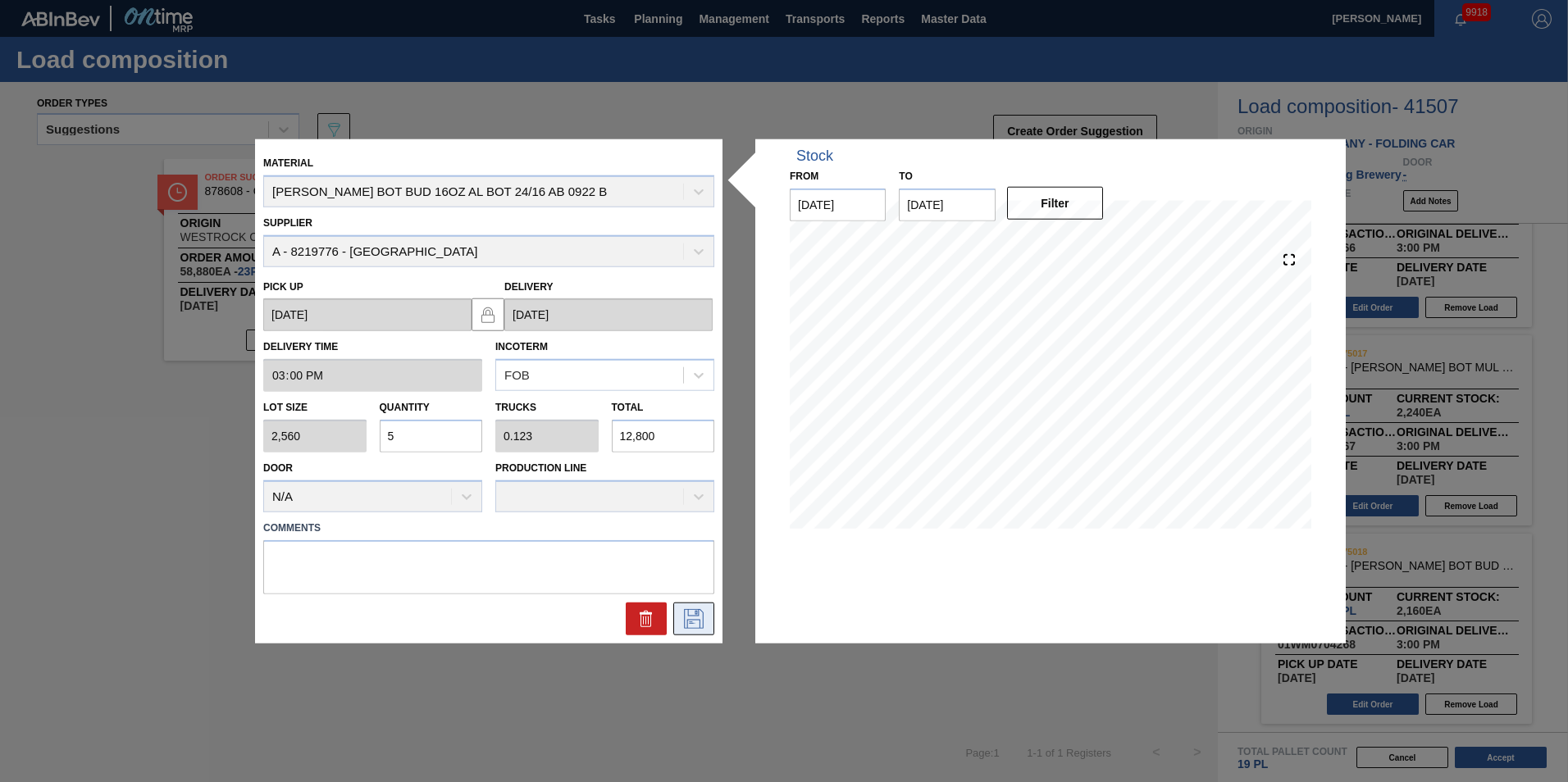
click at [699, 621] on icon at bounding box center [694, 618] width 26 height 20
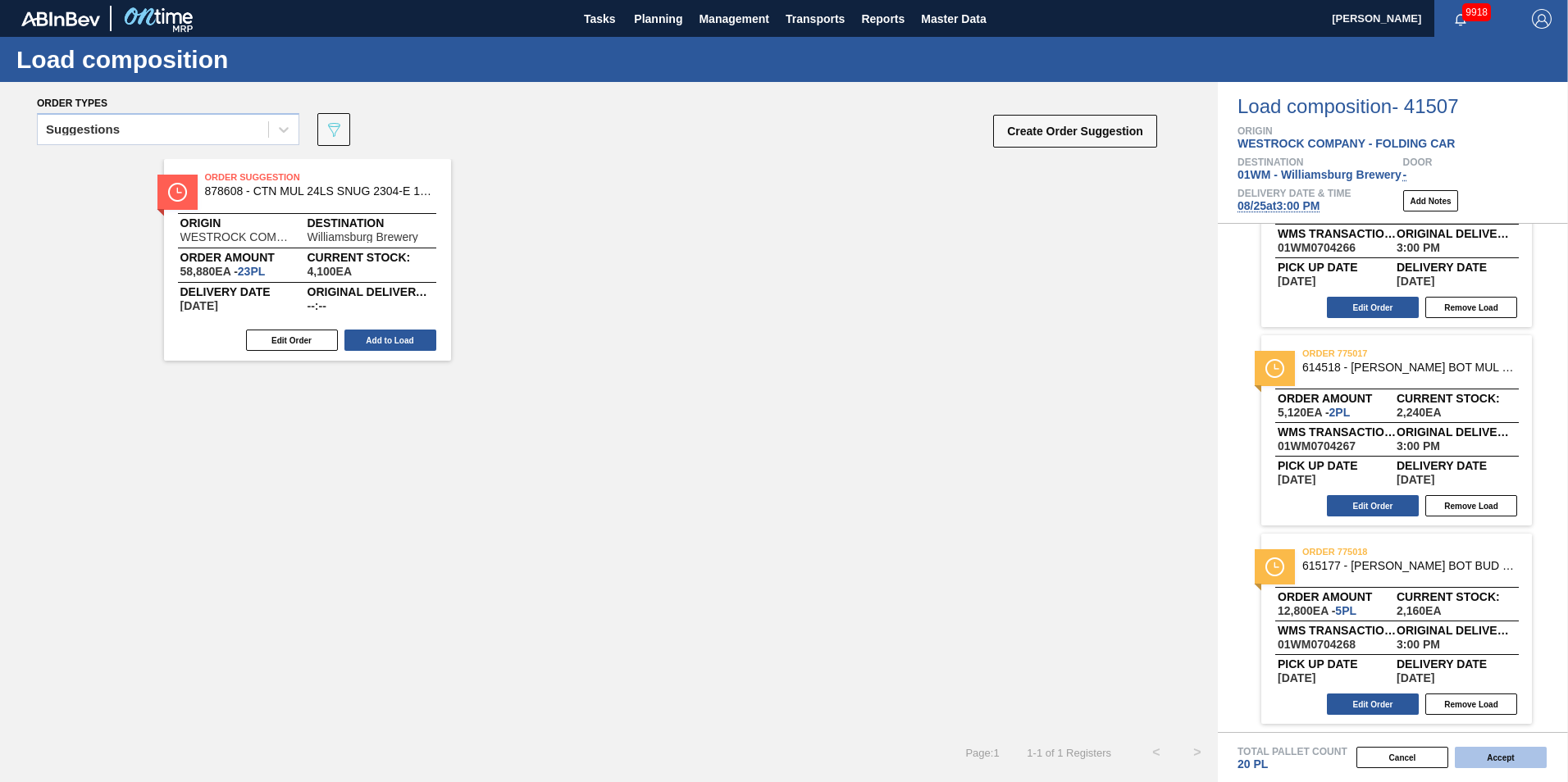
click at [1514, 763] on button "Accept" at bounding box center [1501, 758] width 92 height 21
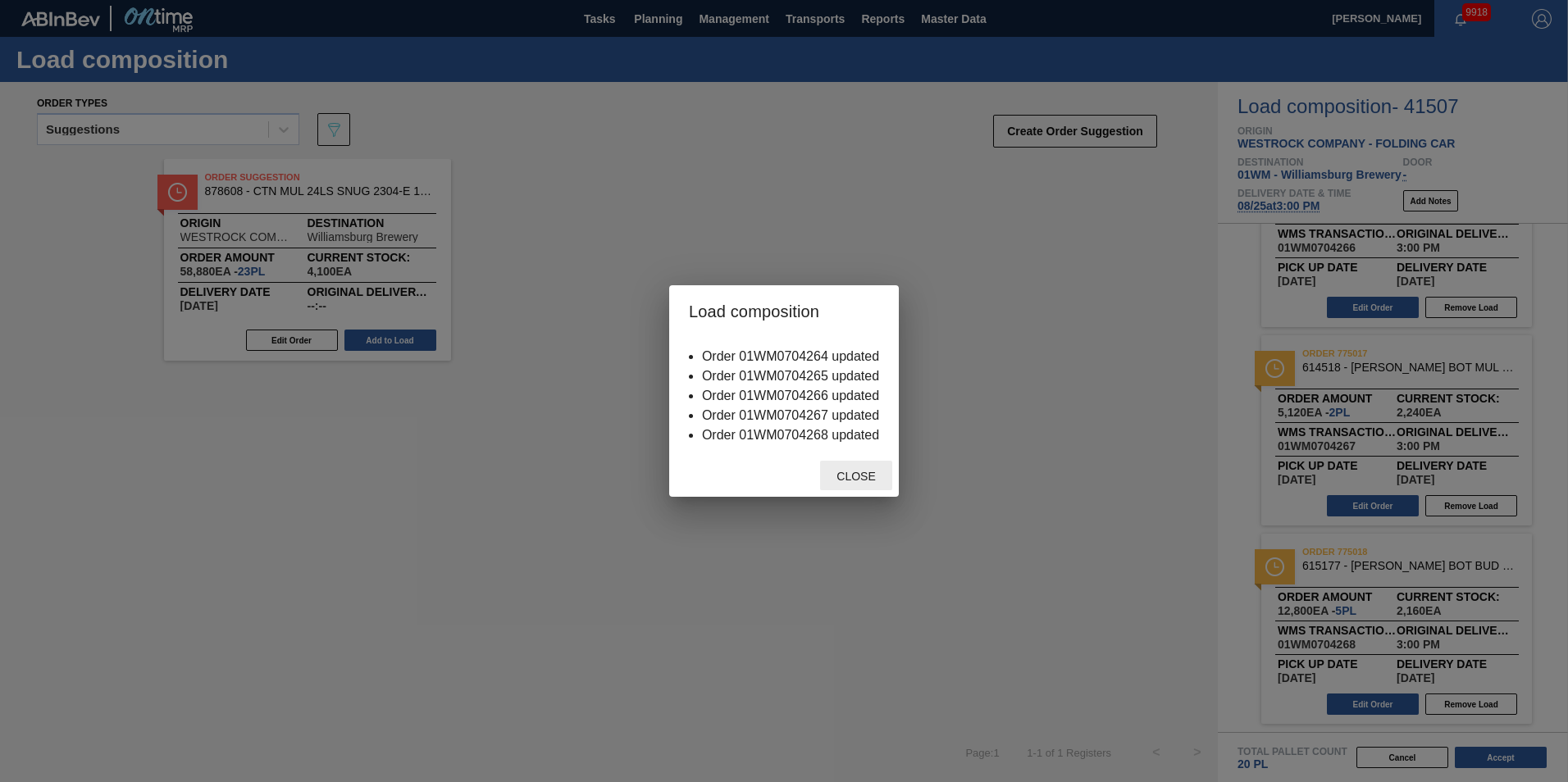
click at [867, 471] on span "Close" at bounding box center [855, 477] width 65 height 13
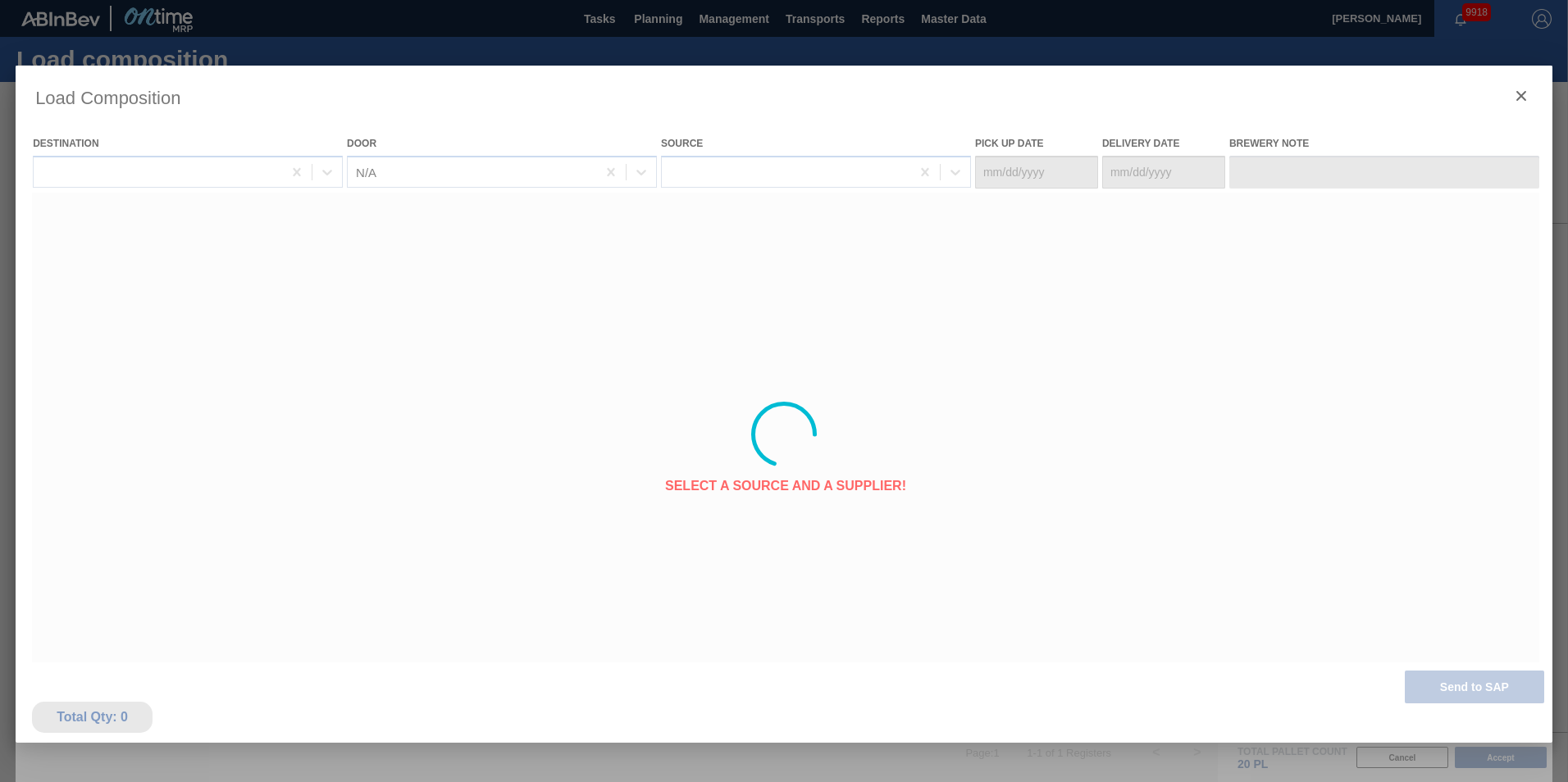
type Date "[DATE]"
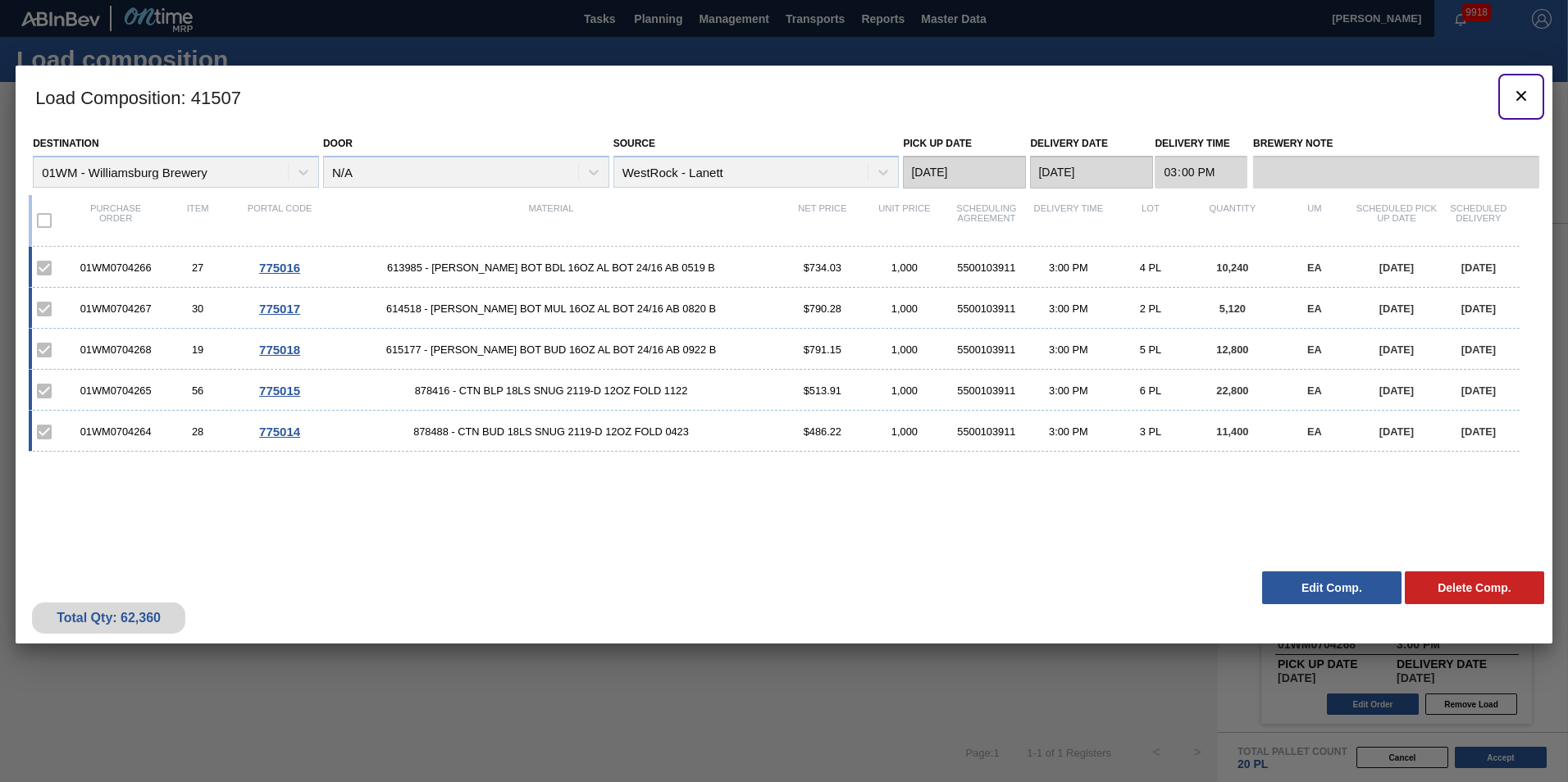
drag, startPoint x: 1524, startPoint y: 91, endPoint x: 1377, endPoint y: 321, distance: 273.0
click at [1246, 318] on div "Load Composition : 41507 Destination 01WM - Williamsburg Brewery Door N/A Sourc…" at bounding box center [784, 355] width 1537 height 578
click at [1529, 99] on icon "botão de ícone" at bounding box center [1521, 96] width 20 height 20
